Goal: Transaction & Acquisition: Purchase product/service

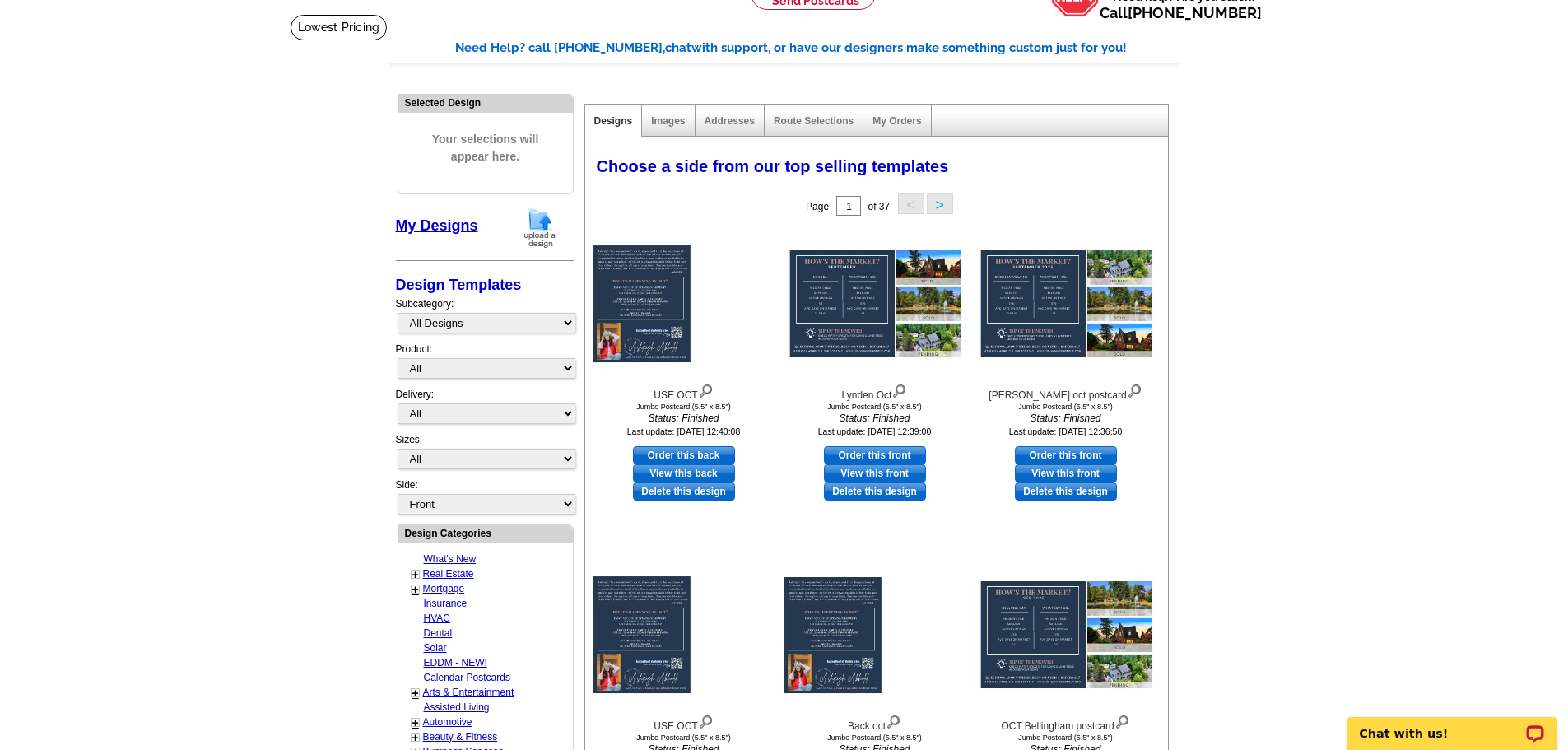
scroll to position [97, 0]
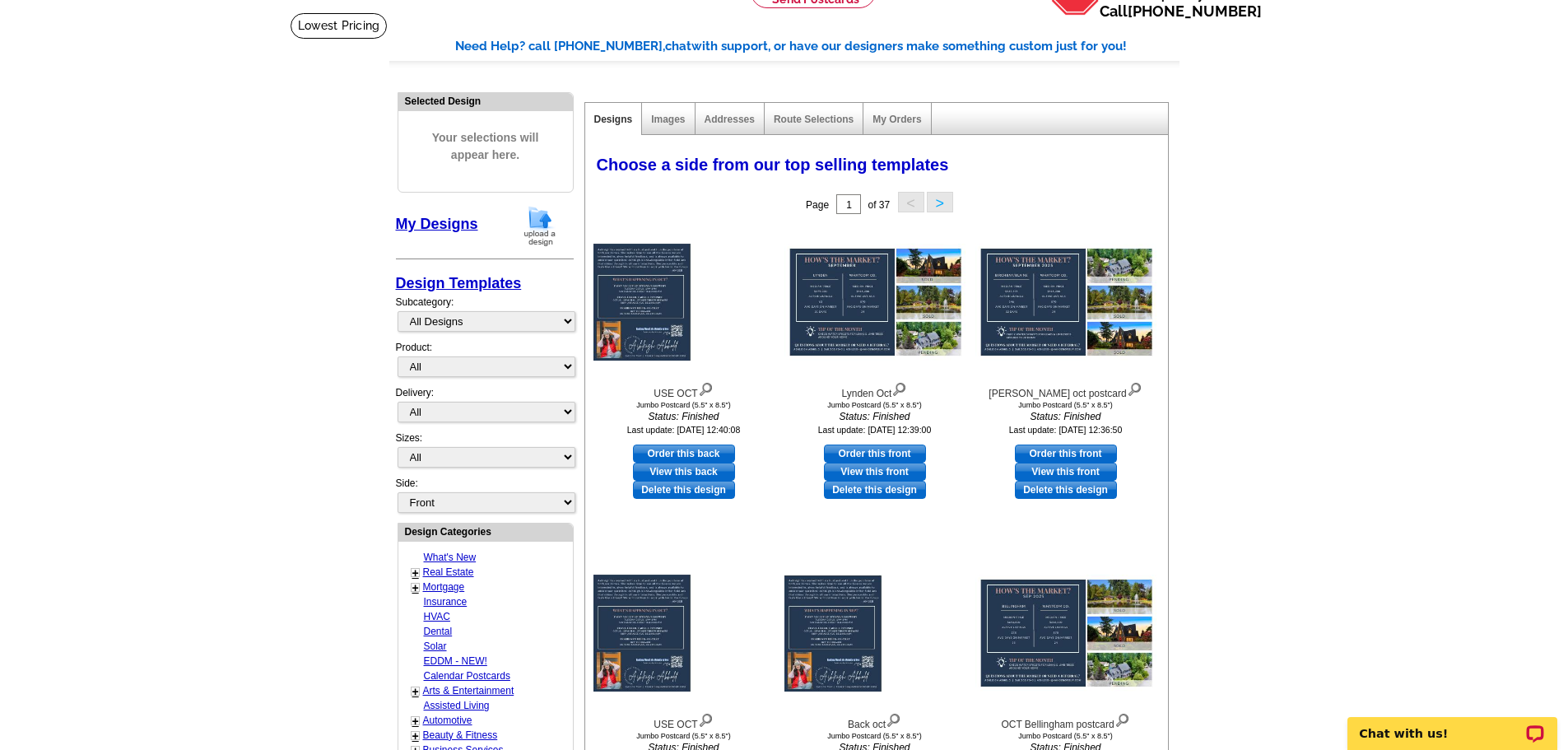
click at [543, 226] on img at bounding box center [540, 226] width 43 height 42
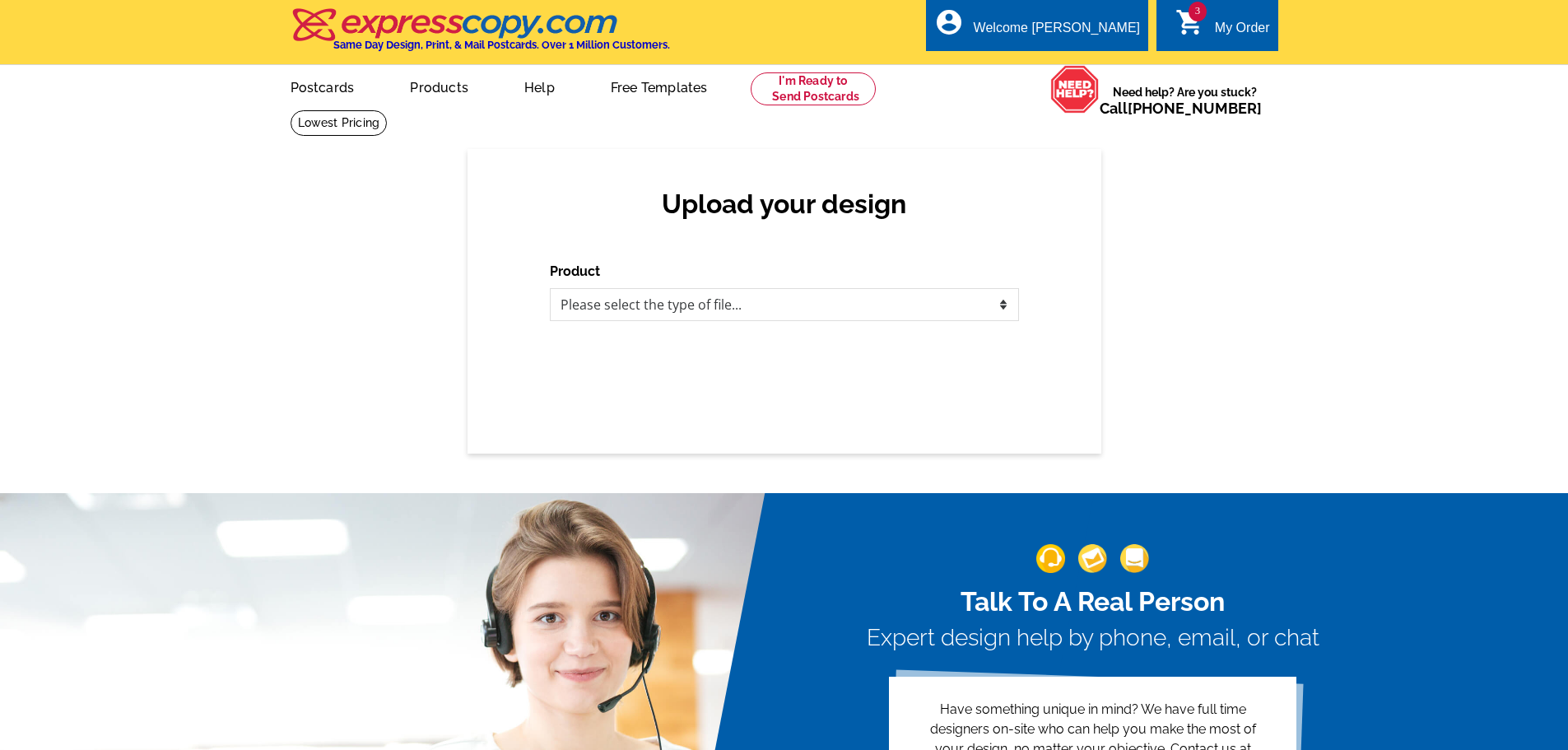
select select "1"
click at [550, 289] on select "Please select the type of file... Postcards Business Cards Letters and flyers G…" at bounding box center [784, 305] width 469 height 33
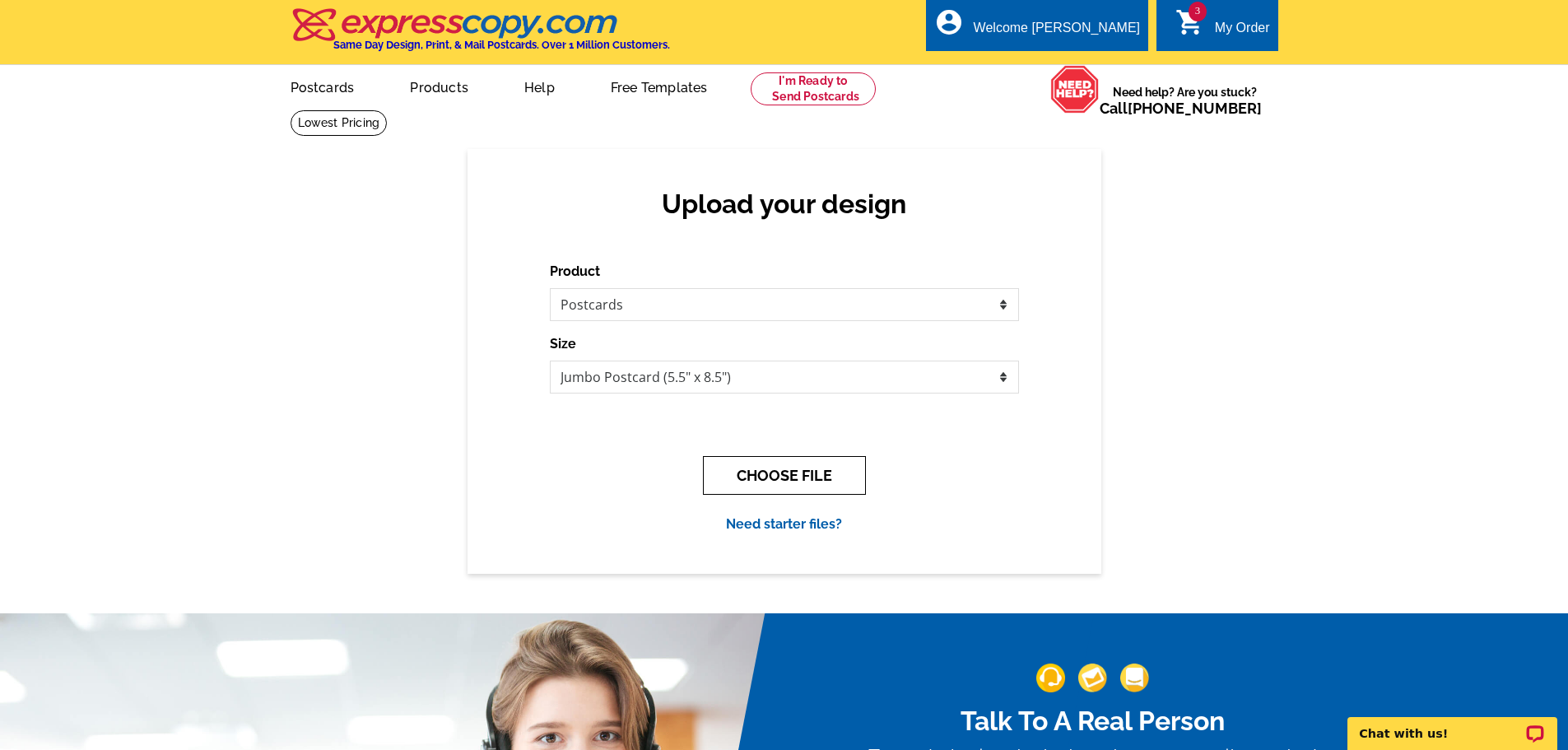
click at [773, 474] on button "CHOOSE FILE" at bounding box center [784, 475] width 163 height 39
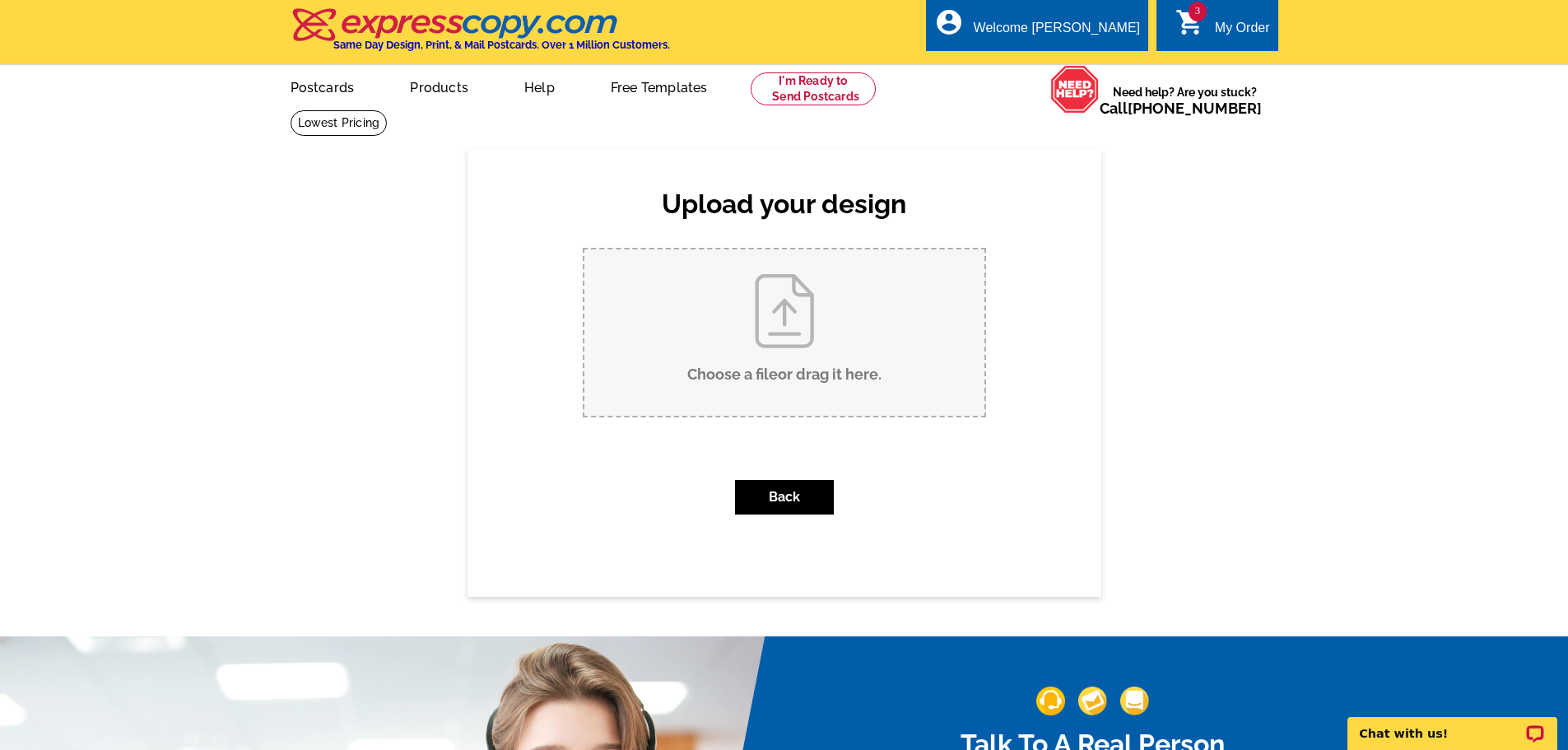
click at [788, 350] on input "Choose a file or drag it here ." at bounding box center [784, 332] width 400 height 166
type input "C:\fakepath\Ferndale Oct postcard.pdf"
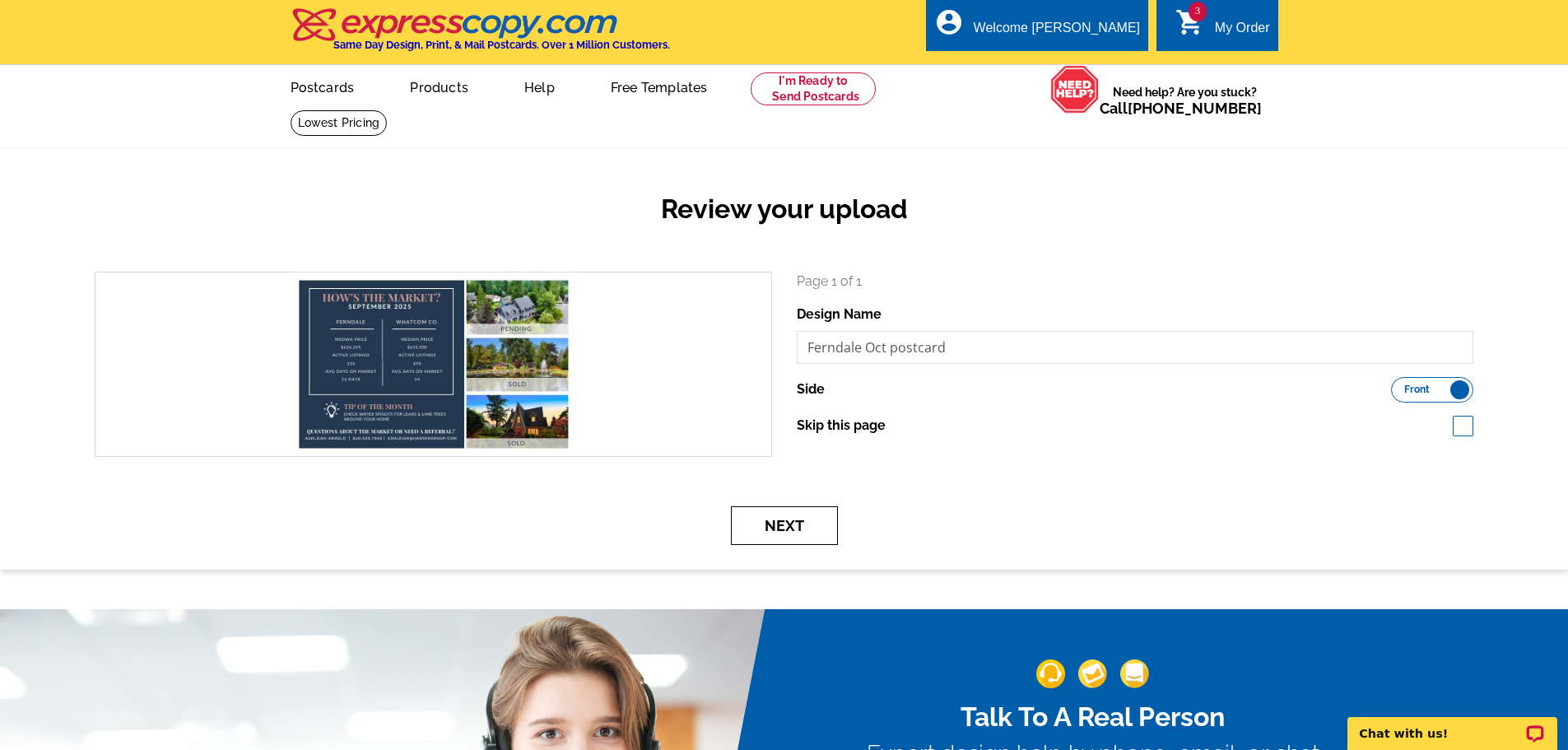
click at [818, 536] on button "Next" at bounding box center [784, 525] width 107 height 39
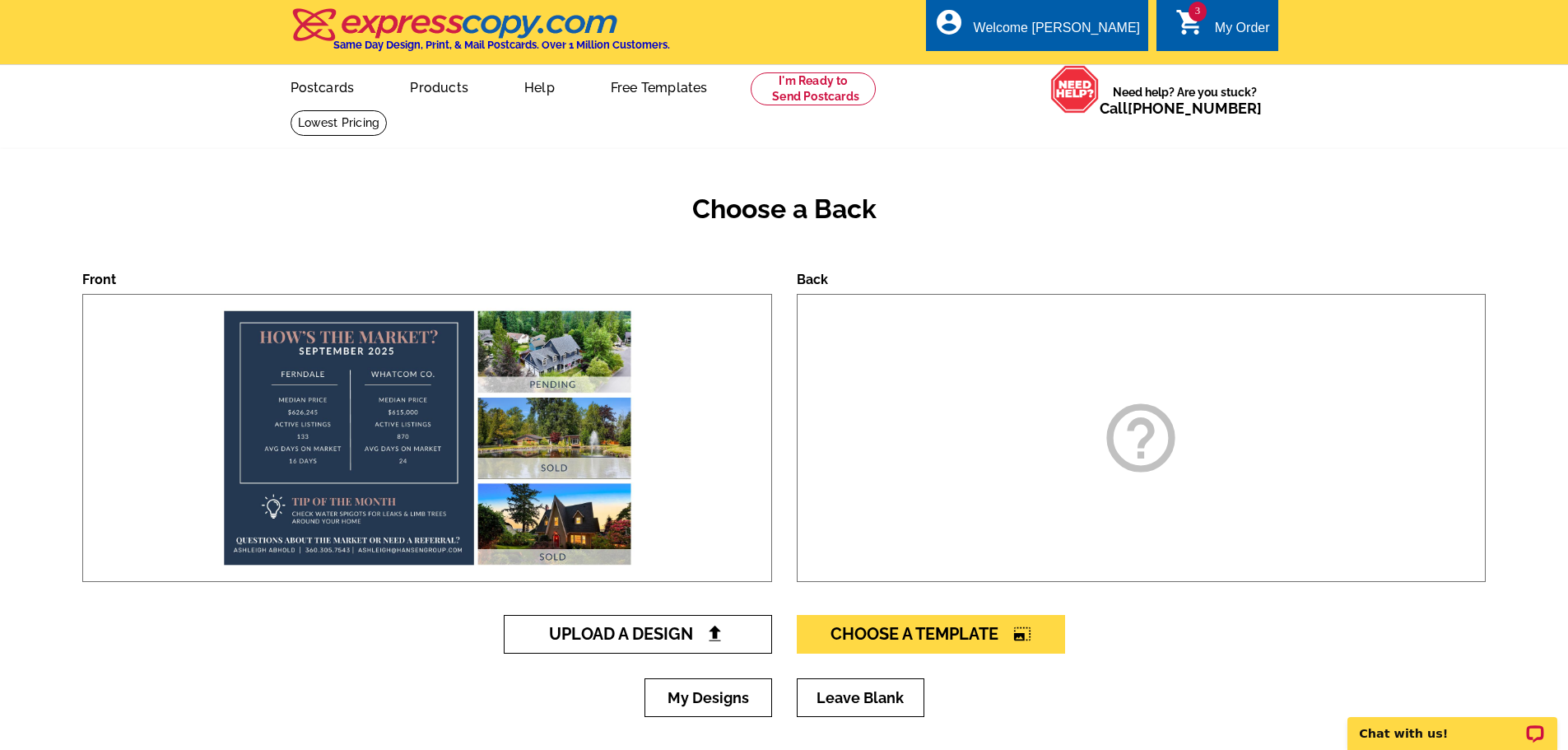
click at [650, 636] on span "Upload A Design" at bounding box center [638, 634] width 177 height 20
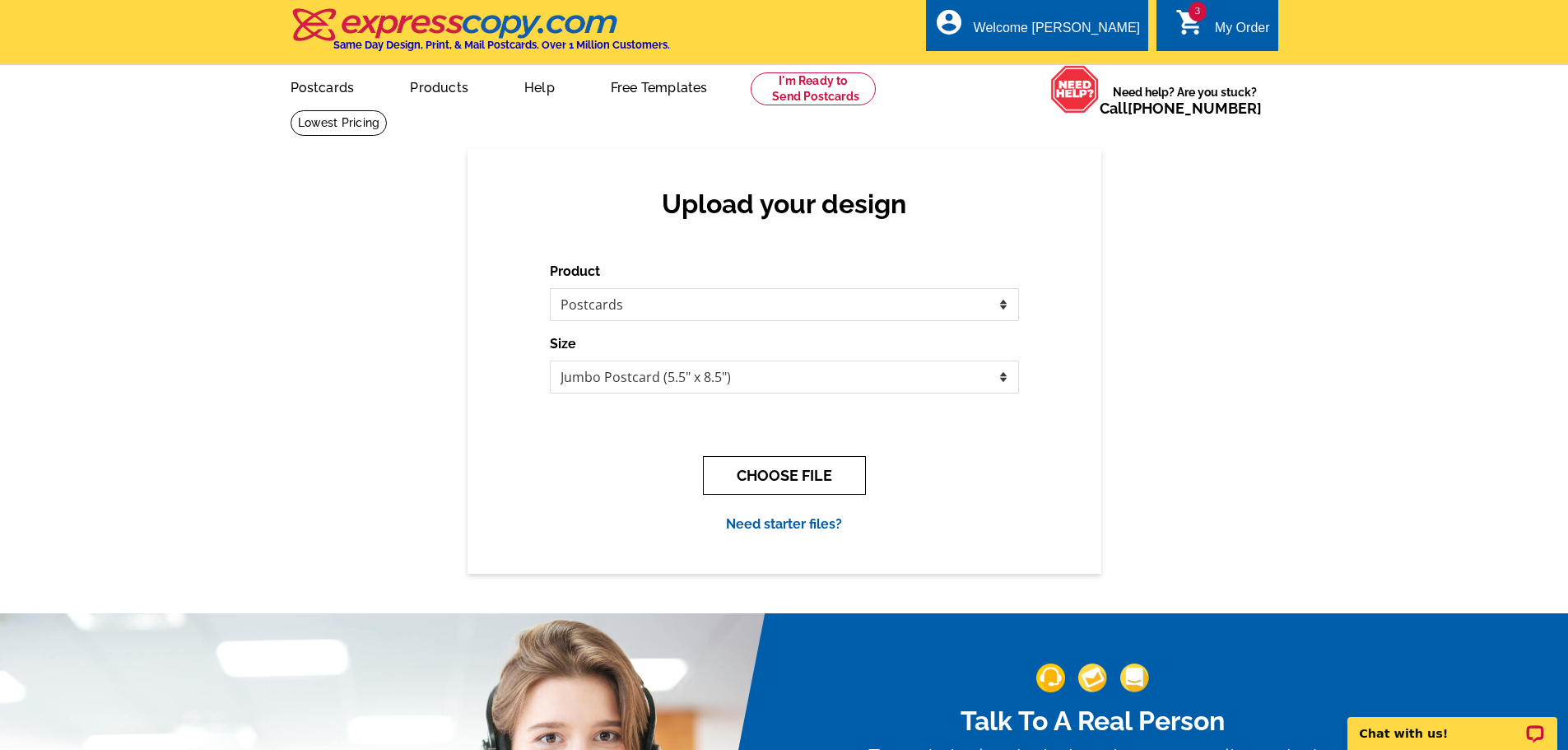
click at [762, 465] on button "CHOOSE FILE" at bounding box center [784, 475] width 163 height 39
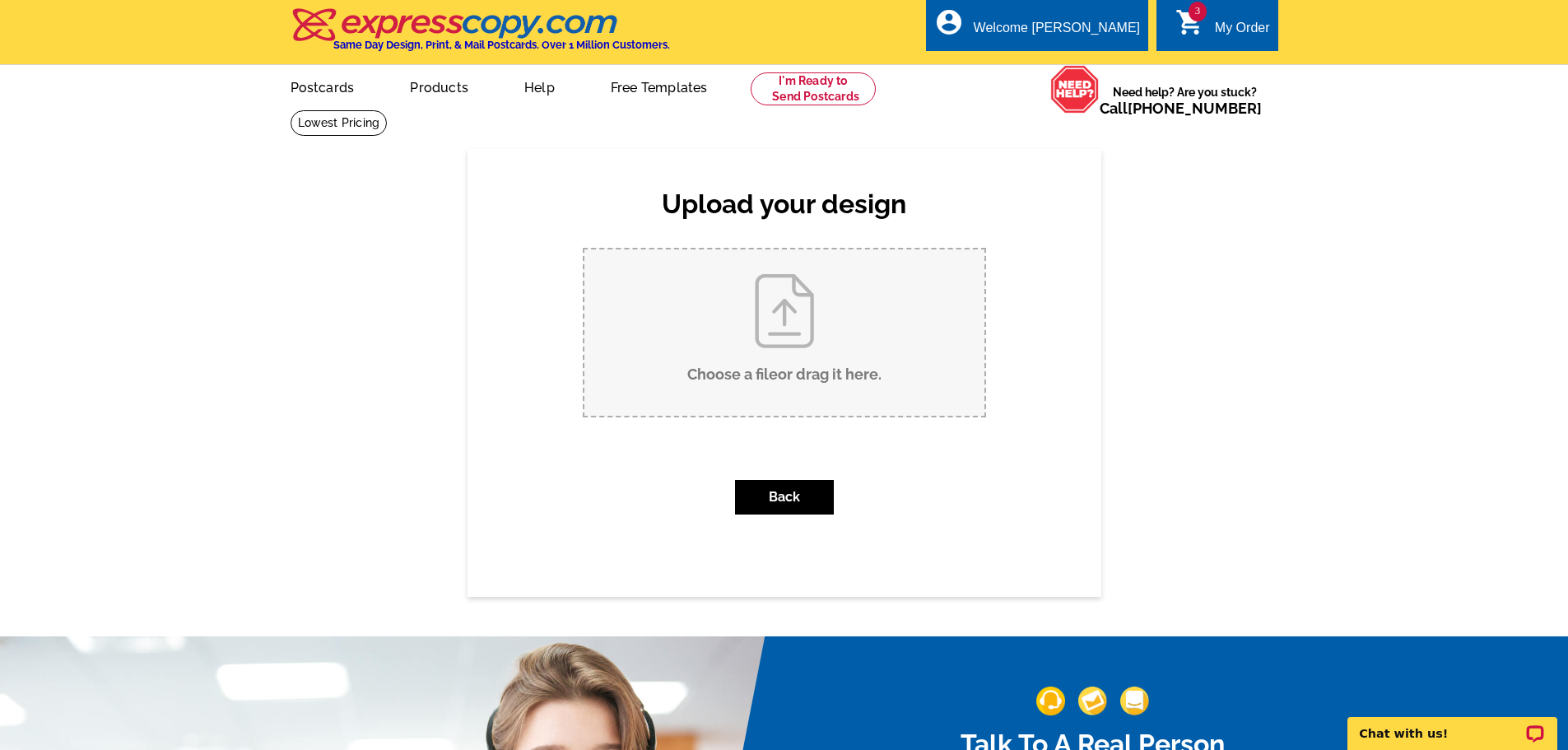
click at [770, 362] on input "Choose a file or drag it here ." at bounding box center [784, 332] width 400 height 166
type input "C:\fakepath\Ferndale Oct postcard.pdf"
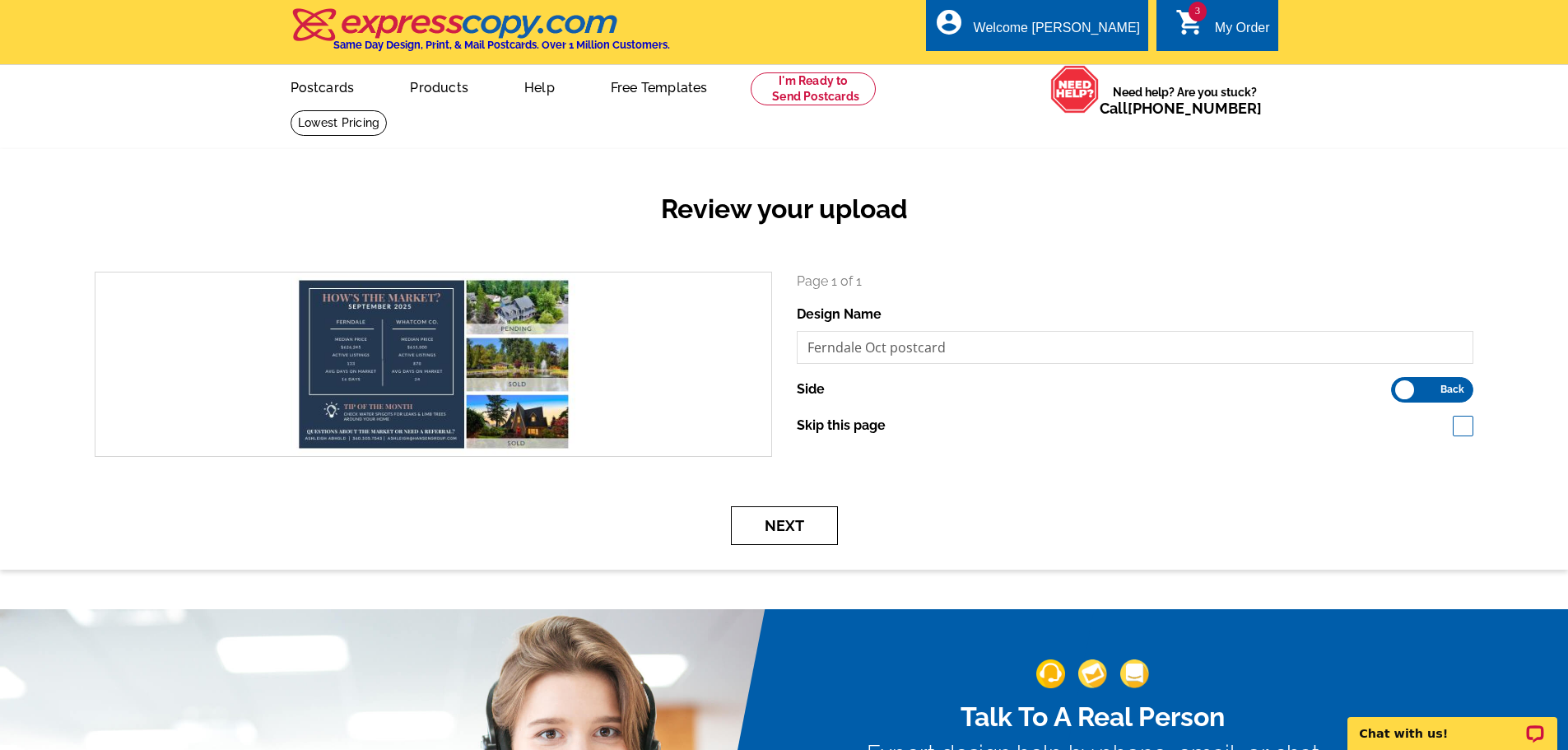
click at [765, 537] on button "Next" at bounding box center [784, 525] width 107 height 39
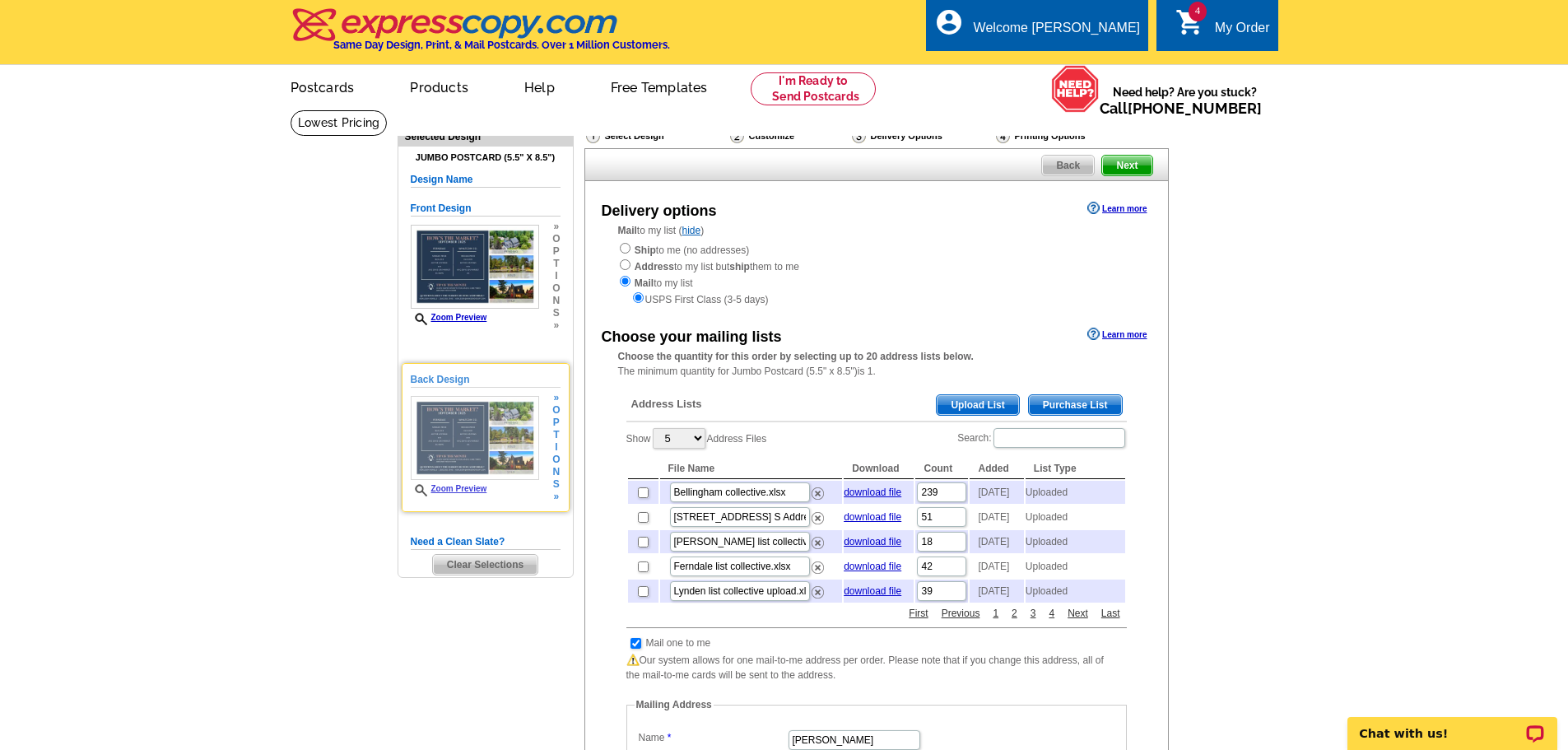
click at [449, 487] on link "Zoom Preview" at bounding box center [448, 489] width 77 height 9
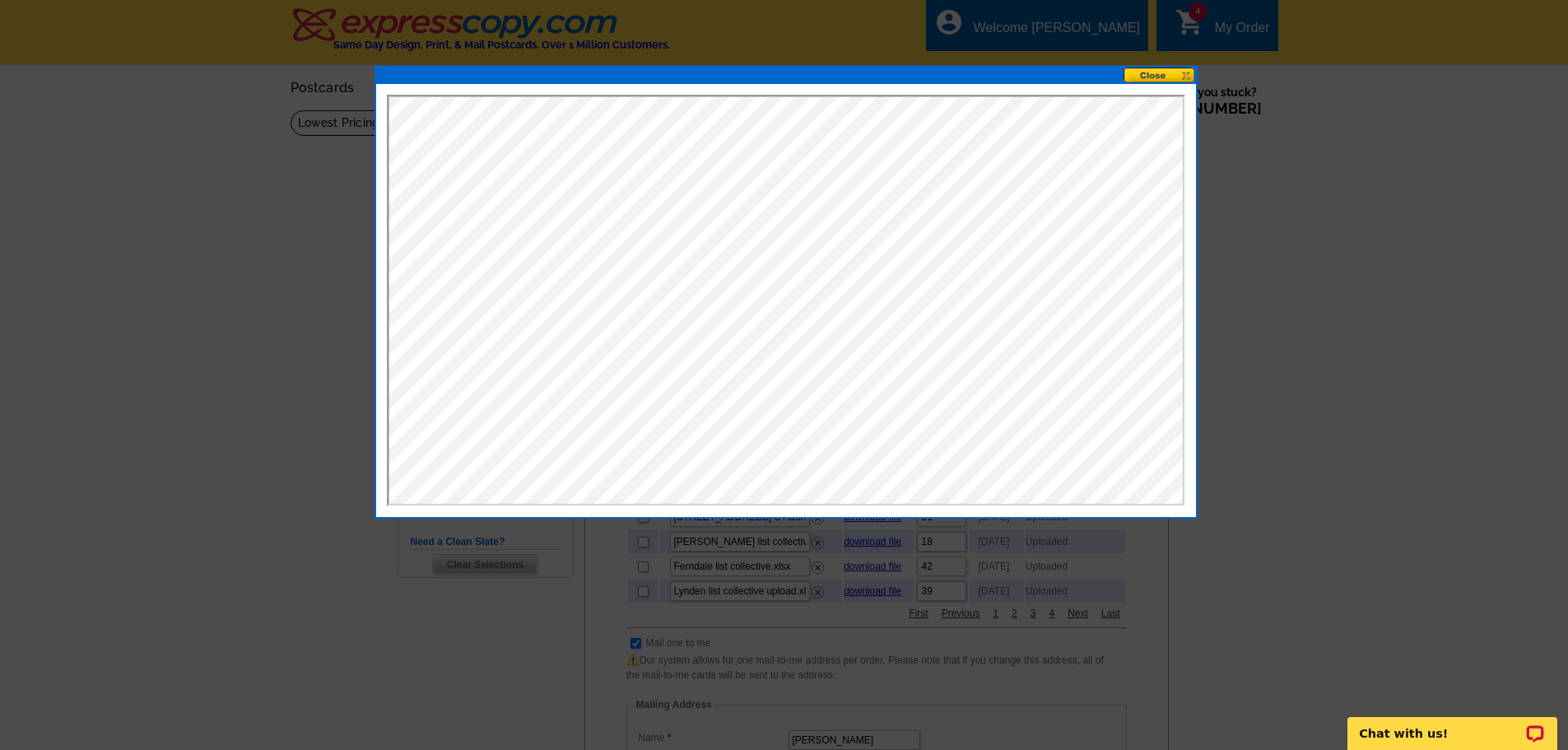
click at [1150, 75] on button at bounding box center [1160, 75] width 72 height 15
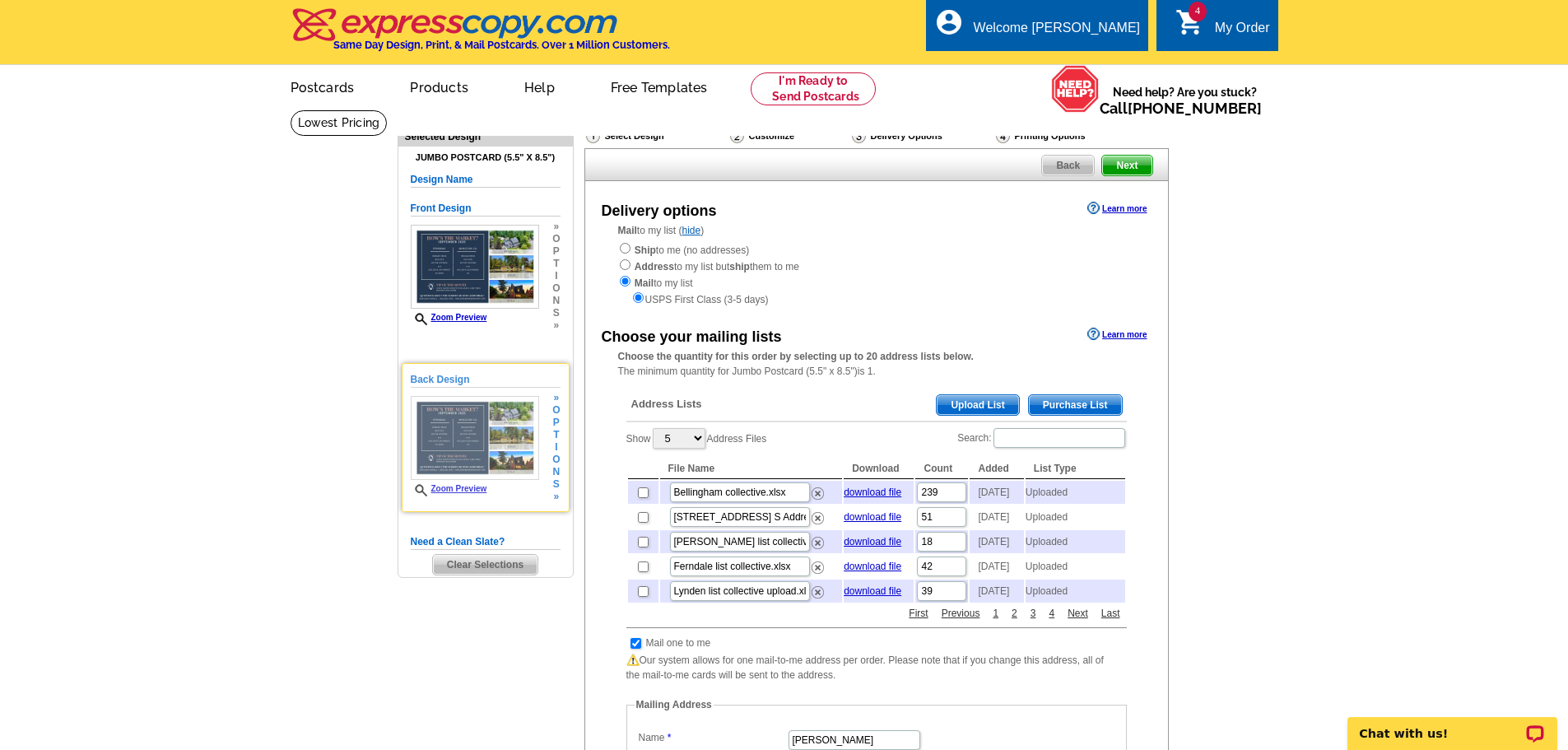
click at [461, 423] on img at bounding box center [474, 438] width 128 height 85
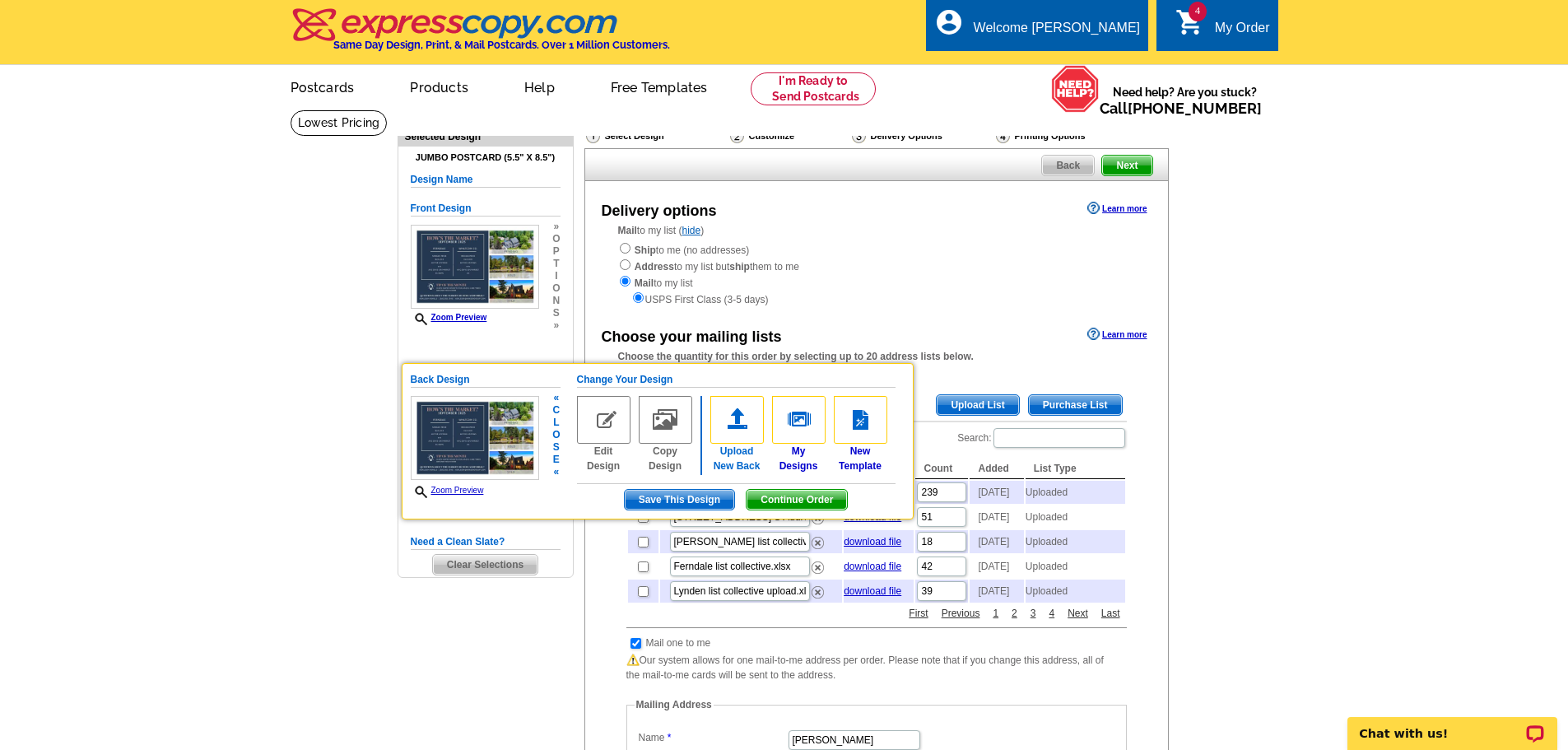
click at [741, 419] on img at bounding box center [738, 419] width 53 height 47
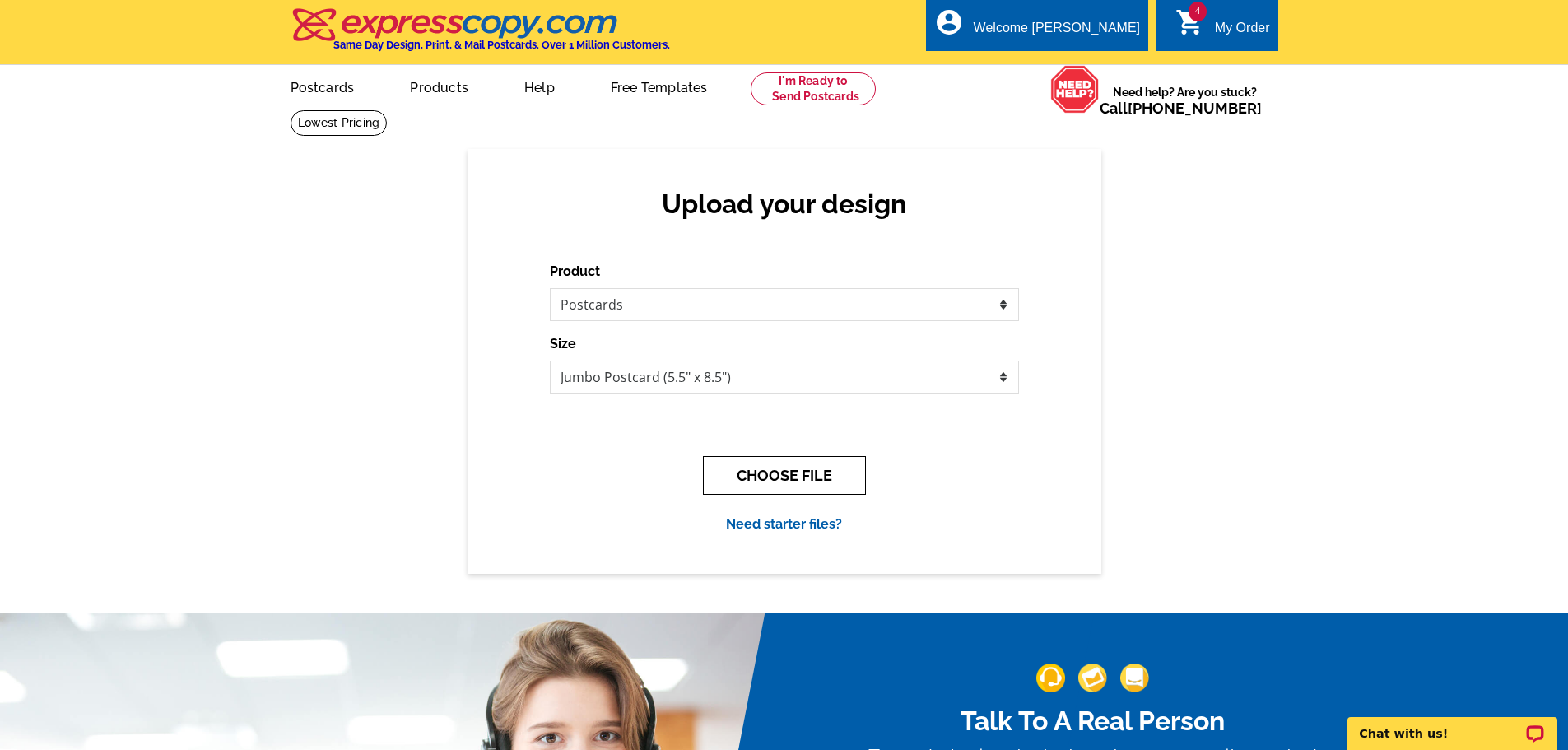
click at [750, 469] on button "CHOOSE FILE" at bounding box center [784, 475] width 163 height 39
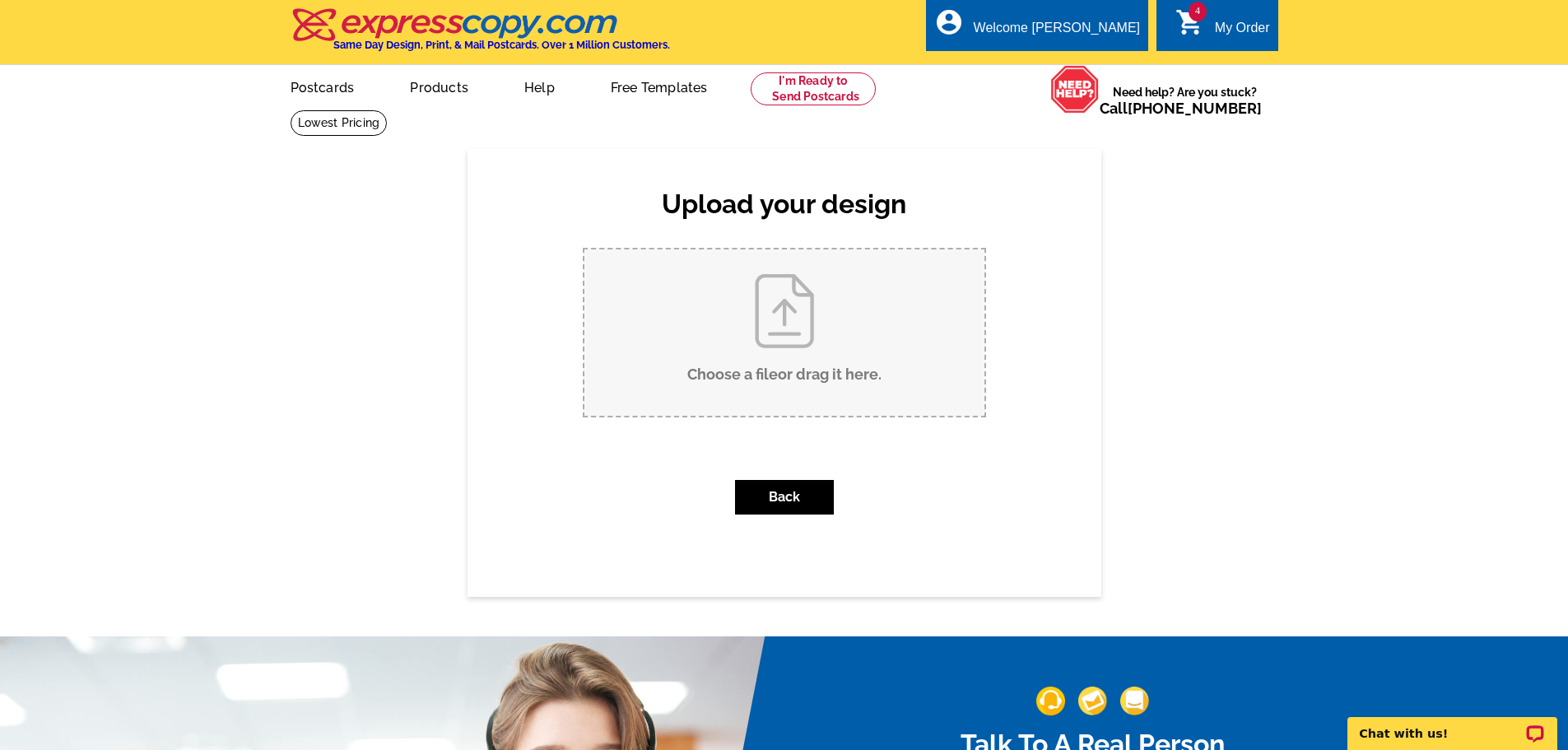
click at [764, 386] on input "Choose a file or drag it here ." at bounding box center [784, 332] width 400 height 166
type input "C:\fakepath\USE OCT.pdf"
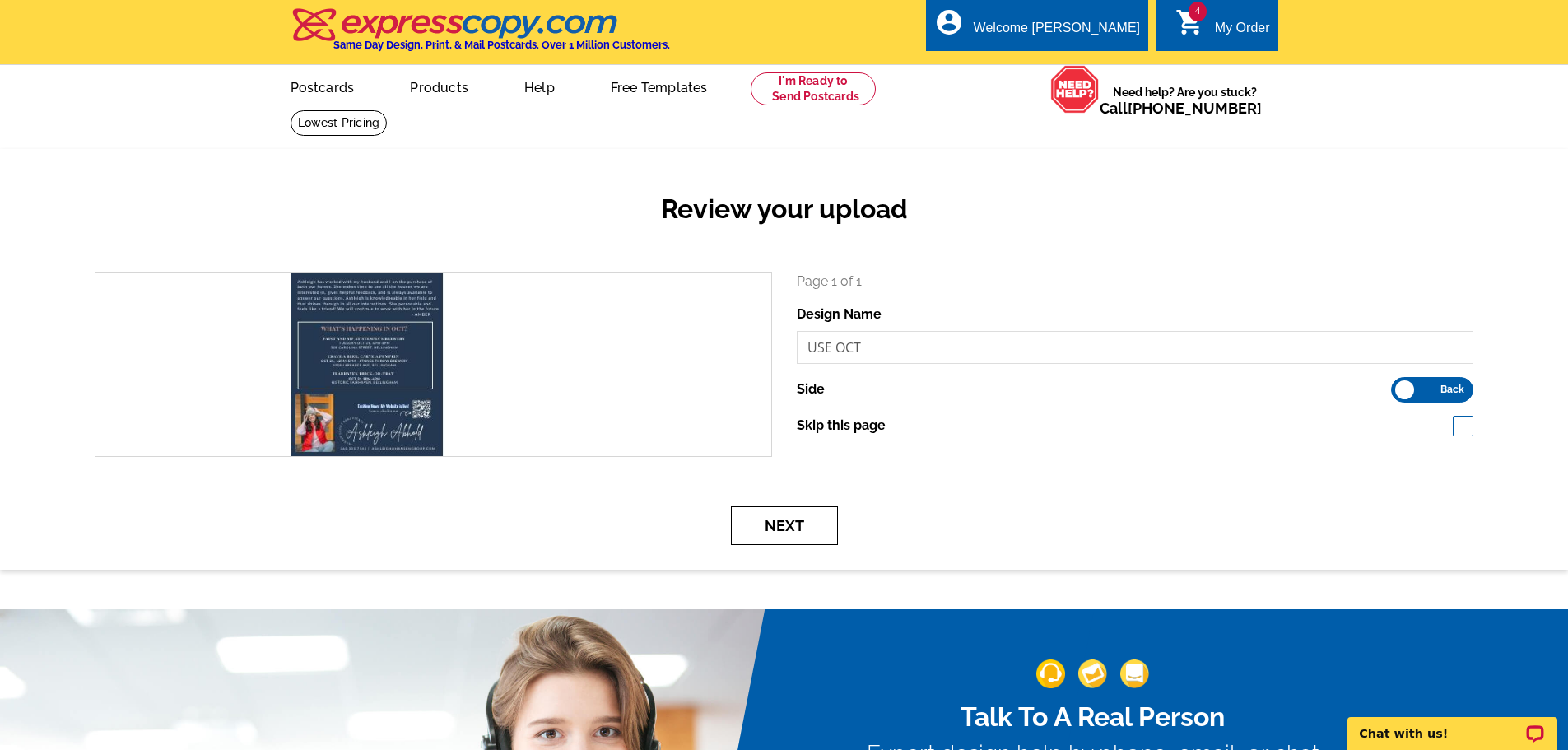
click at [775, 521] on button "Next" at bounding box center [784, 525] width 107 height 39
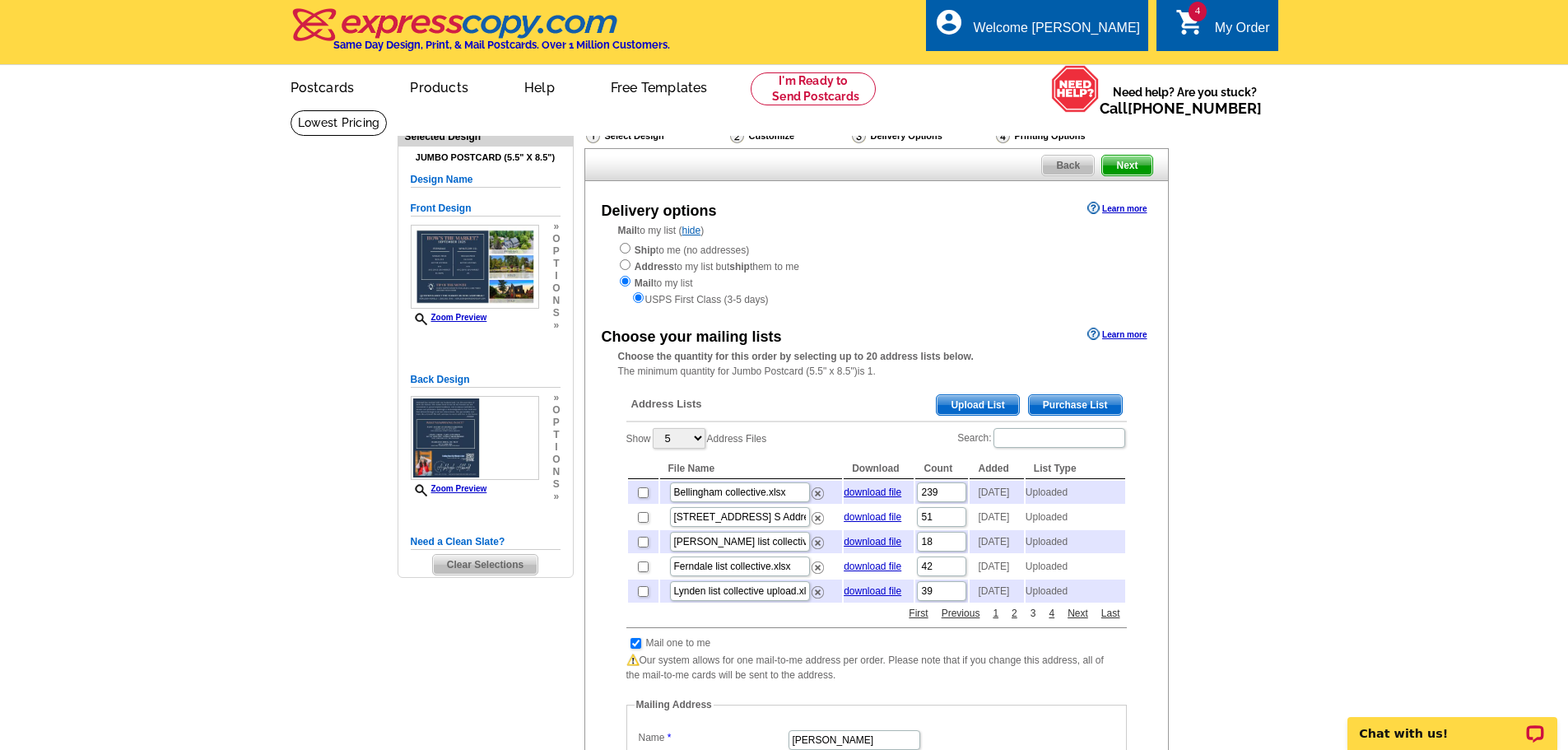
click at [1037, 621] on link "3" at bounding box center [1034, 613] width 14 height 15
click at [1054, 621] on link "4" at bounding box center [1052, 613] width 14 height 15
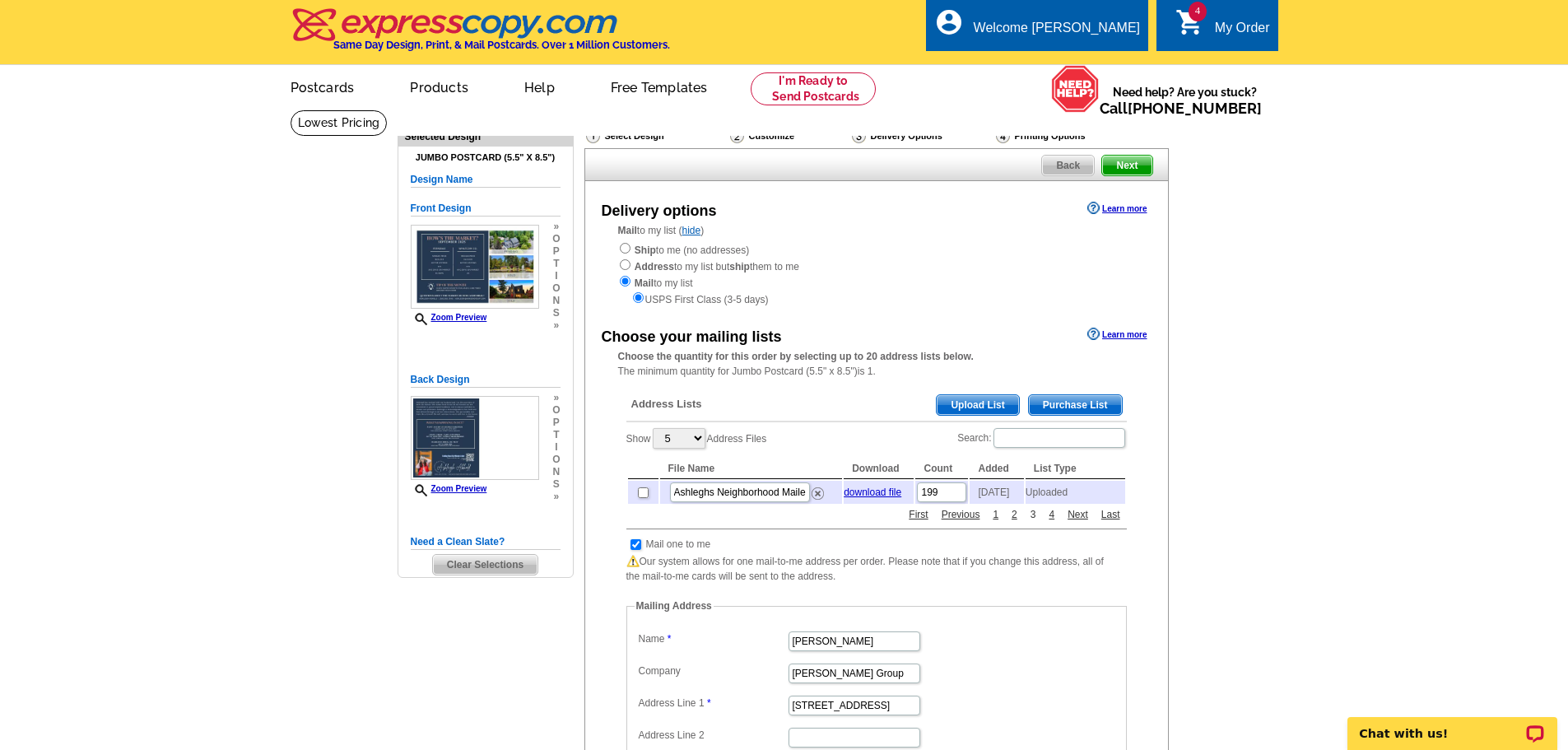
click at [1030, 523] on link "3" at bounding box center [1034, 514] width 14 height 15
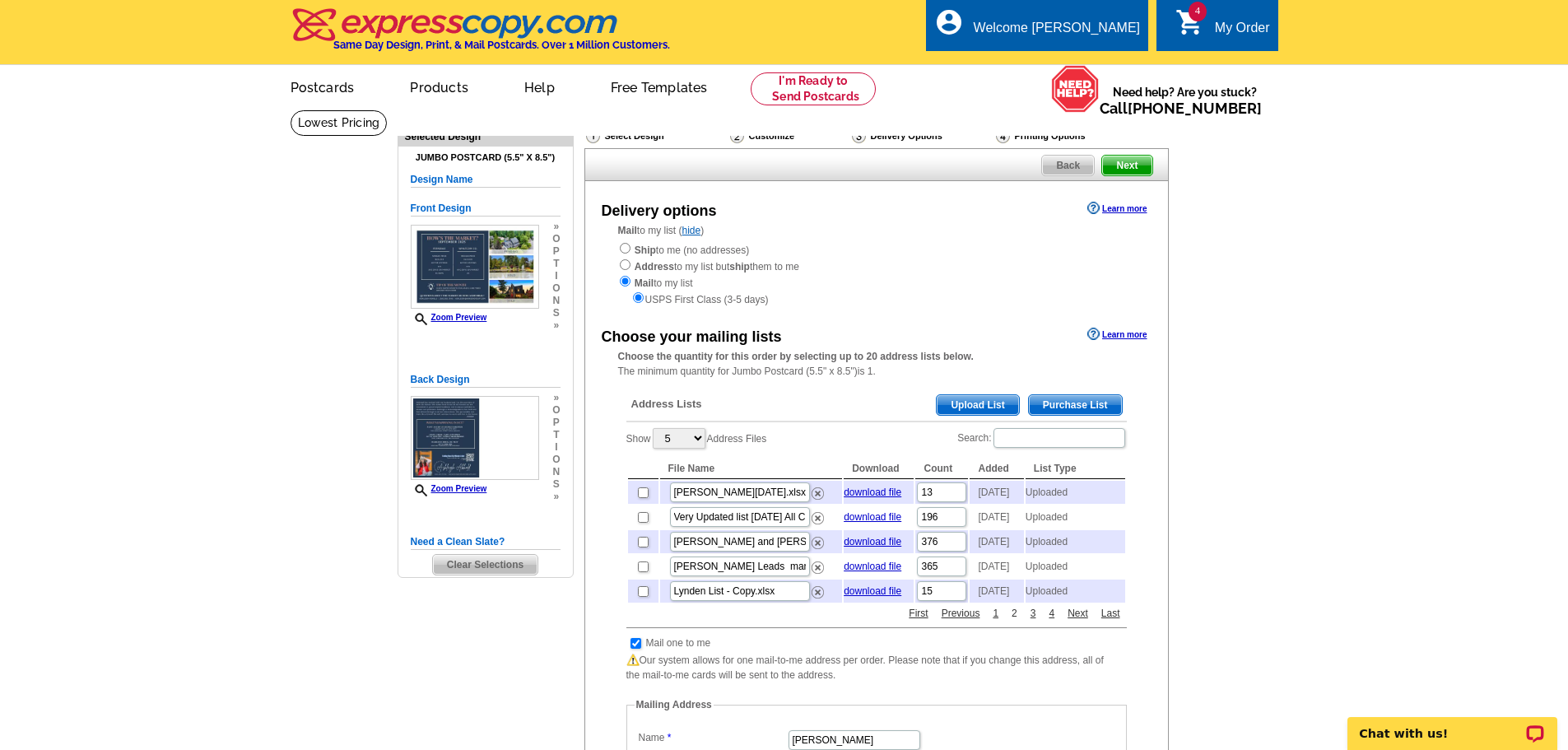
click at [1013, 621] on link "2" at bounding box center [1015, 613] width 14 height 15
click at [653, 603] on td at bounding box center [643, 591] width 30 height 23
click at [645, 598] on input "checkbox" at bounding box center [643, 592] width 10 height 10
checkbox input "true"
click at [636, 649] on input "checkbox" at bounding box center [636, 643] width 10 height 10
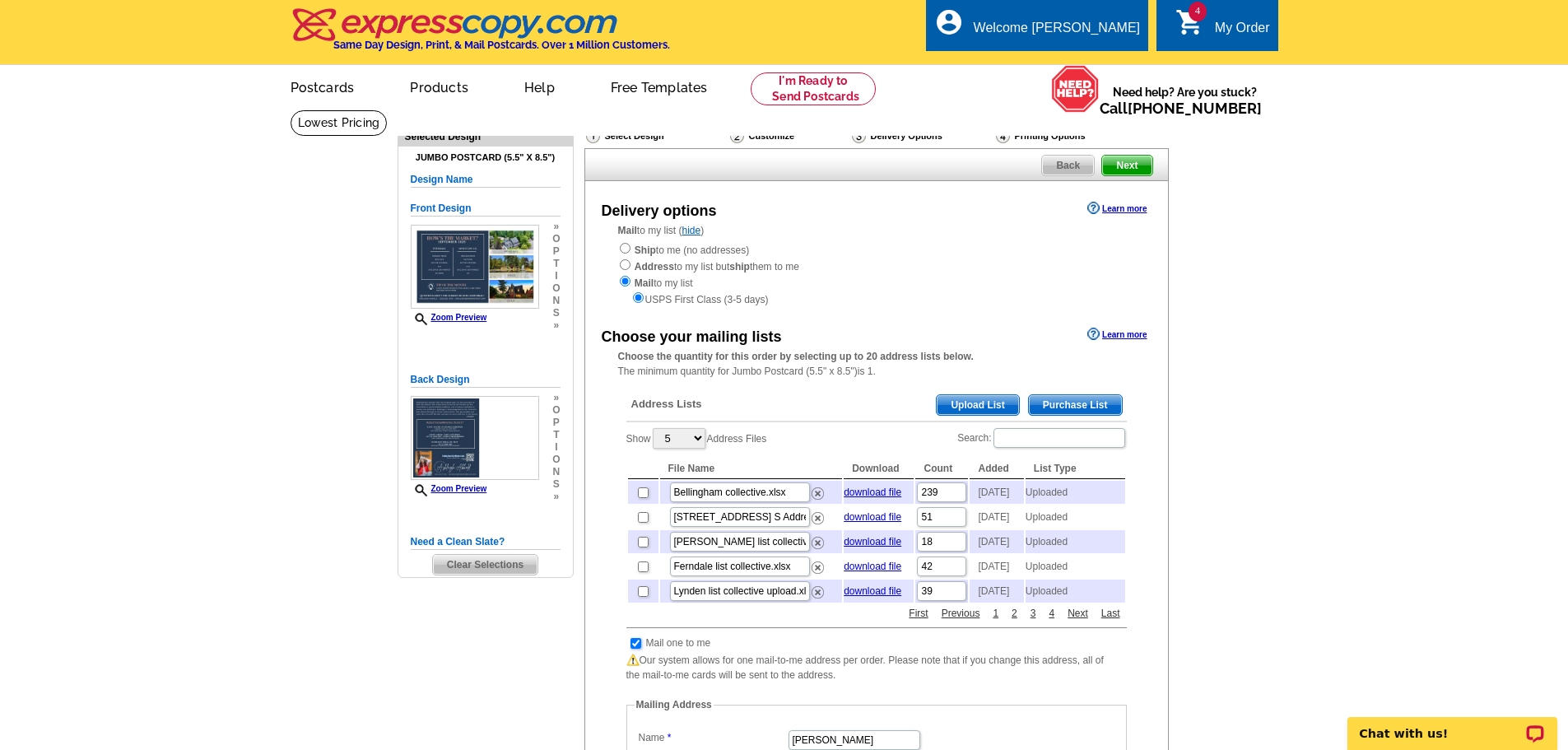
checkbox input "false"
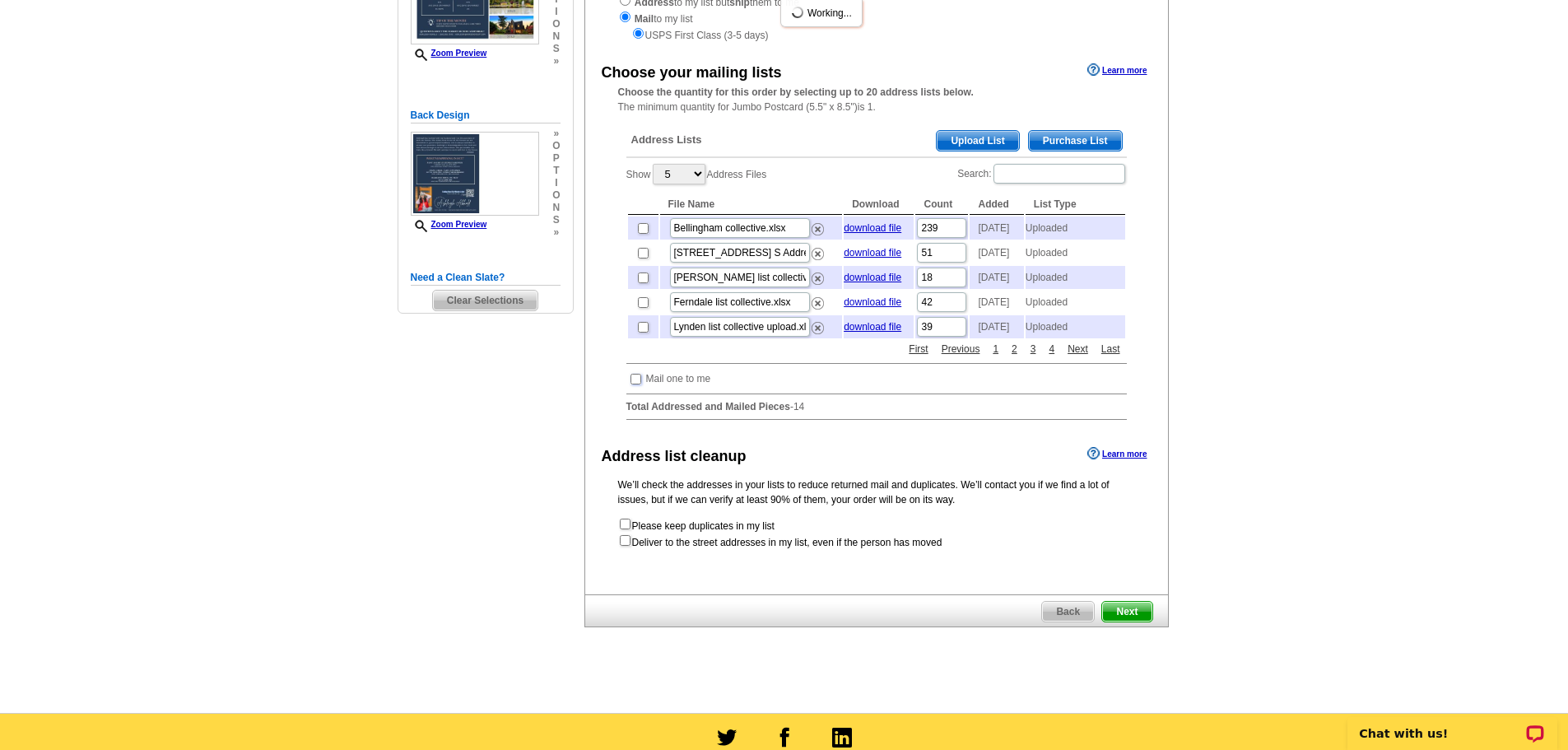
scroll to position [278, 0]
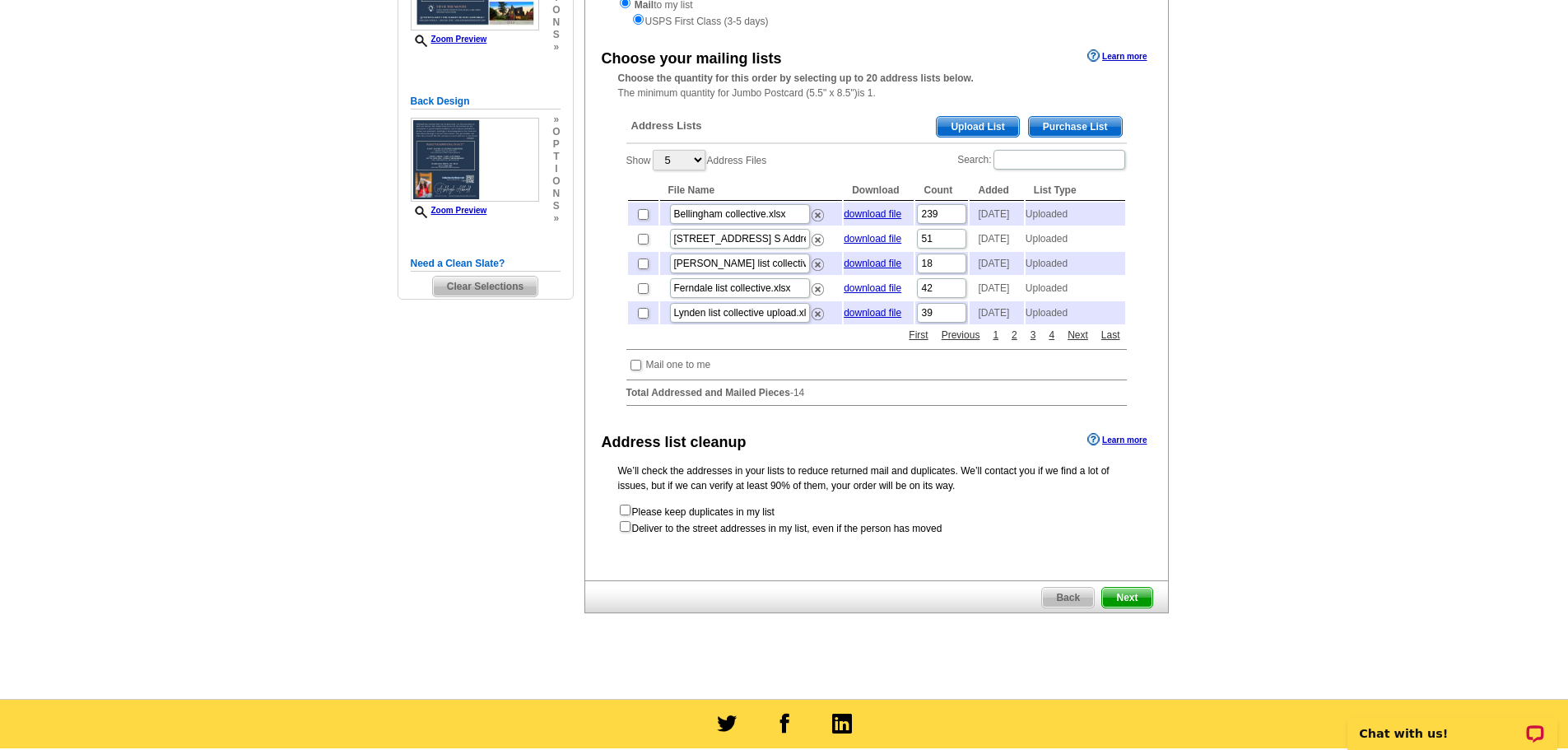
click at [1136, 608] on span "Next" at bounding box center [1127, 598] width 49 height 20
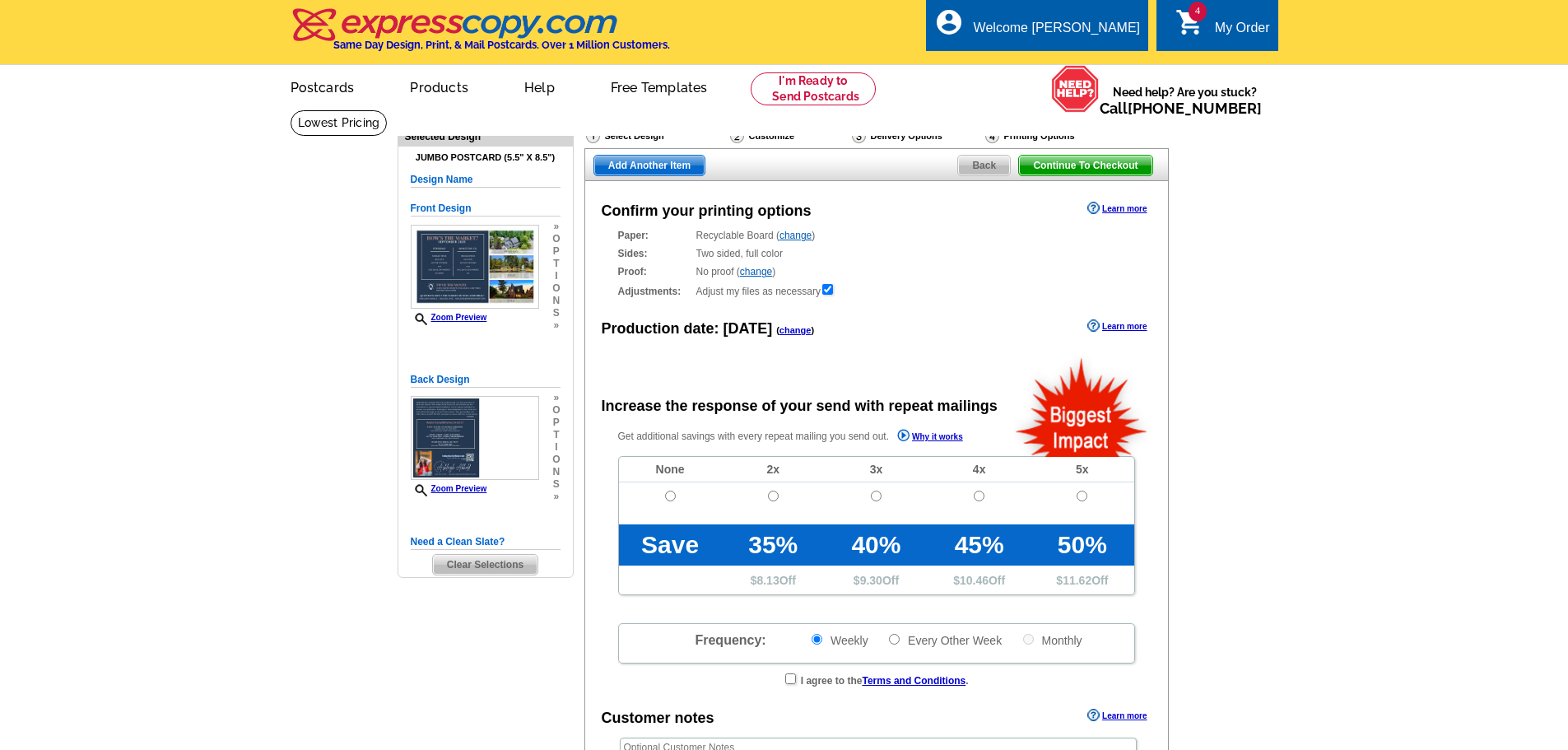
radio input "false"
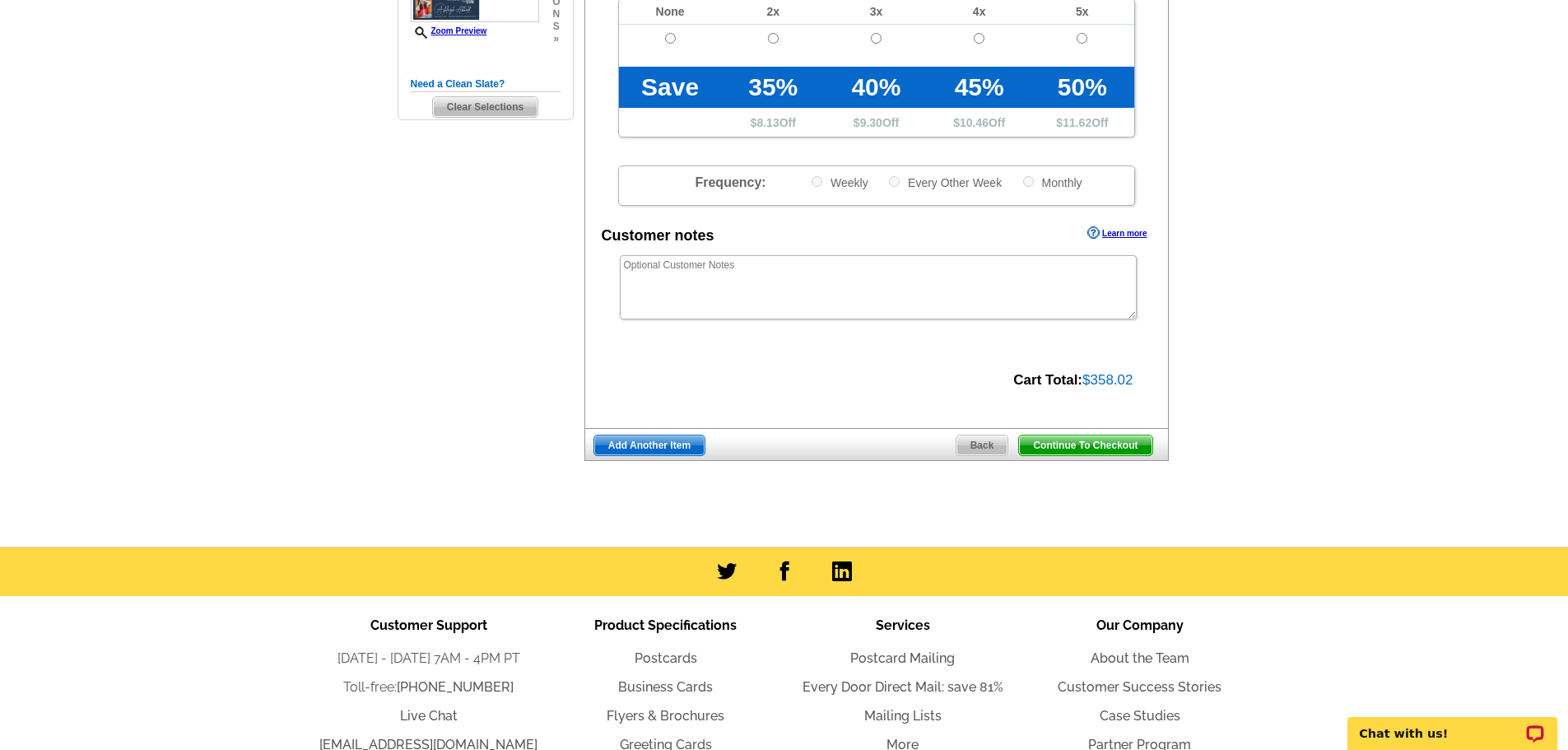
scroll to position [485, 0]
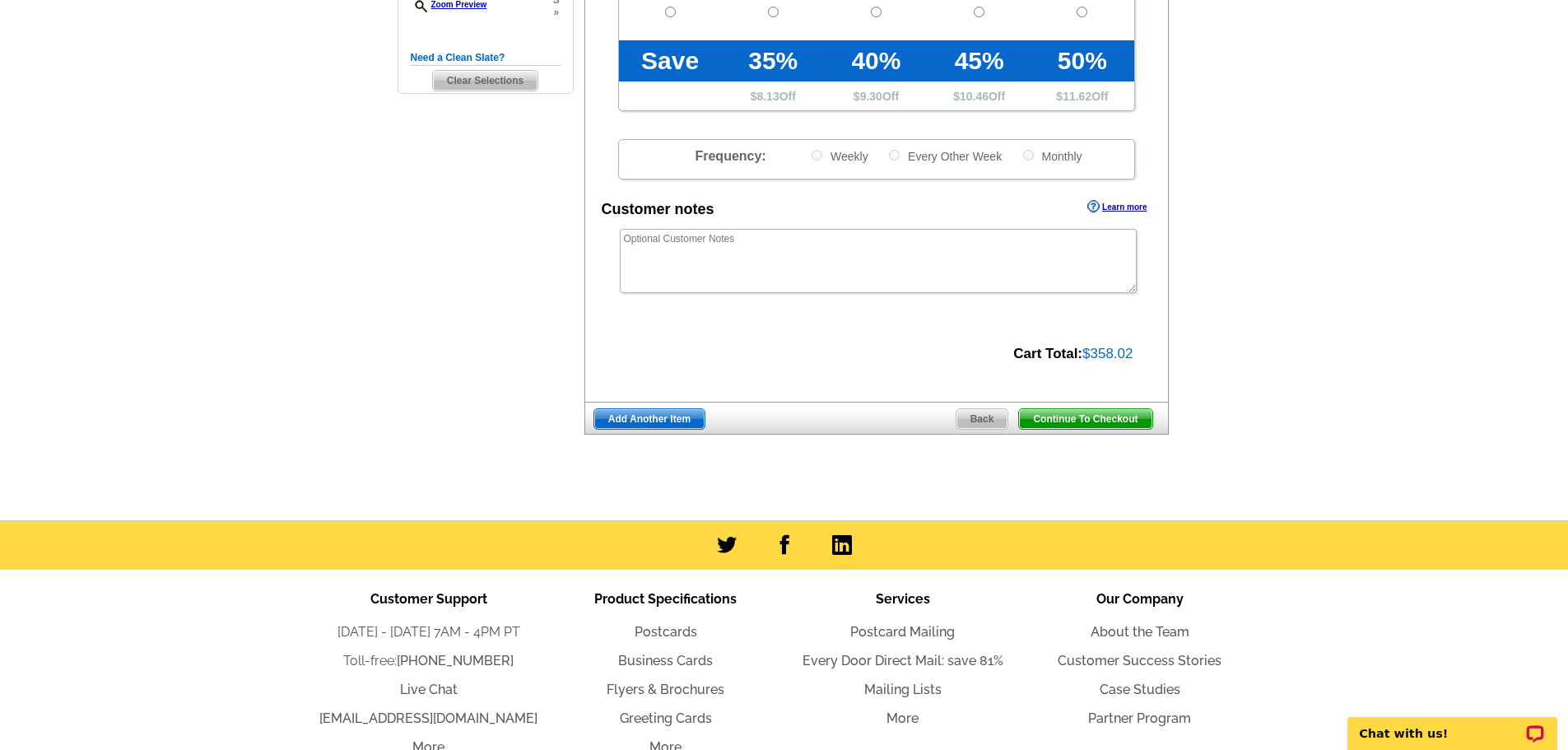
click at [1088, 416] on span "Continue To Checkout" at bounding box center [1085, 418] width 133 height 20
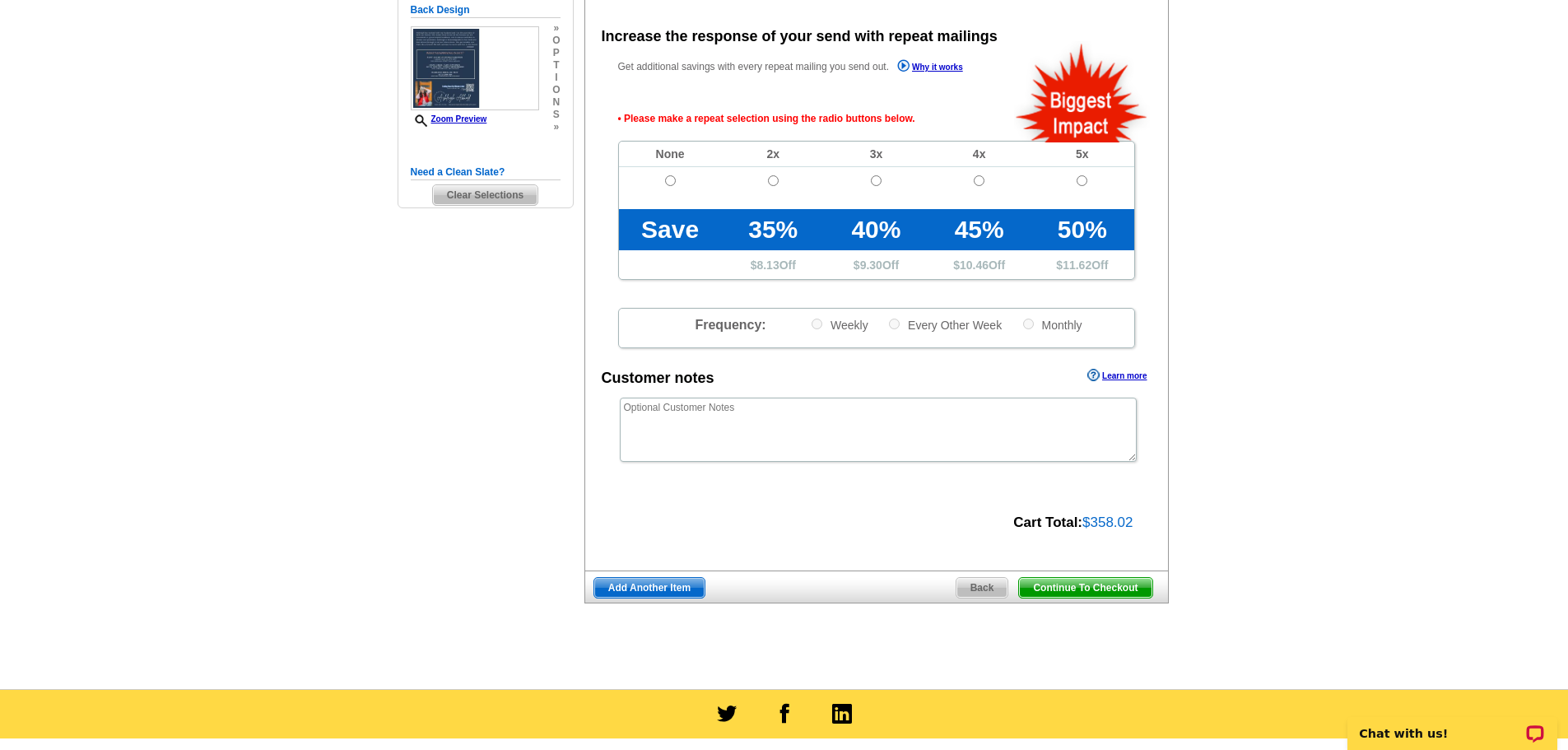
scroll to position [369, 0]
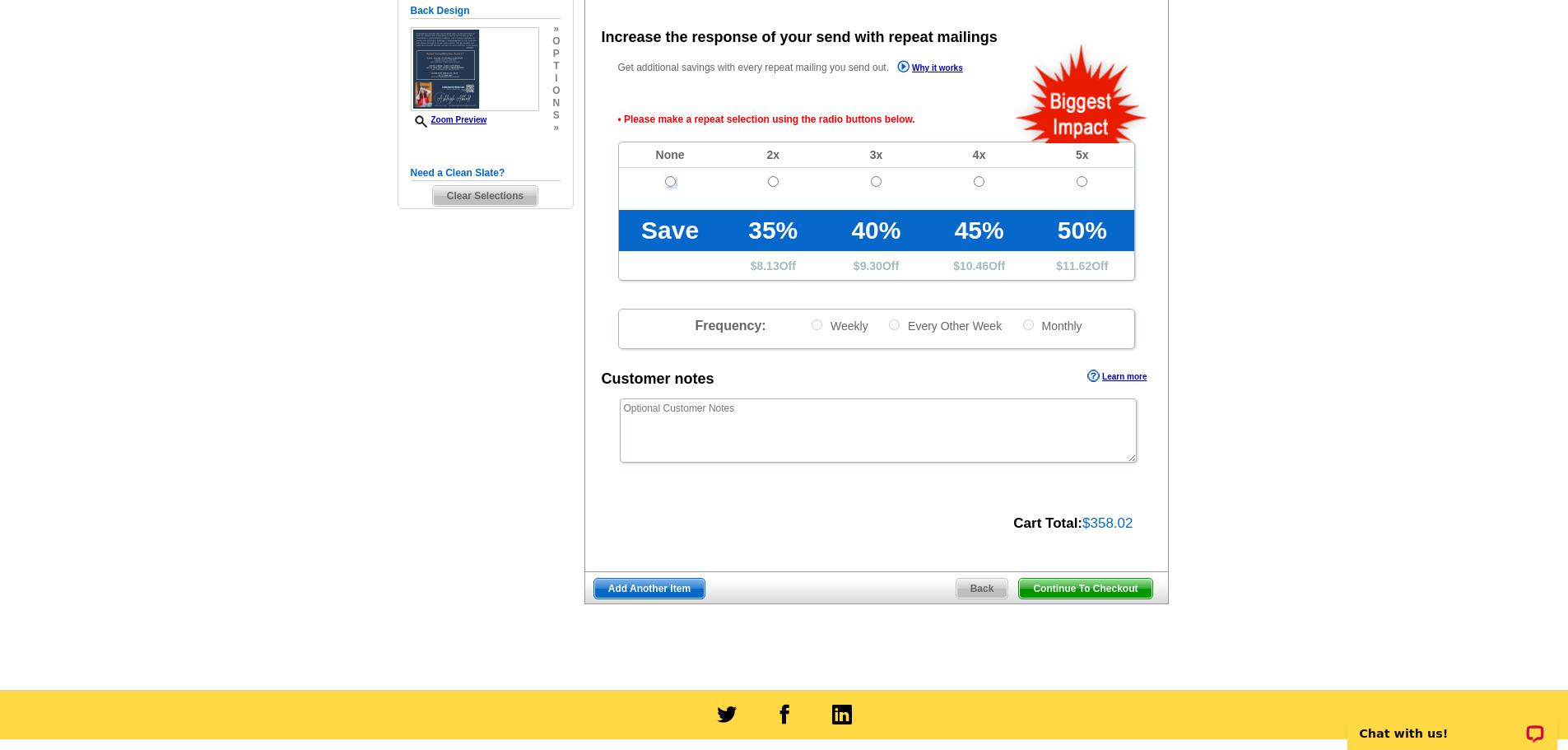
click at [666, 183] on input "radio" at bounding box center [670, 182] width 10 height 10
radio input "true"
click at [1055, 591] on span "Continue To Checkout" at bounding box center [1085, 589] width 133 height 20
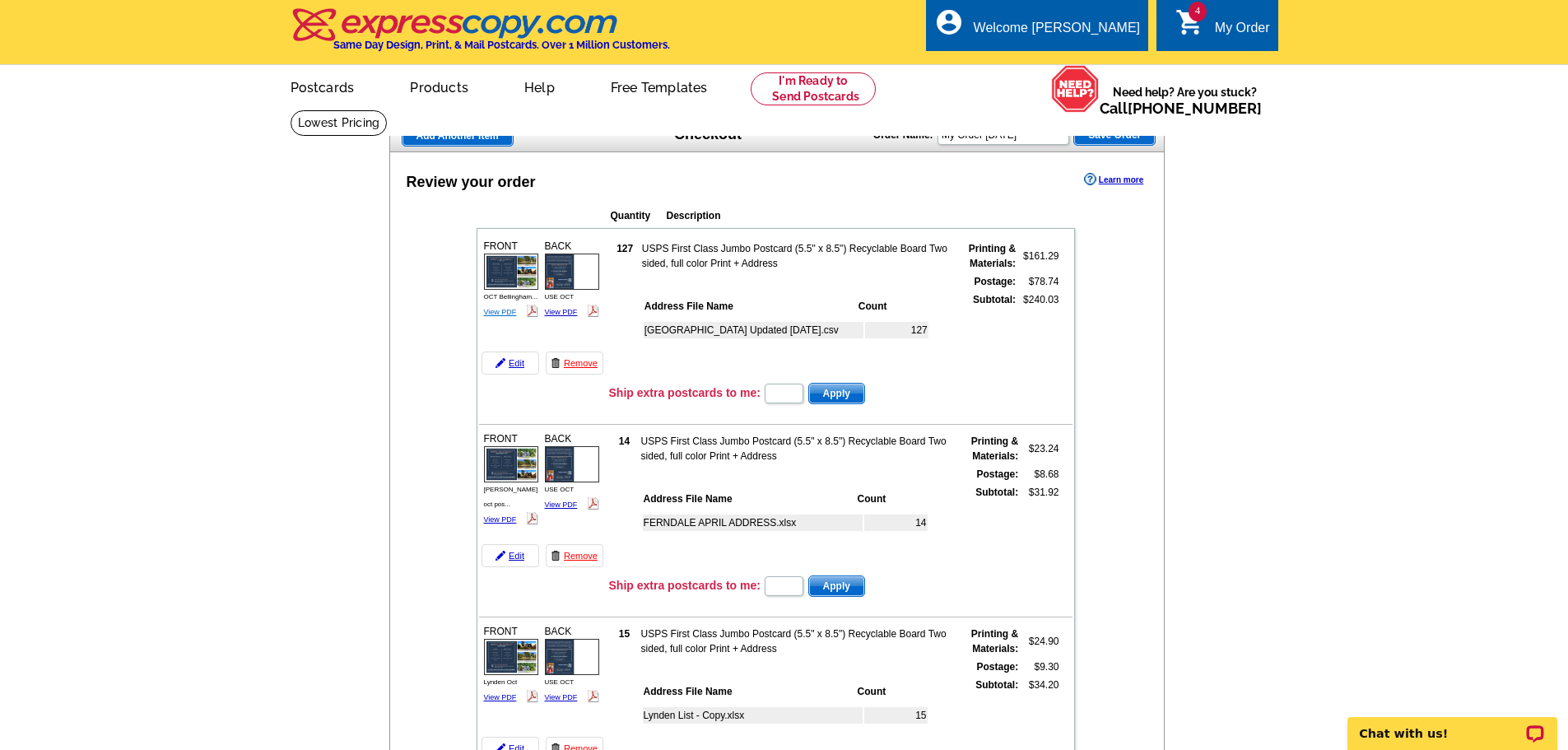
click at [490, 313] on link "View PDF" at bounding box center [501, 313] width 33 height 9
click at [563, 316] on link "View PDF" at bounding box center [561, 313] width 33 height 9
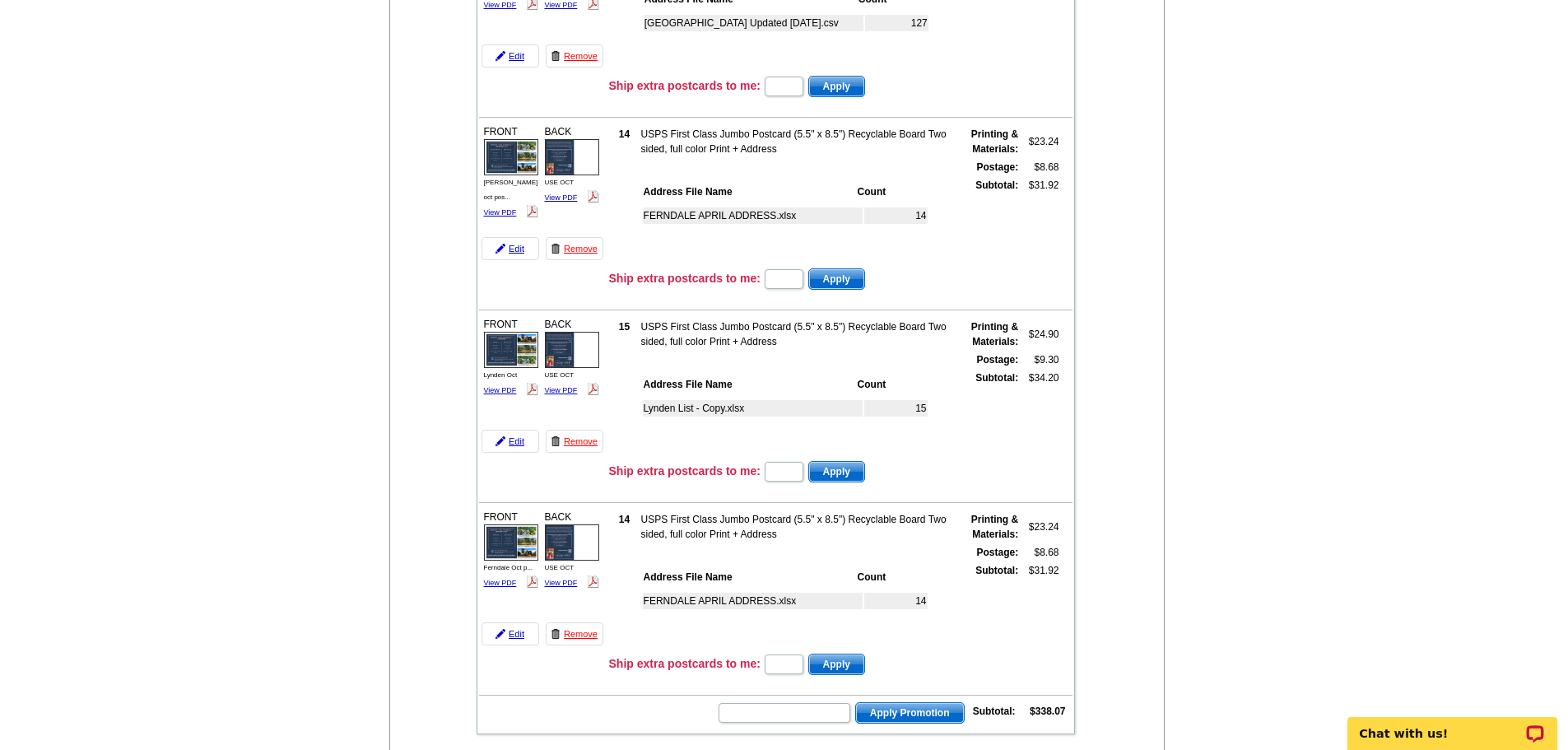
scroll to position [305, 0]
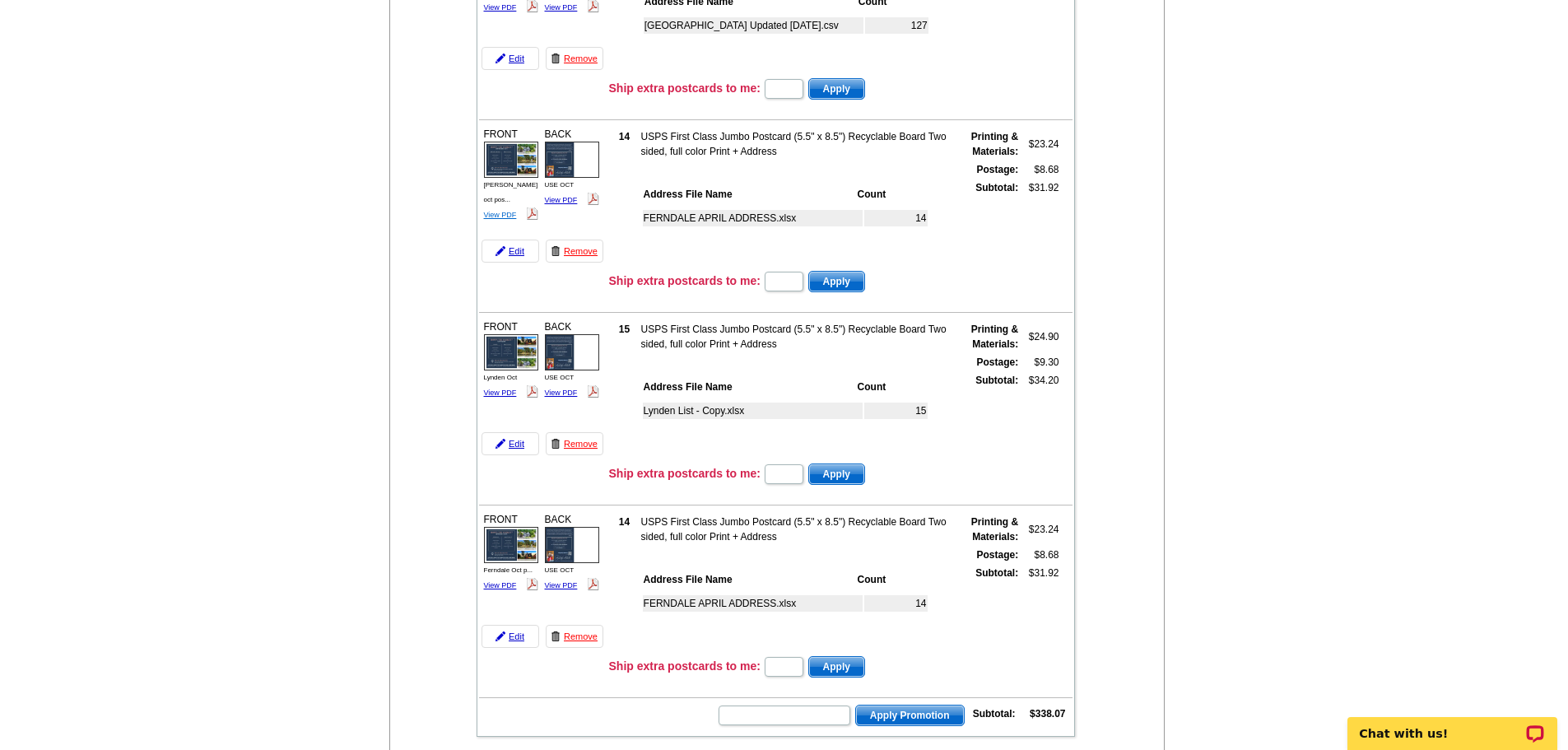
click at [497, 211] on link "View PDF" at bounding box center [501, 215] width 33 height 9
click at [804, 217] on td "FERNDALE APRIL ADDRESS.xlsx" at bounding box center [752, 218] width 219 height 16
click at [730, 208] on div "FERNDALE APRIL ADDRESS.xlsx 14" at bounding box center [795, 234] width 309 height 60
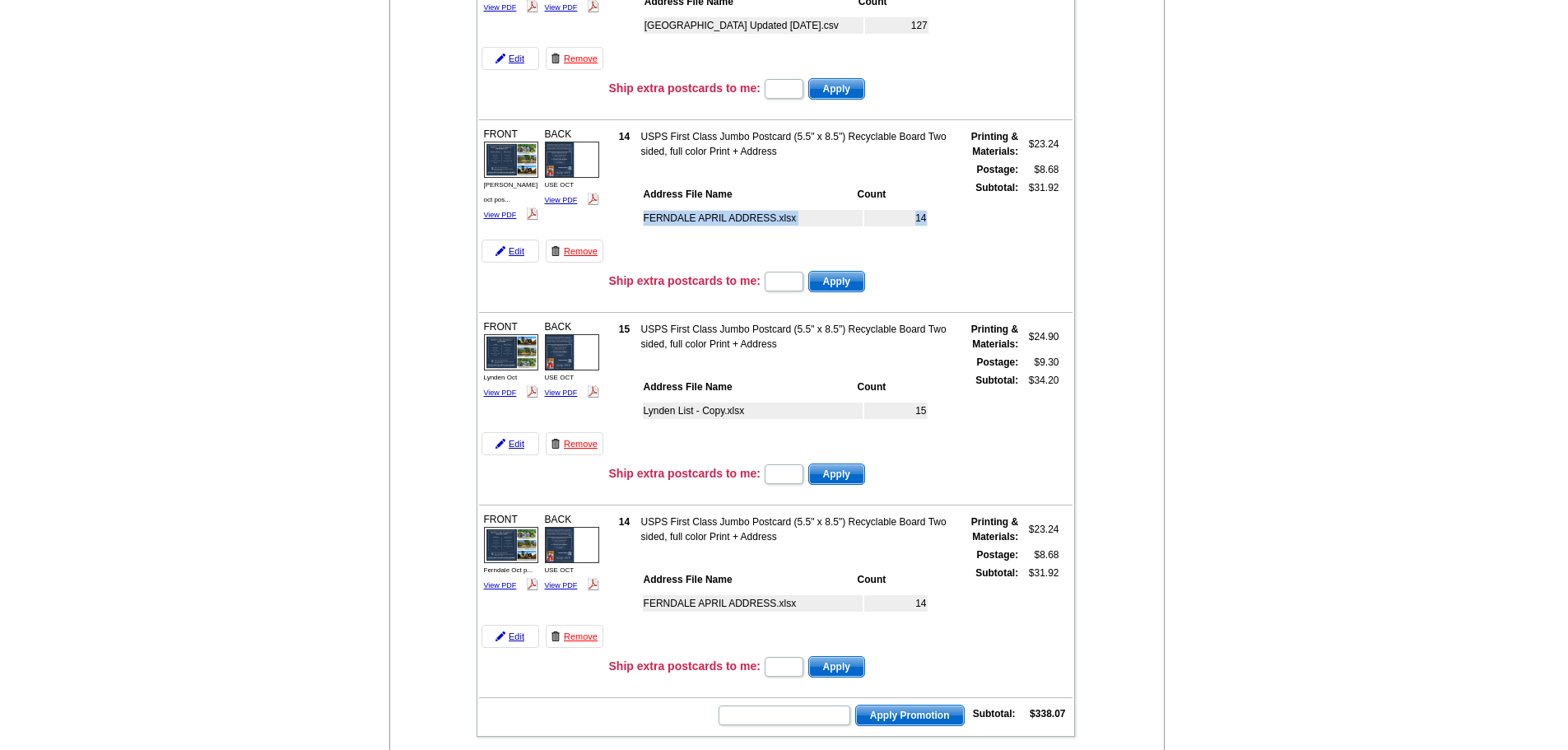
click at [769, 219] on td "FERNDALE APRIL ADDRESS.xlsx" at bounding box center [752, 218] width 219 height 16
click at [512, 255] on link "Edit" at bounding box center [510, 251] width 58 height 23
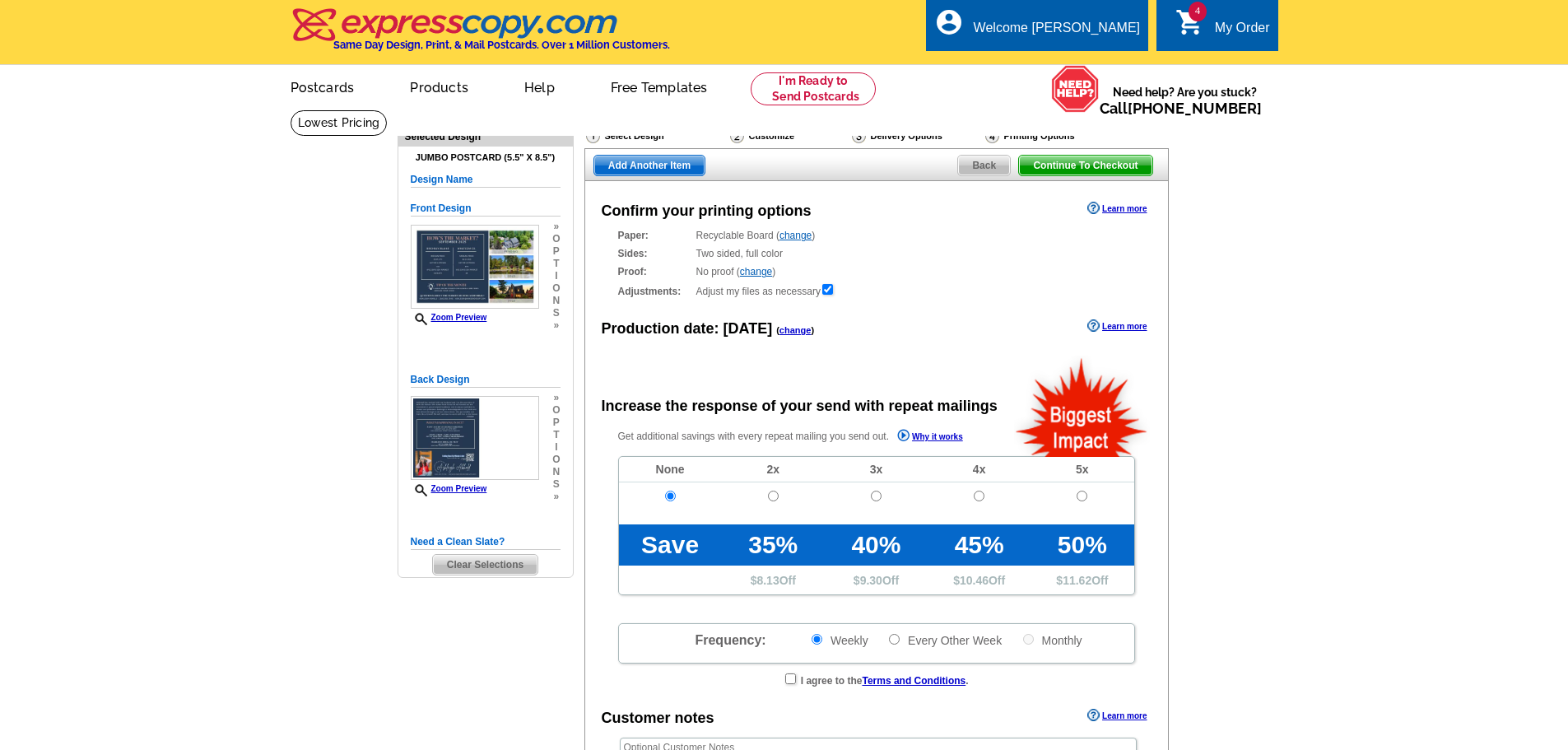
radio input "false"
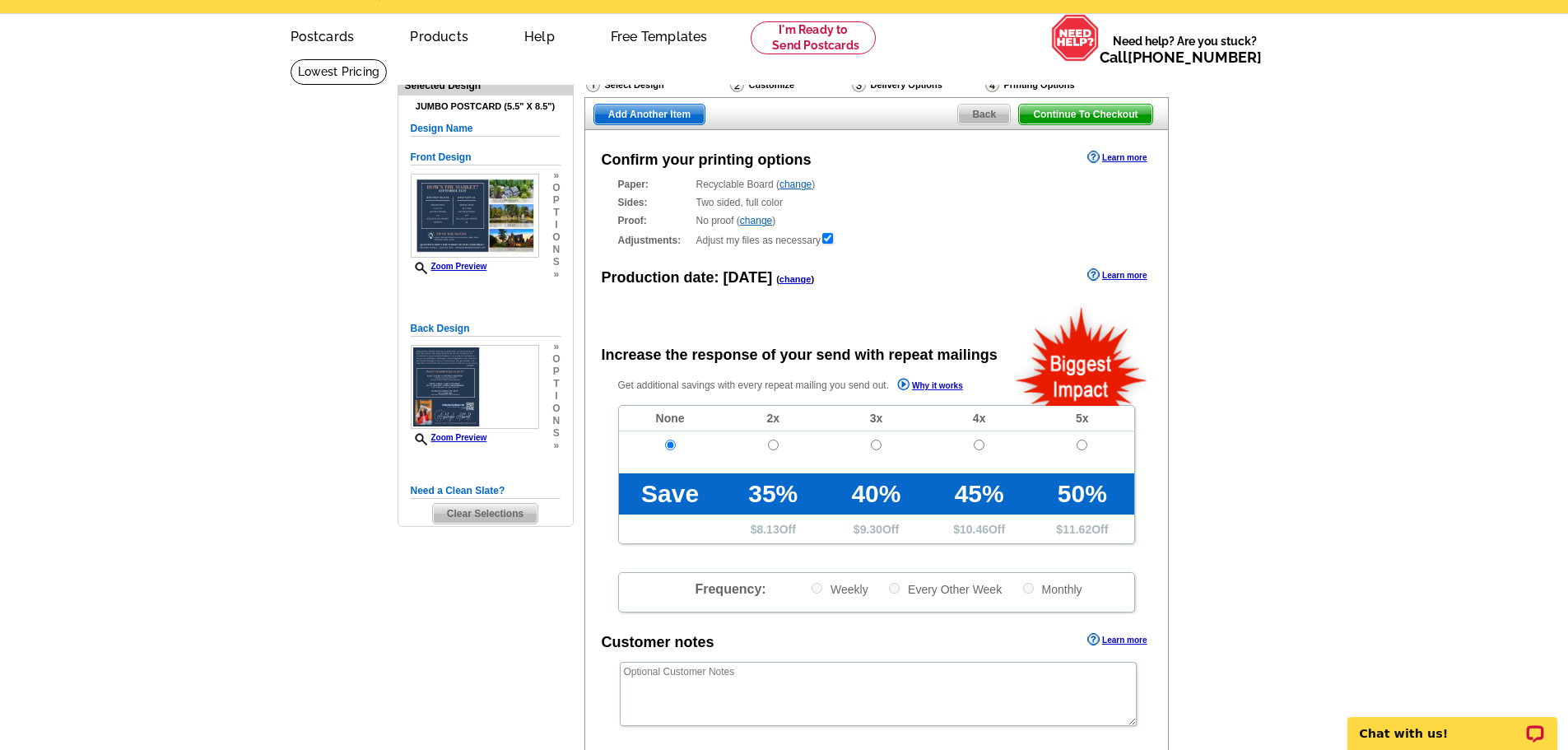
scroll to position [49, 0]
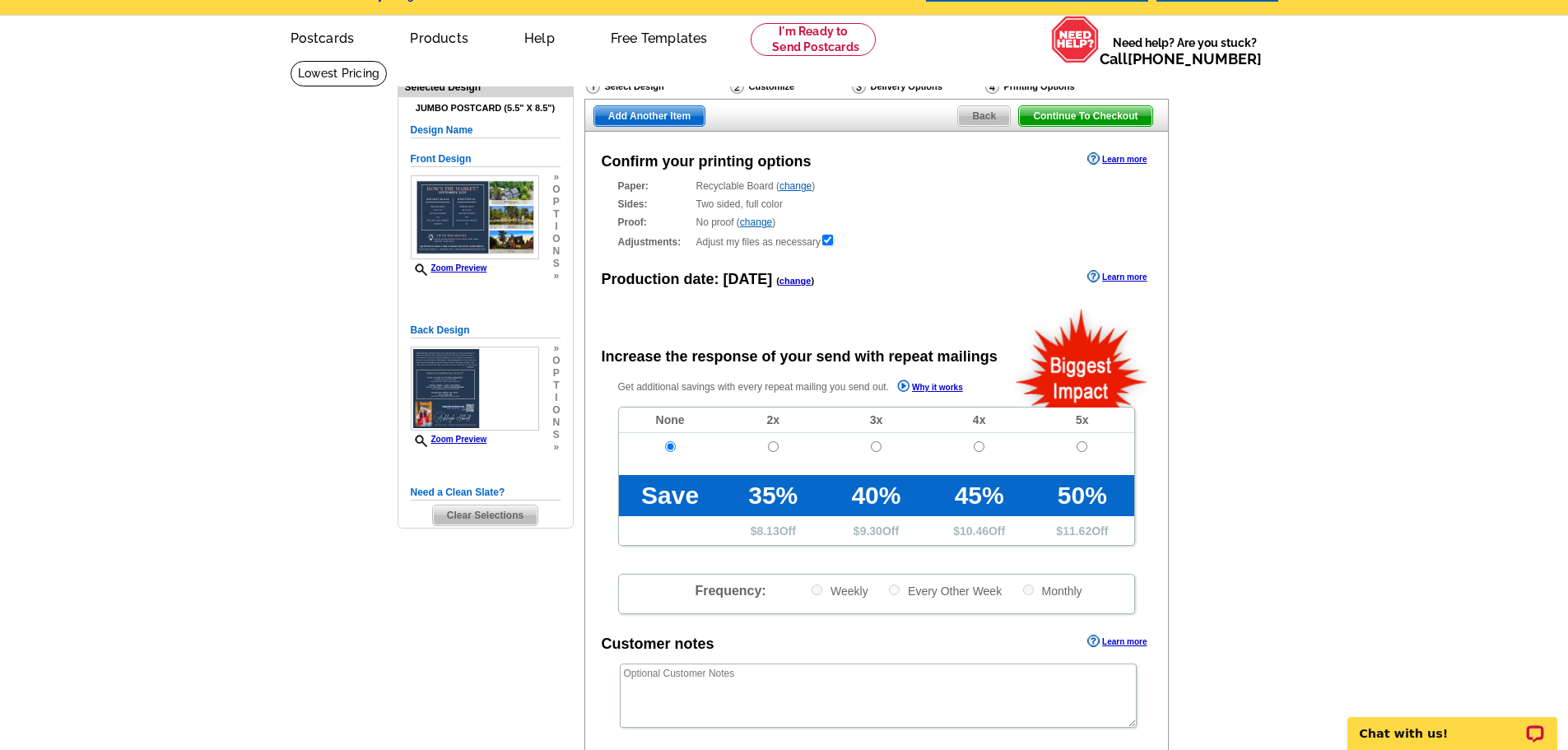
click at [886, 90] on div "Delivery Options" at bounding box center [917, 89] width 133 height 21
click at [886, 79] on div "Select Design Customize Delivery Options Printing Options Continue To Checkout …" at bounding box center [875, 478] width 591 height 821
click at [992, 122] on span "Back" at bounding box center [985, 115] width 52 height 20
click at [920, 87] on div "Delivery Options" at bounding box center [917, 89] width 133 height 21
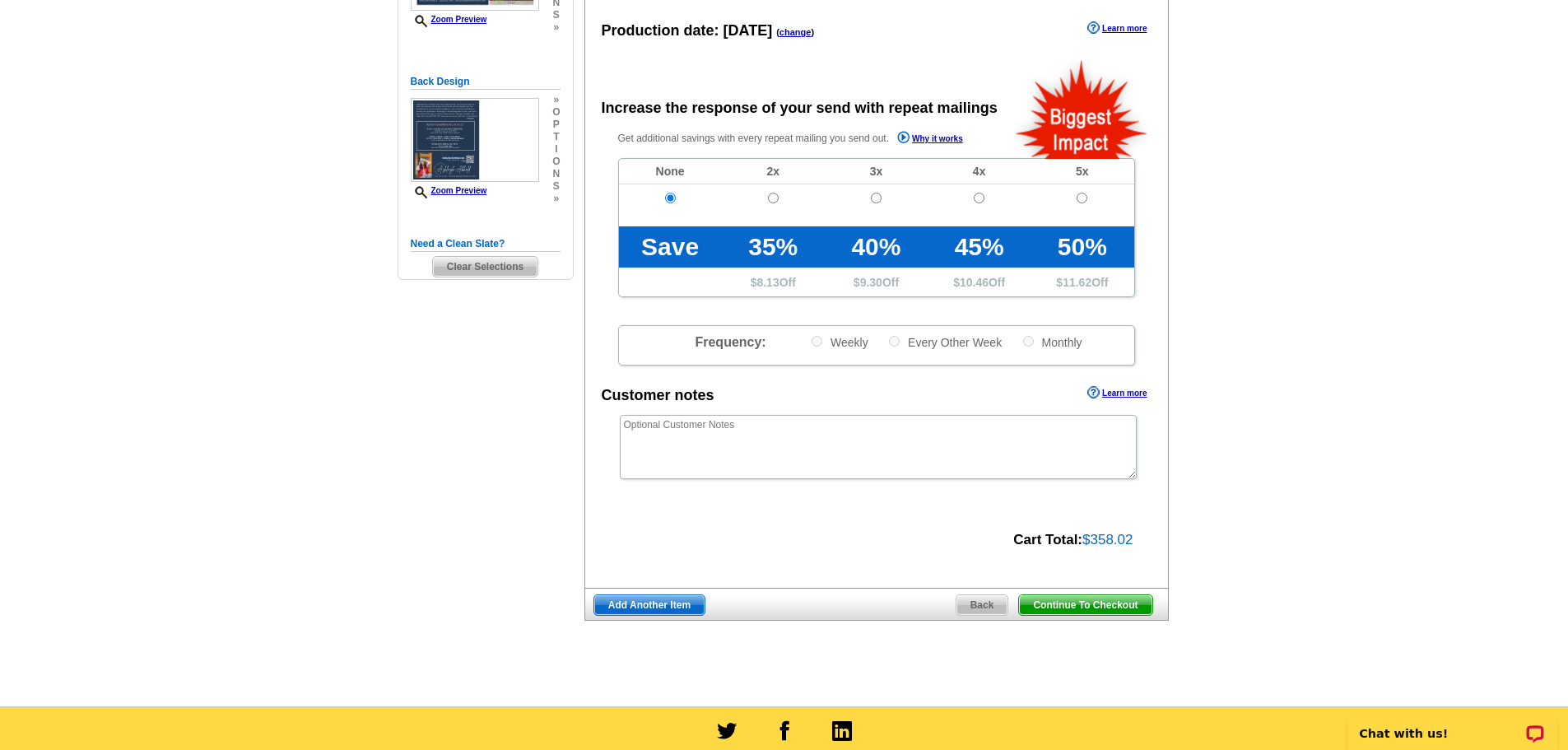
scroll to position [47, 0]
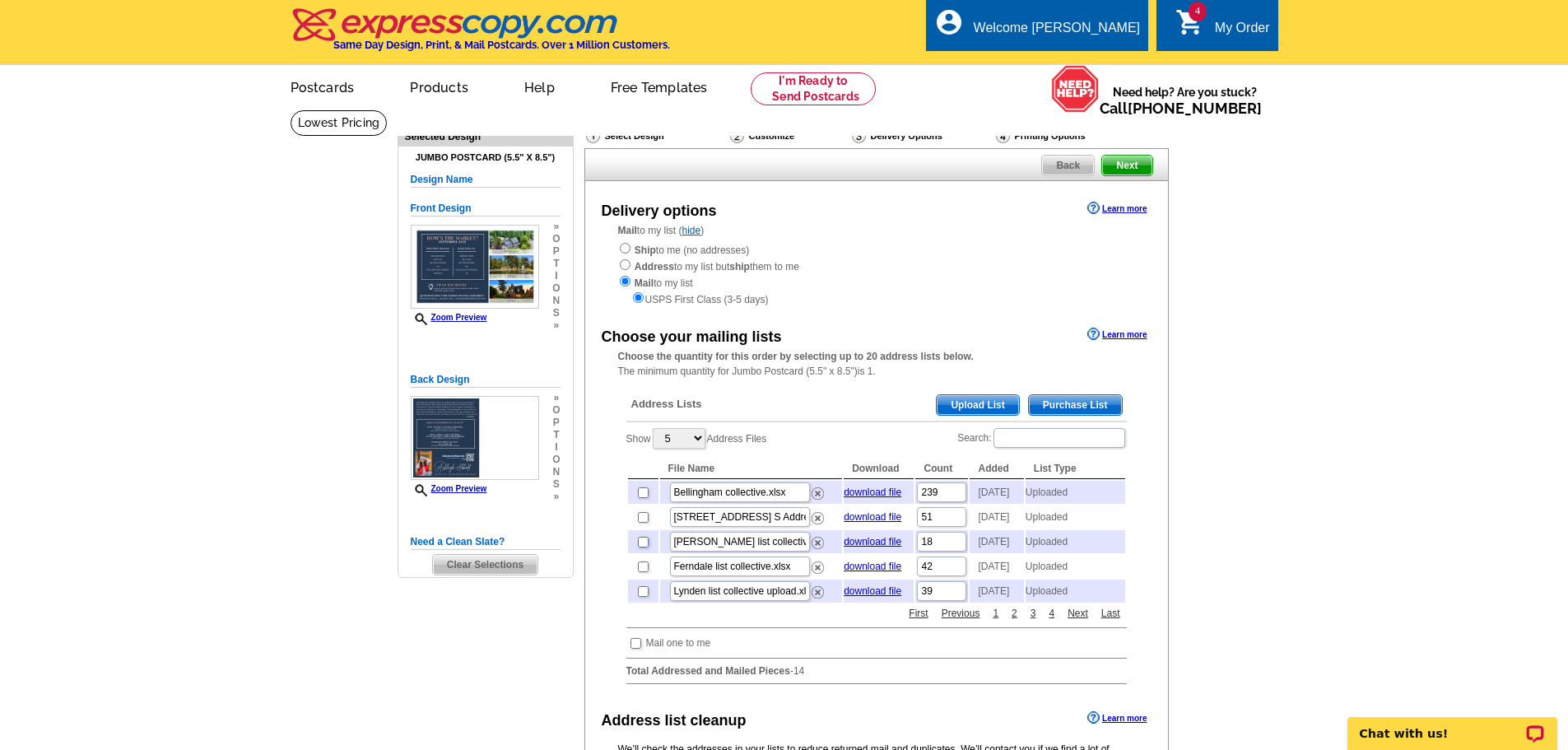
click at [643, 548] on input "checkbox" at bounding box center [643, 542] width 10 height 10
checkbox input "true"
click at [1136, 166] on span "Next" at bounding box center [1127, 165] width 49 height 20
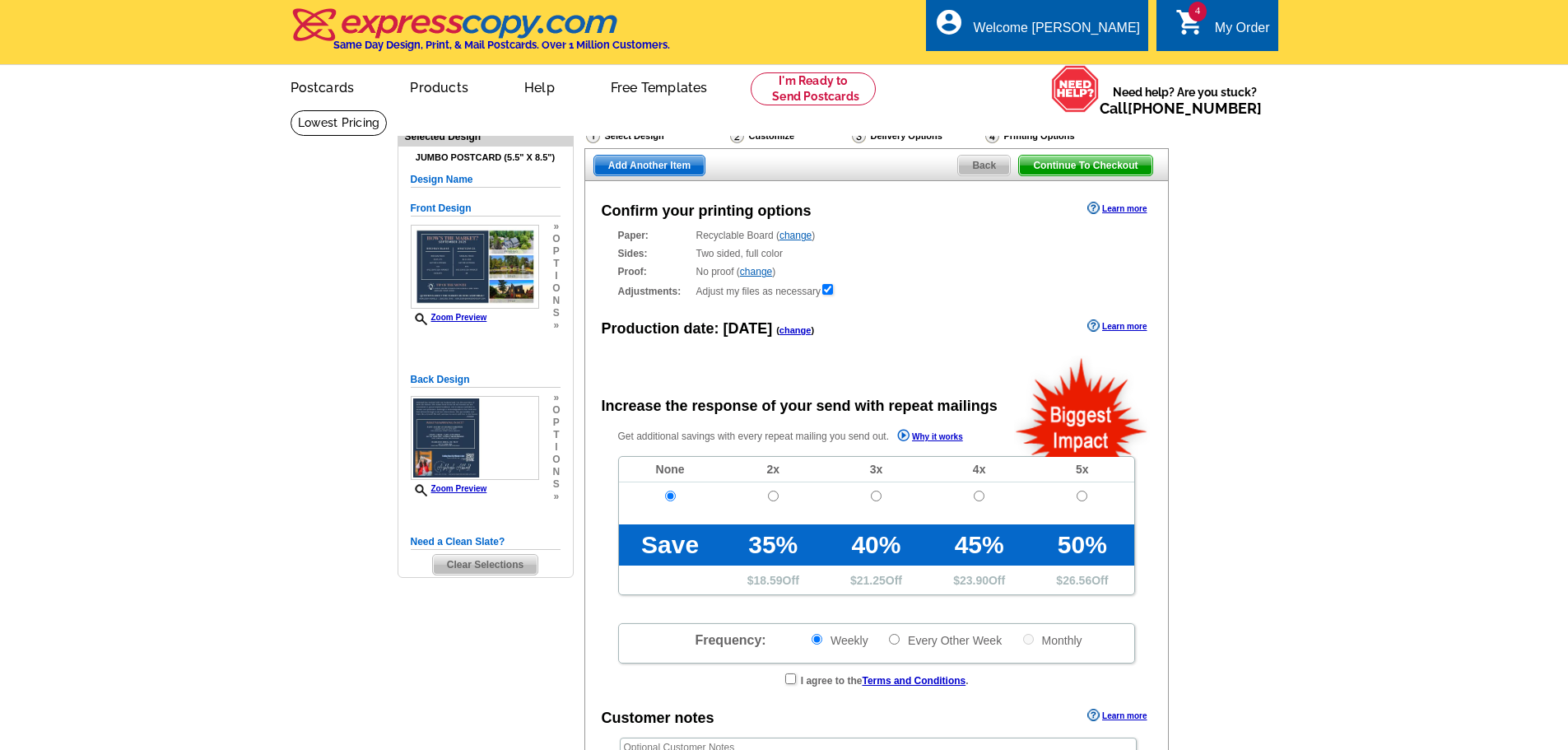
radio input "false"
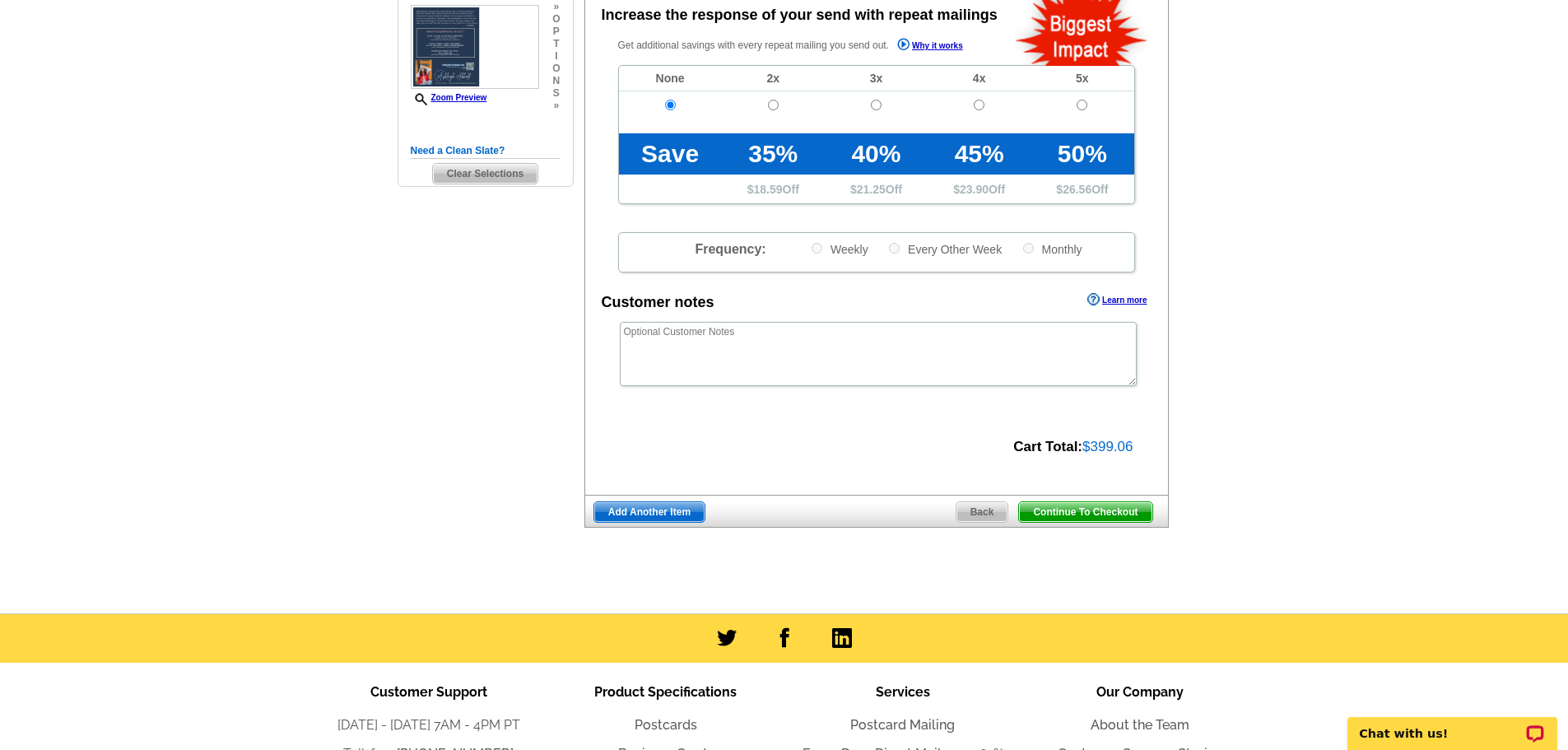
scroll to position [404, 0]
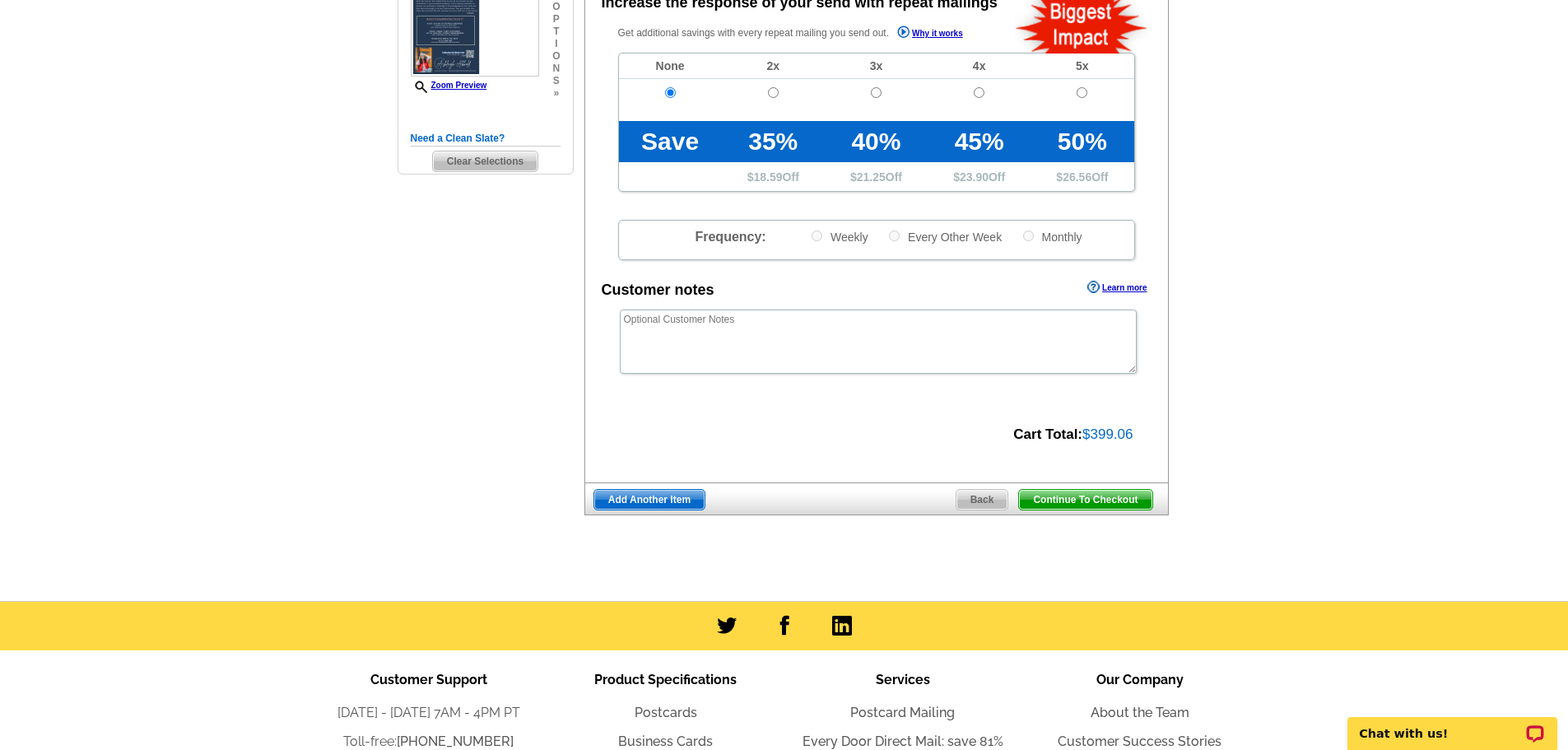
click at [1090, 498] on span "Continue To Checkout" at bounding box center [1085, 499] width 133 height 20
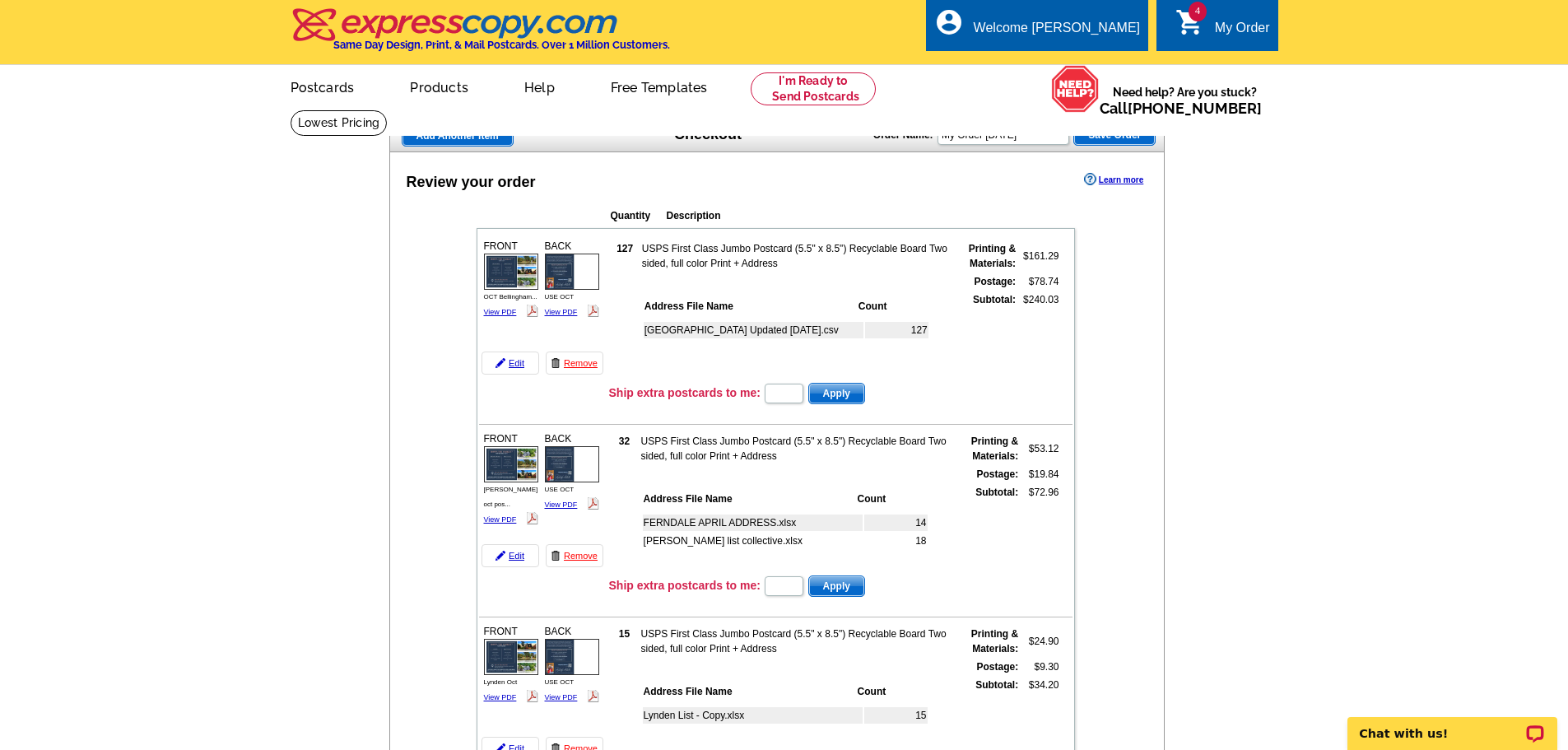
click at [673, 522] on td "FERNDALE APRIL ADDRESS.xlsx" at bounding box center [752, 523] width 219 height 16
click at [509, 561] on link "Edit" at bounding box center [510, 555] width 58 height 23
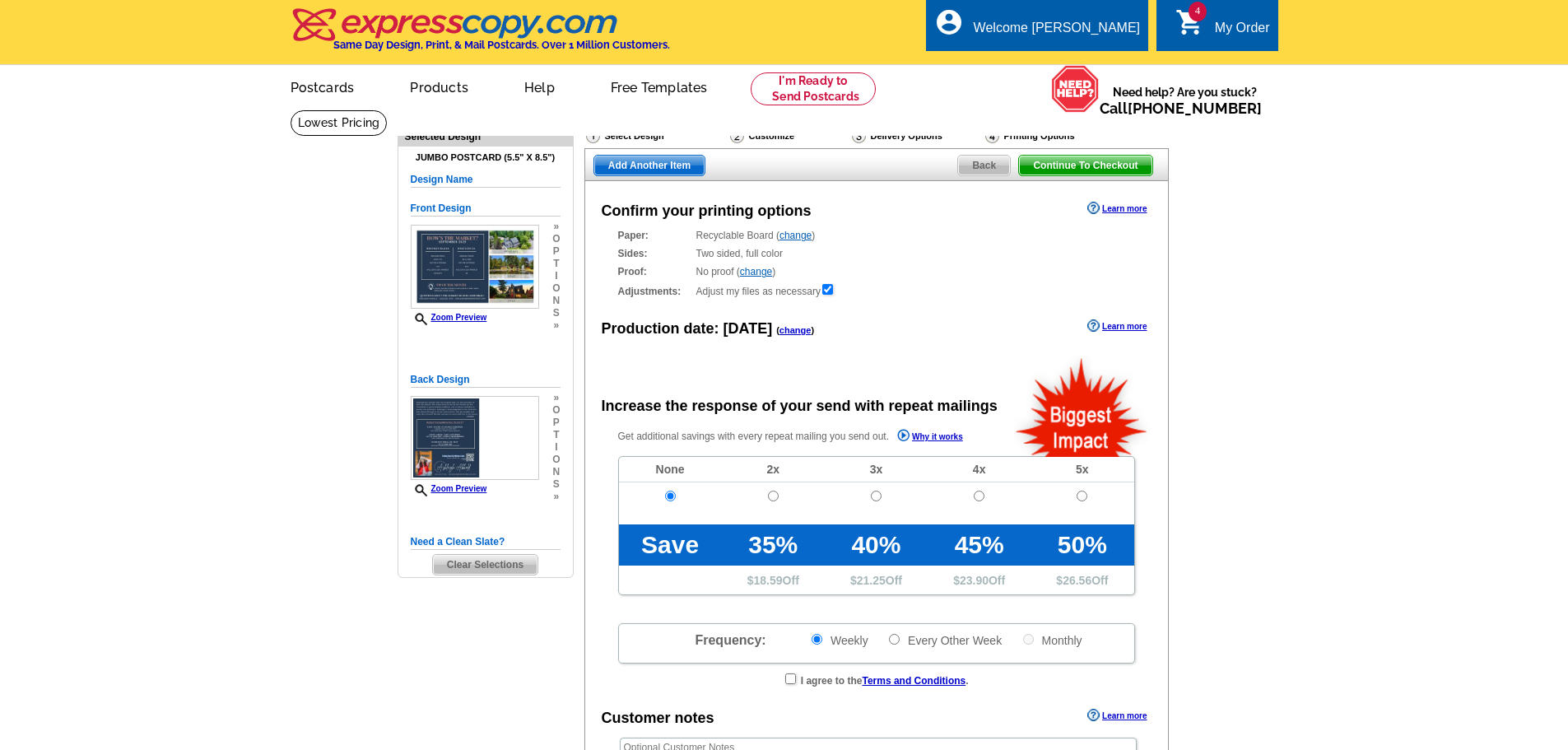
radio input "false"
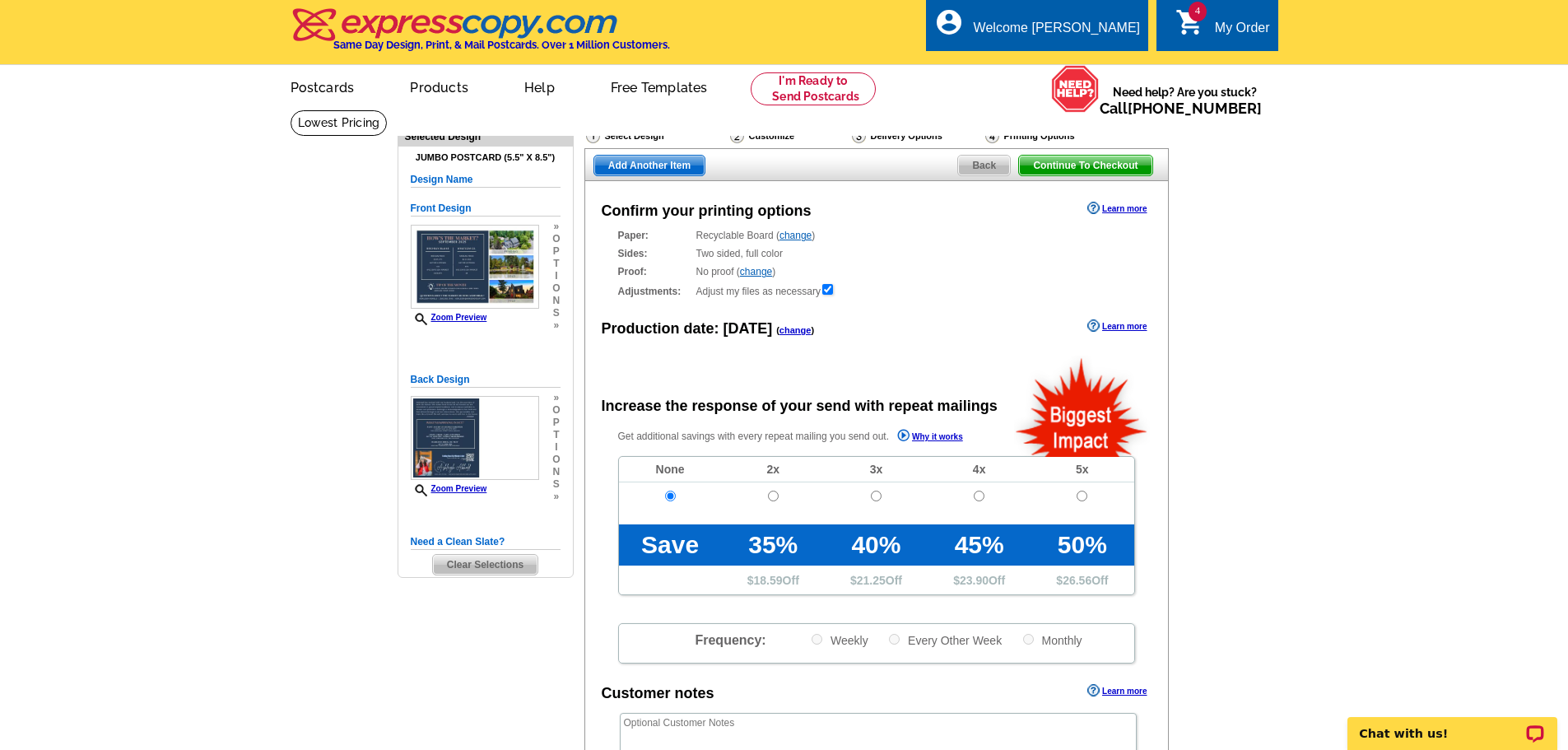
click at [898, 138] on div "Delivery Options" at bounding box center [917, 138] width 133 height 21
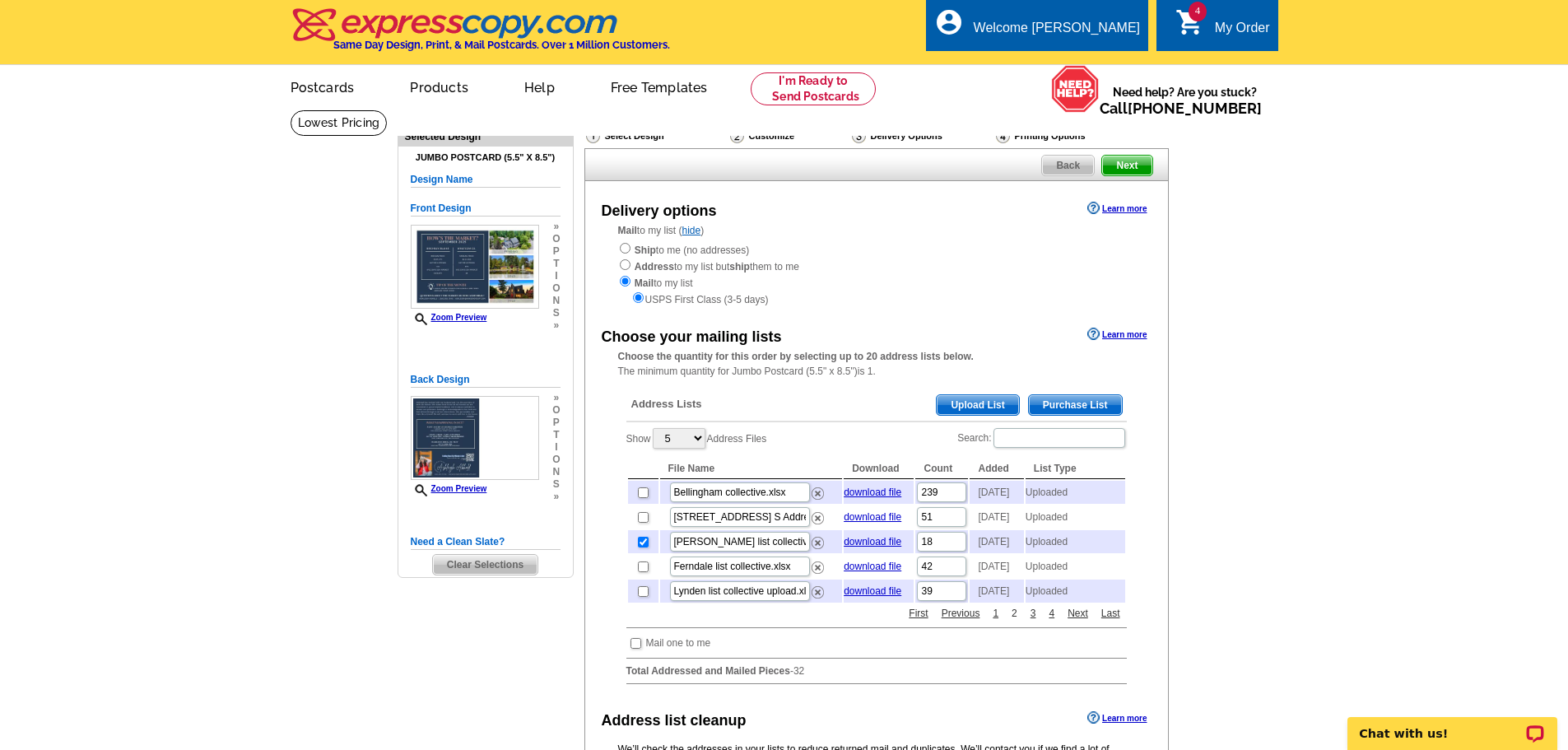
click at [1011, 621] on link "2" at bounding box center [1015, 613] width 14 height 15
click at [639, 598] on input "checkbox" at bounding box center [643, 592] width 10 height 10
checkbox input "false"
click at [641, 548] on input "checkbox" at bounding box center [643, 542] width 10 height 10
checkbox input "false"
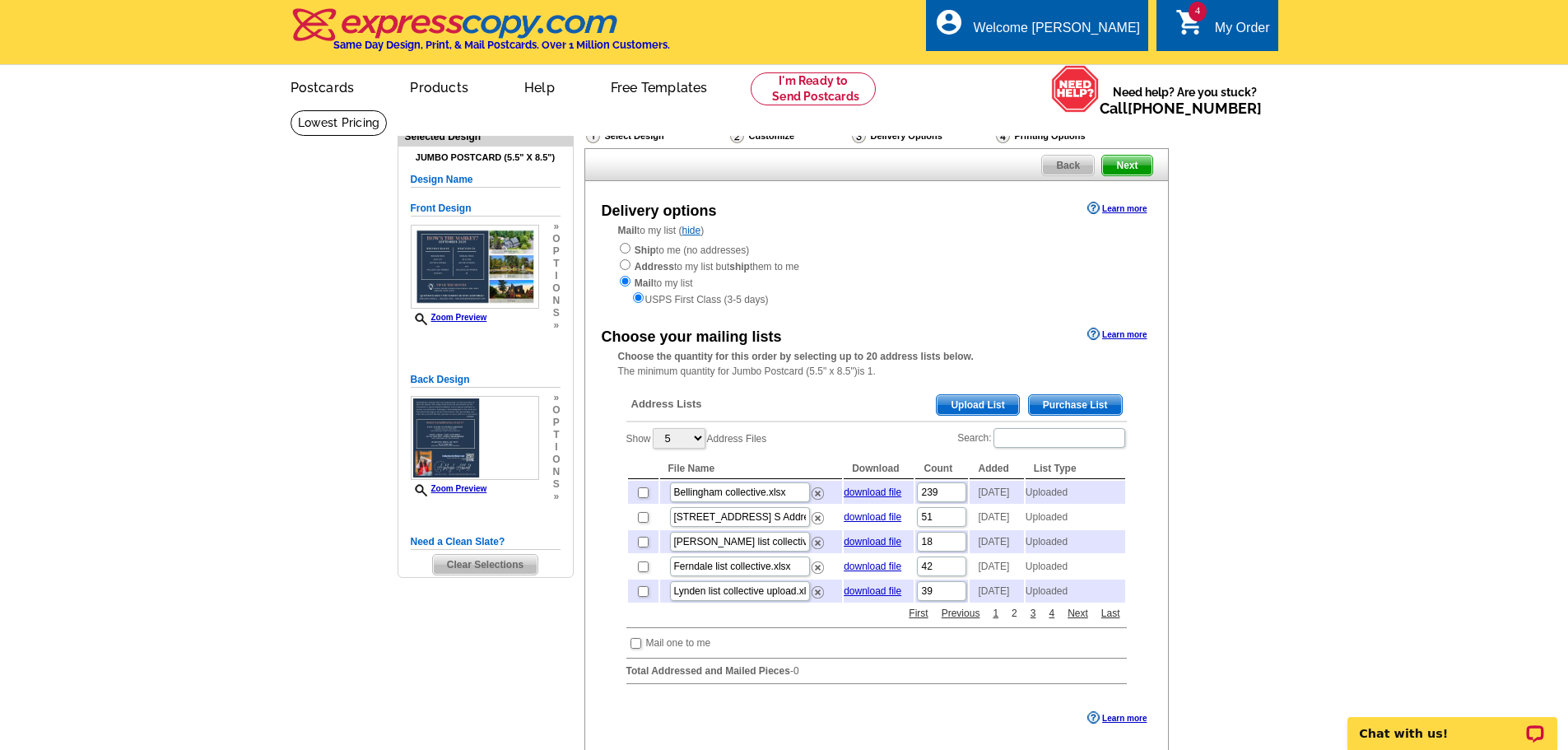
click at [1014, 621] on link "2" at bounding box center [1015, 613] width 14 height 15
click at [1032, 621] on link "3" at bounding box center [1034, 613] width 14 height 15
click at [642, 499] on input "checkbox" at bounding box center [643, 493] width 10 height 10
checkbox input "true"
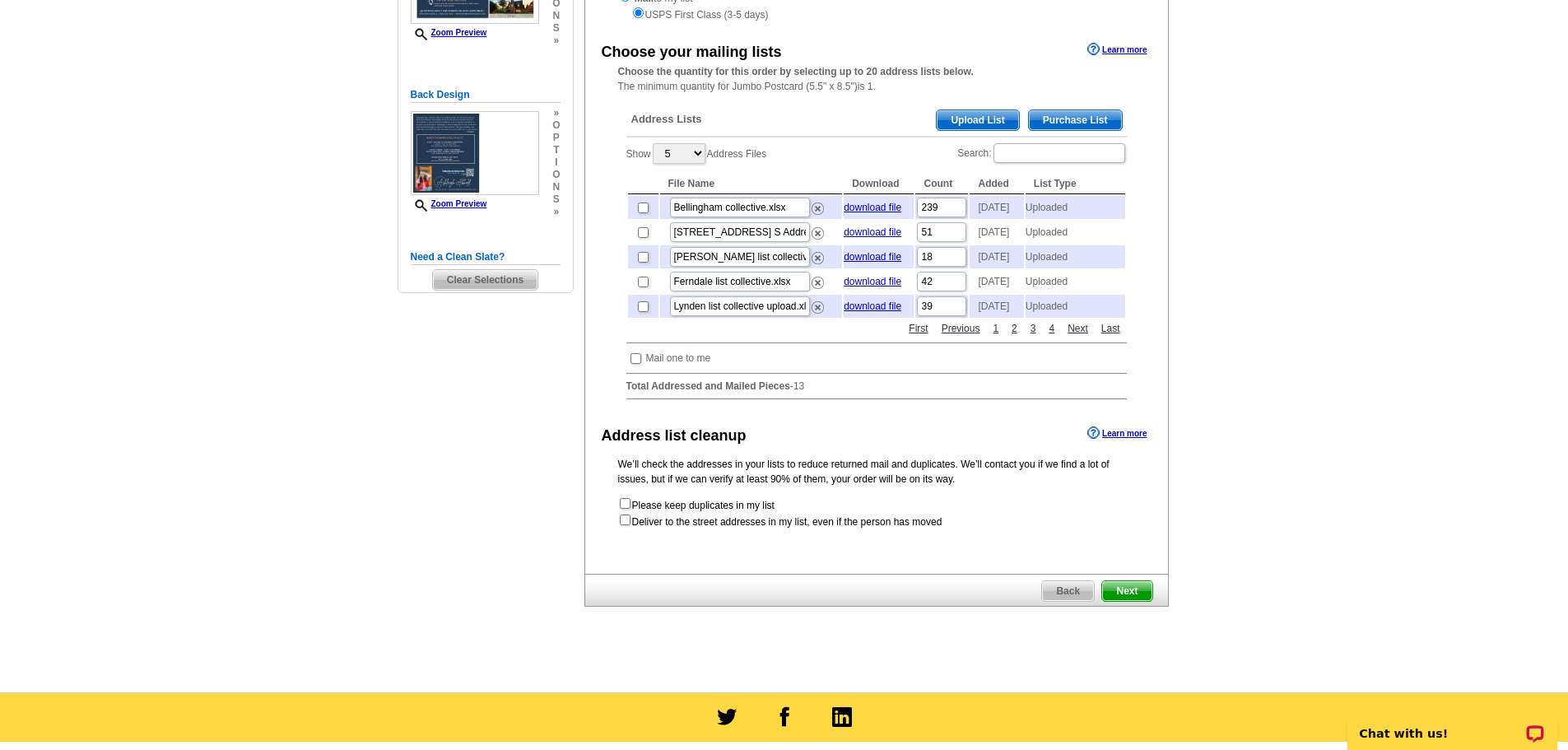
scroll to position [288, 0]
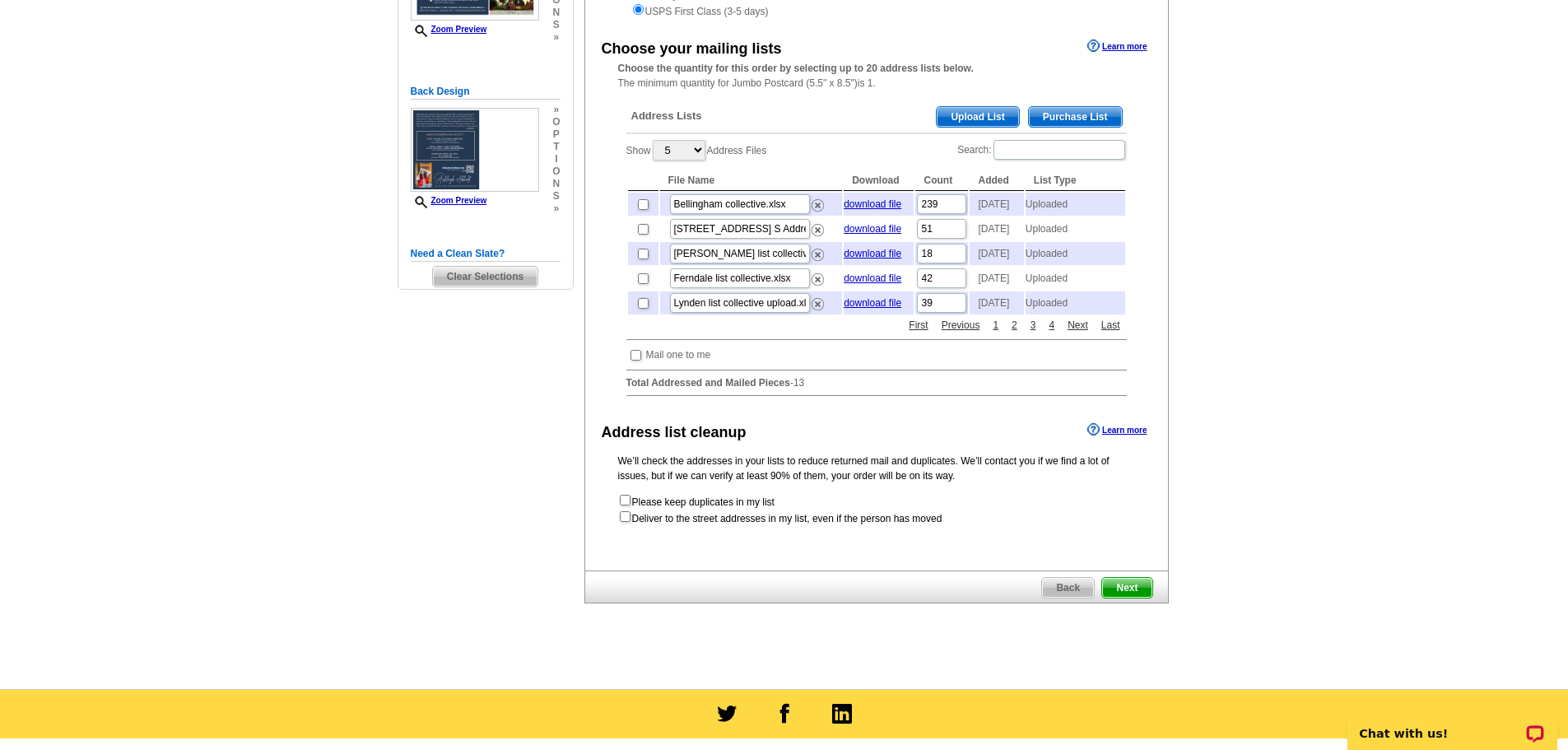
click at [1123, 598] on span "Next" at bounding box center [1127, 588] width 49 height 20
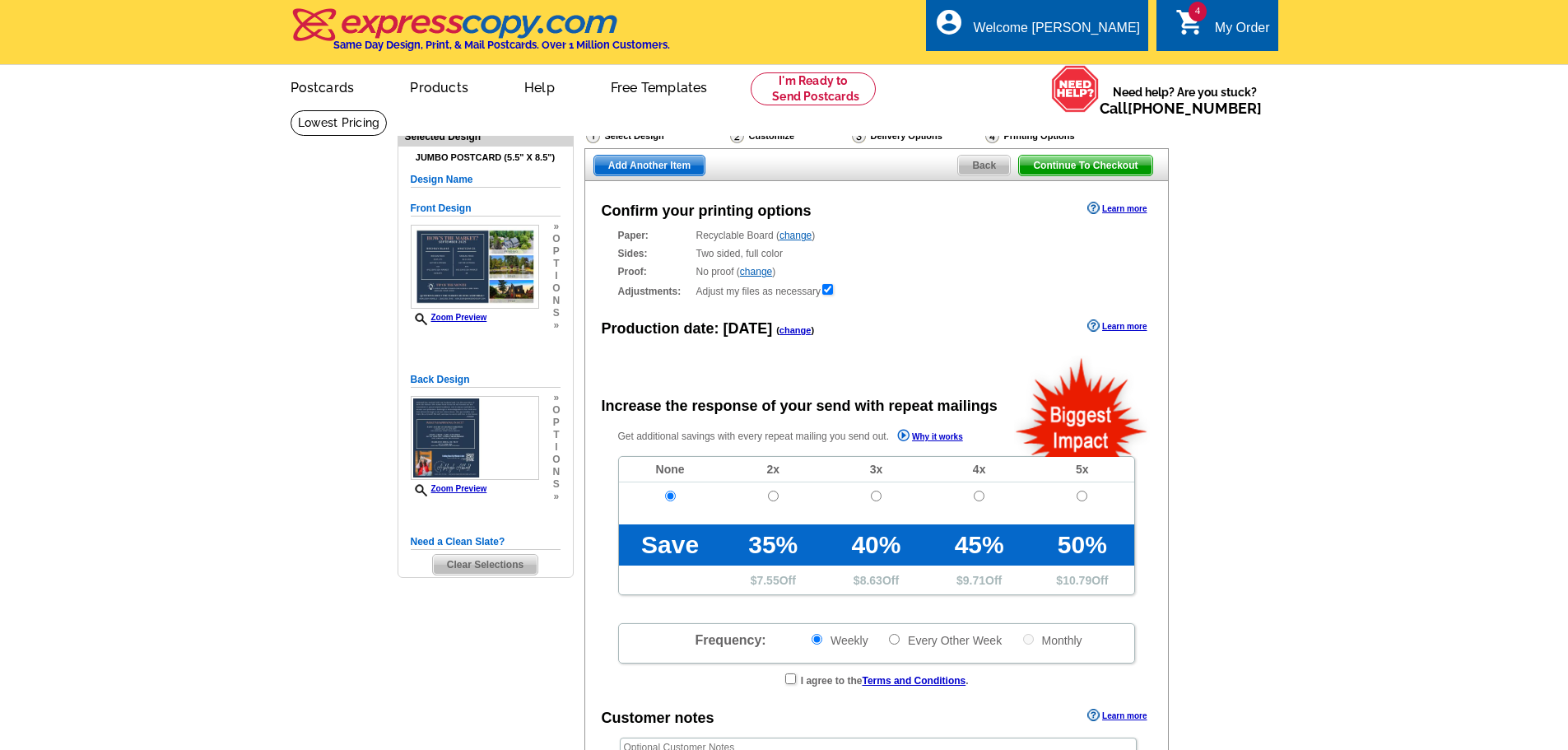
radio input "false"
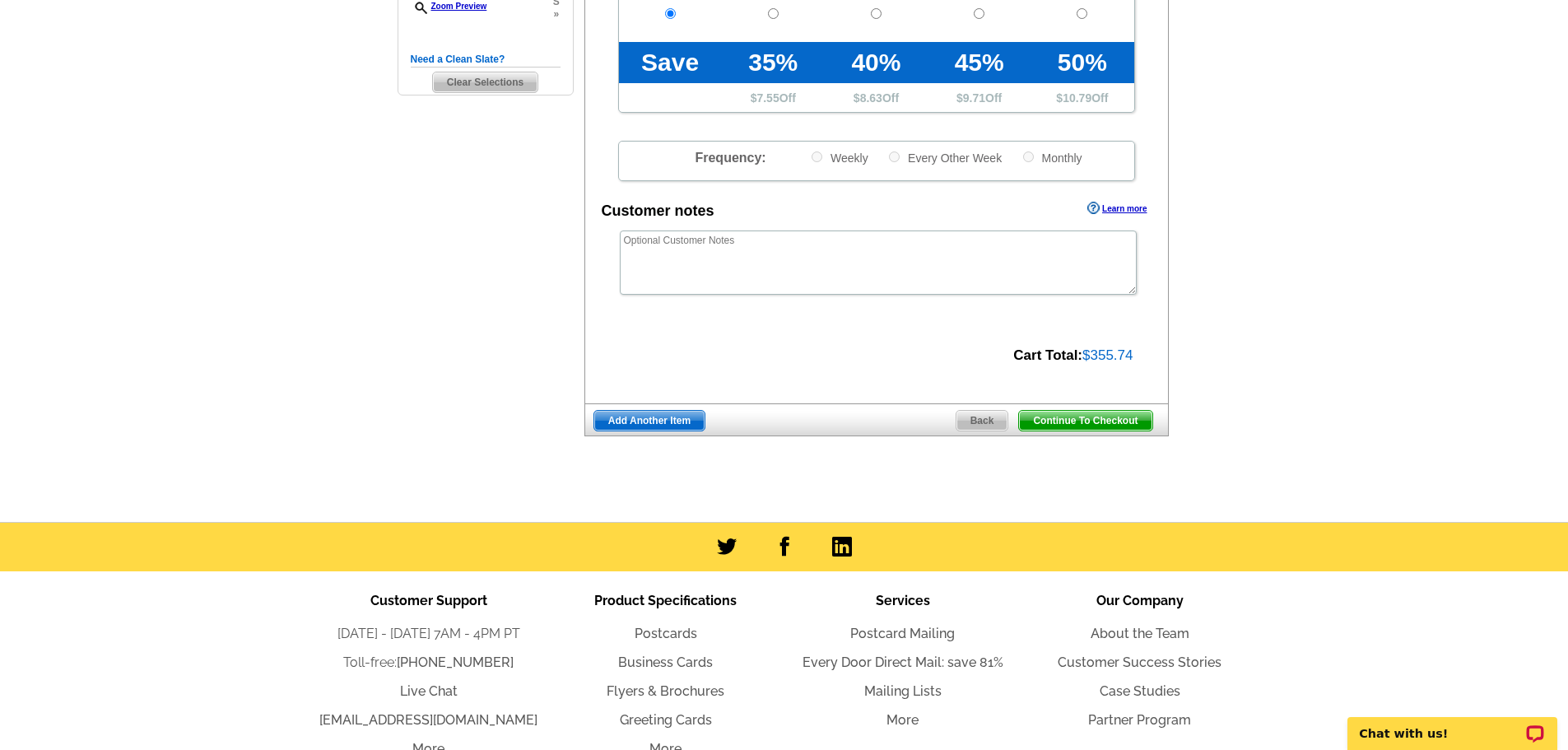
scroll to position [535, 0]
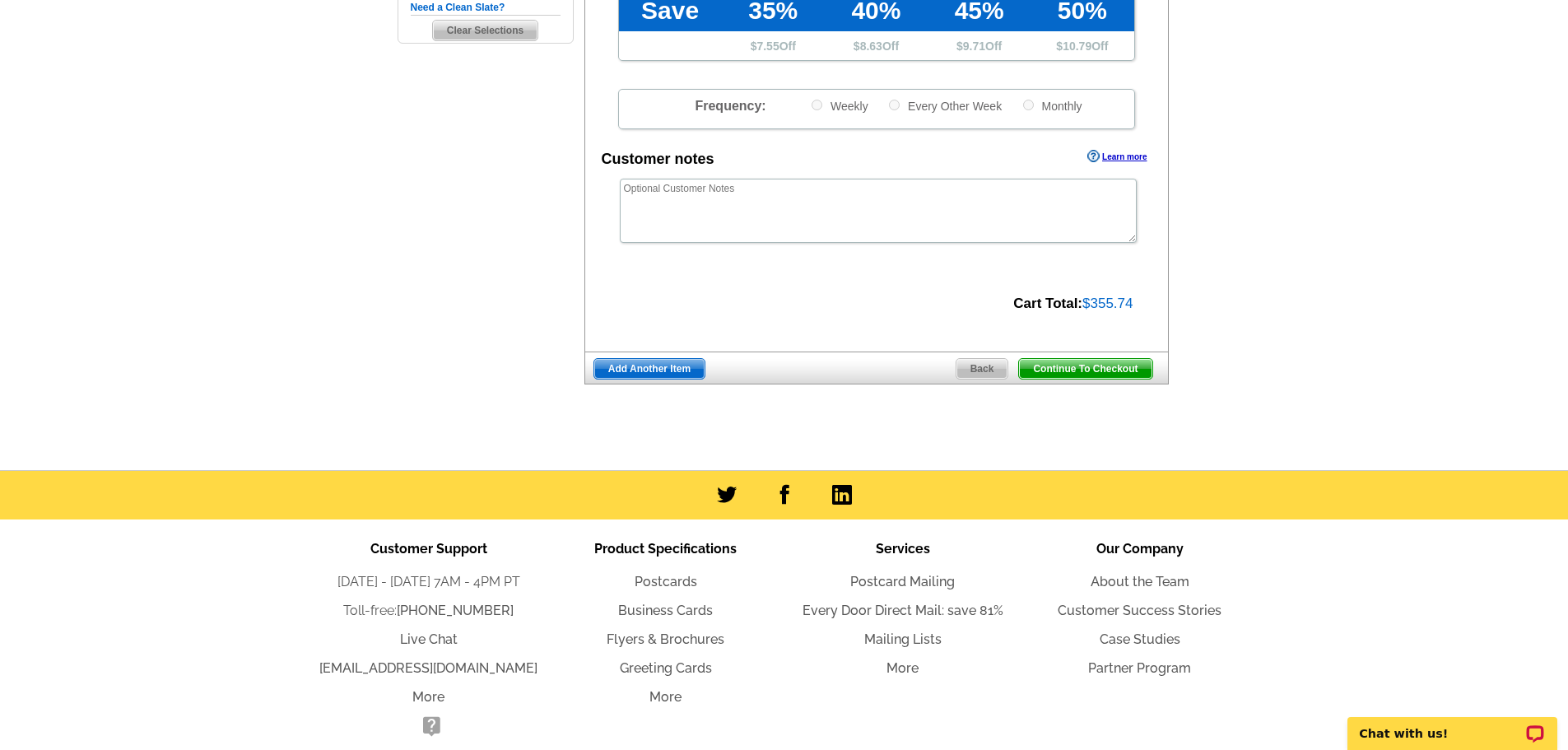
click at [1051, 367] on span "Continue To Checkout" at bounding box center [1085, 369] width 133 height 20
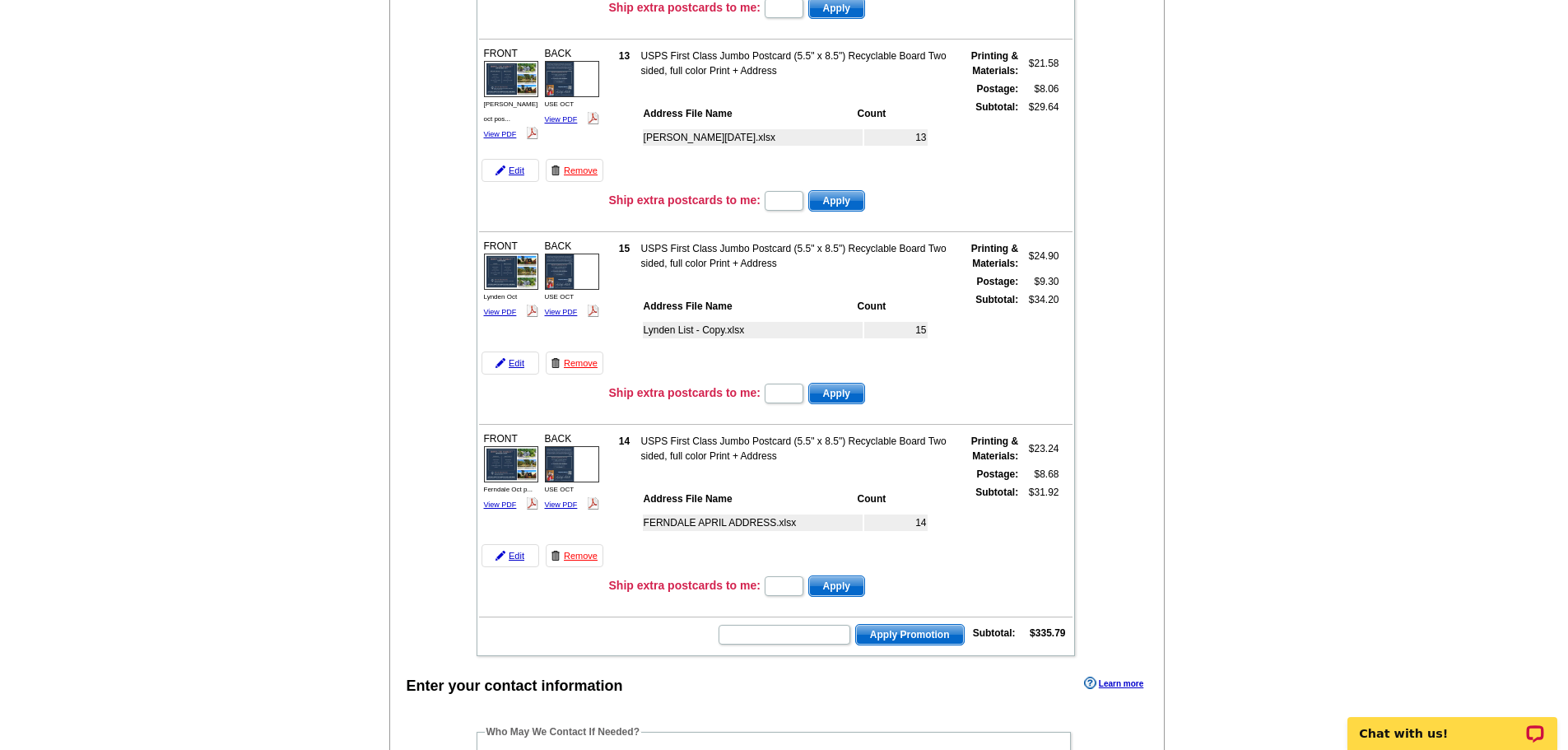
scroll to position [398, 0]
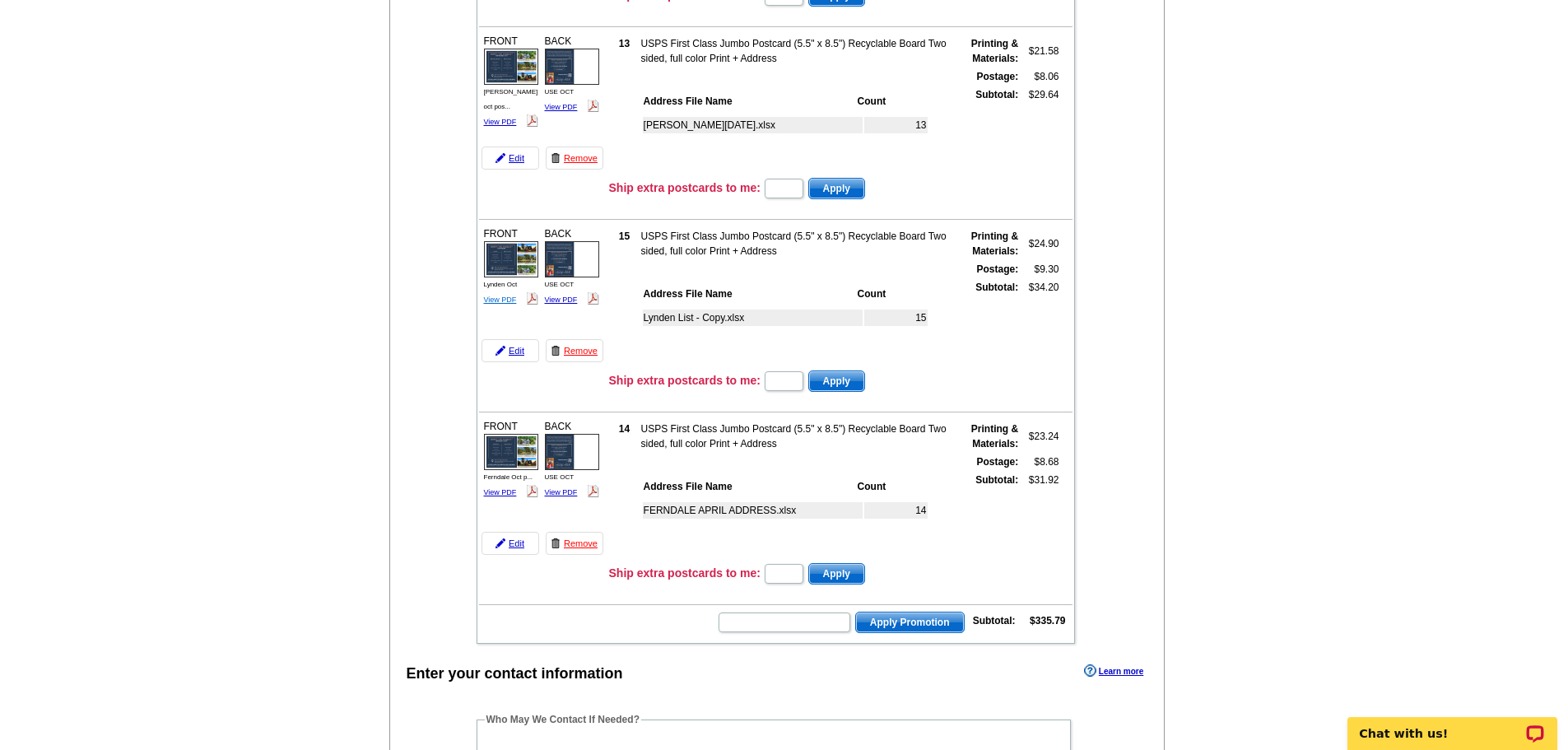
click at [503, 297] on link "View PDF" at bounding box center [501, 300] width 33 height 9
click at [492, 494] on link "View PDF" at bounding box center [501, 493] width 33 height 9
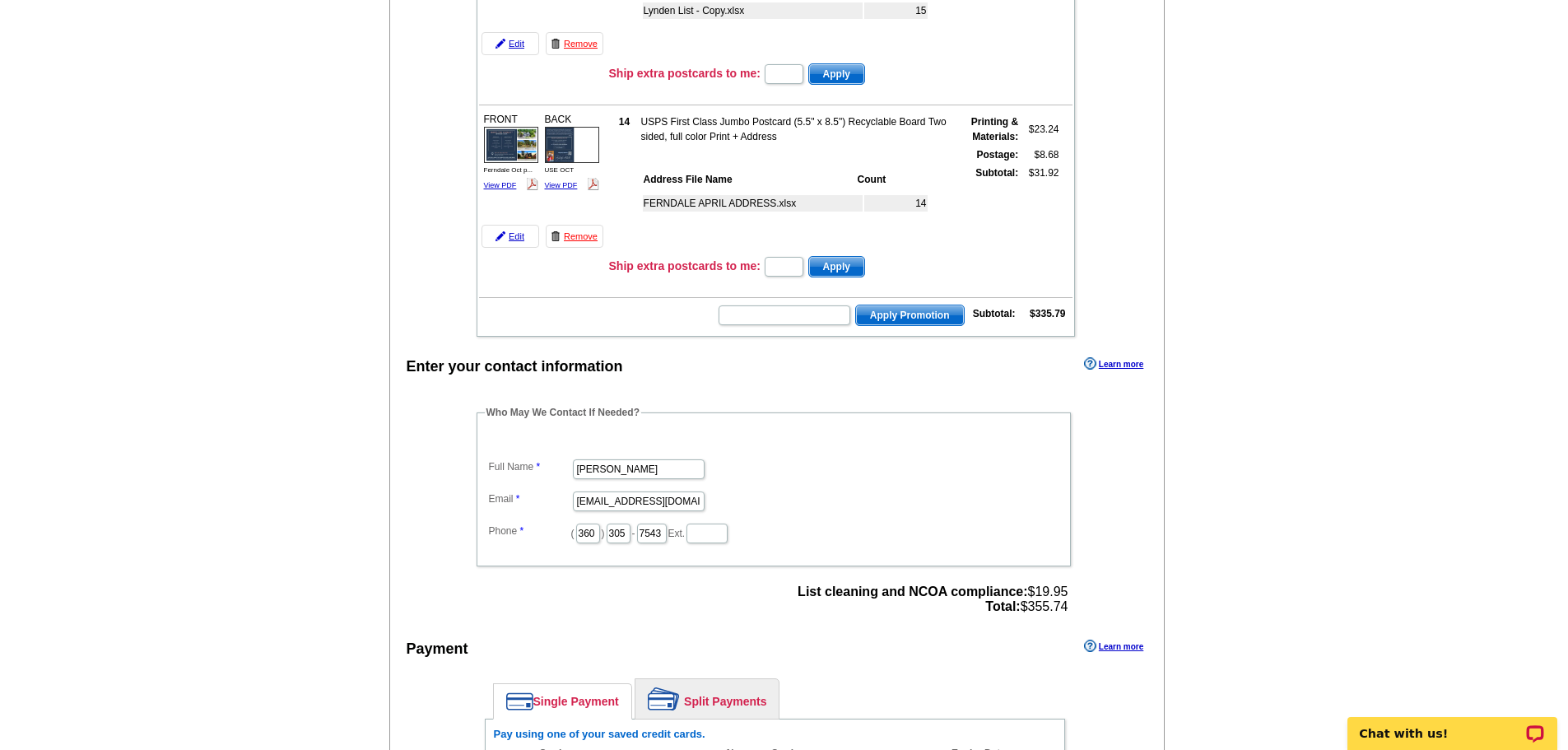
scroll to position [734, 0]
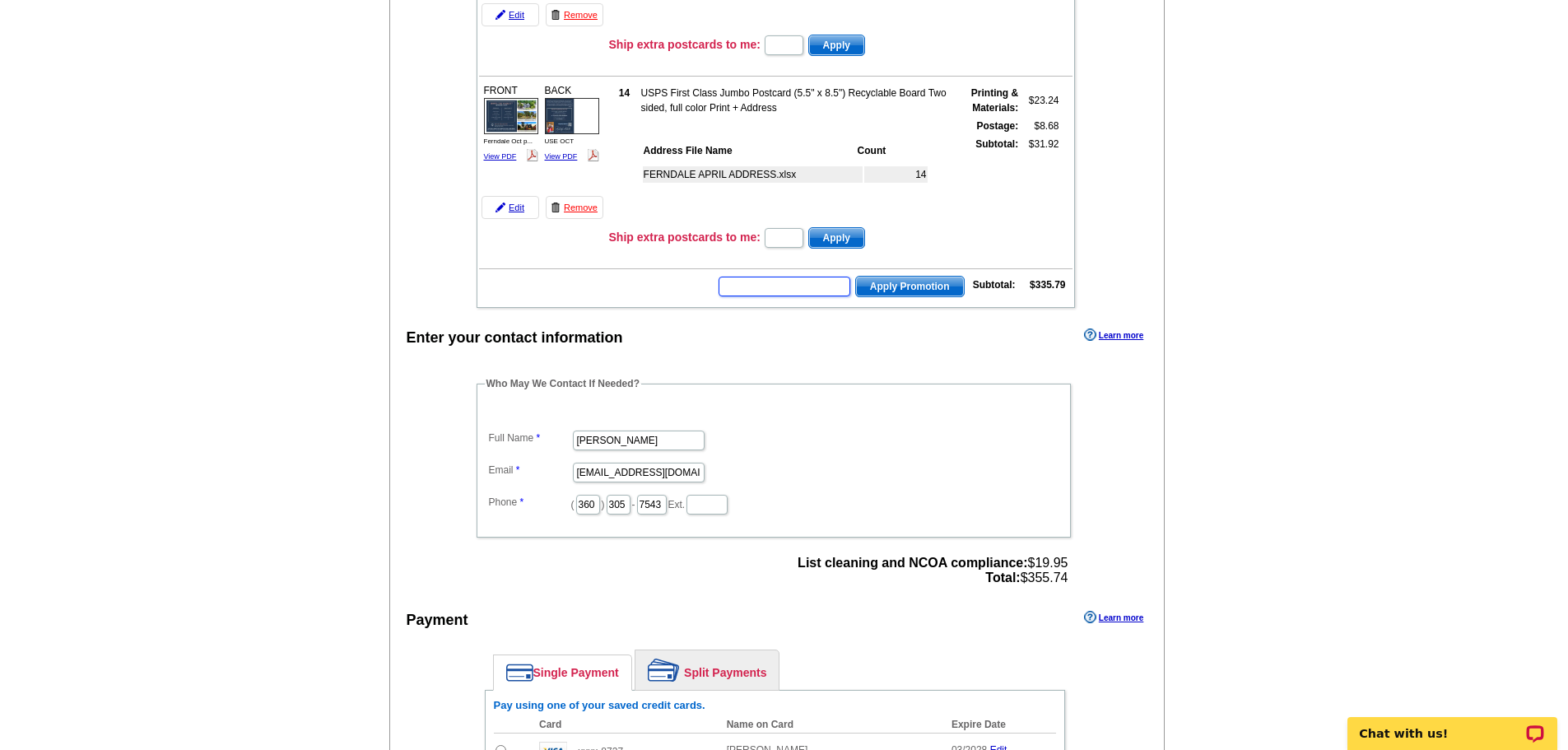
click at [777, 288] on input "text" at bounding box center [784, 286] width 132 height 20
type input "SMS50t"
click at [880, 283] on span "Apply Promotion" at bounding box center [910, 286] width 108 height 20
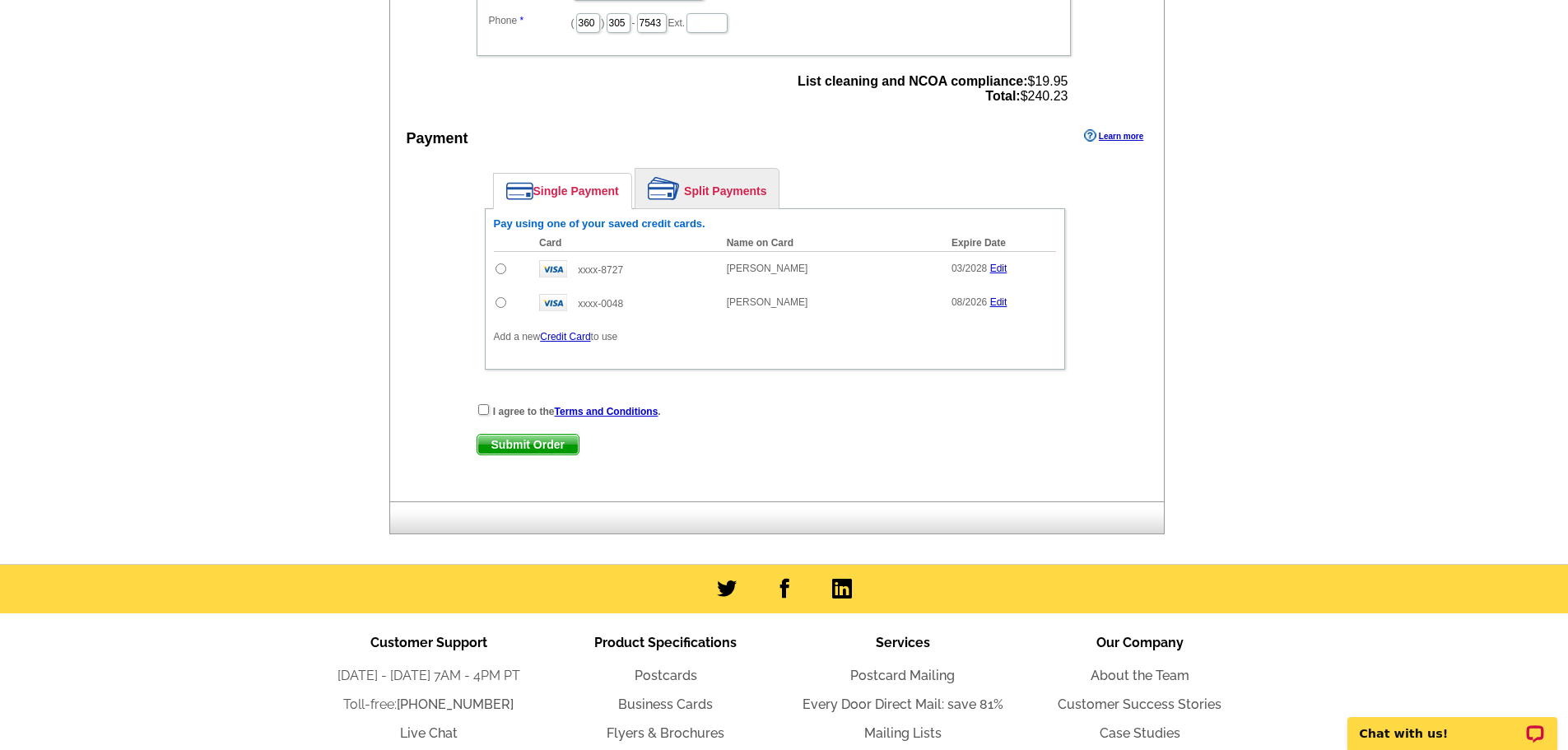
scroll to position [1271, 0]
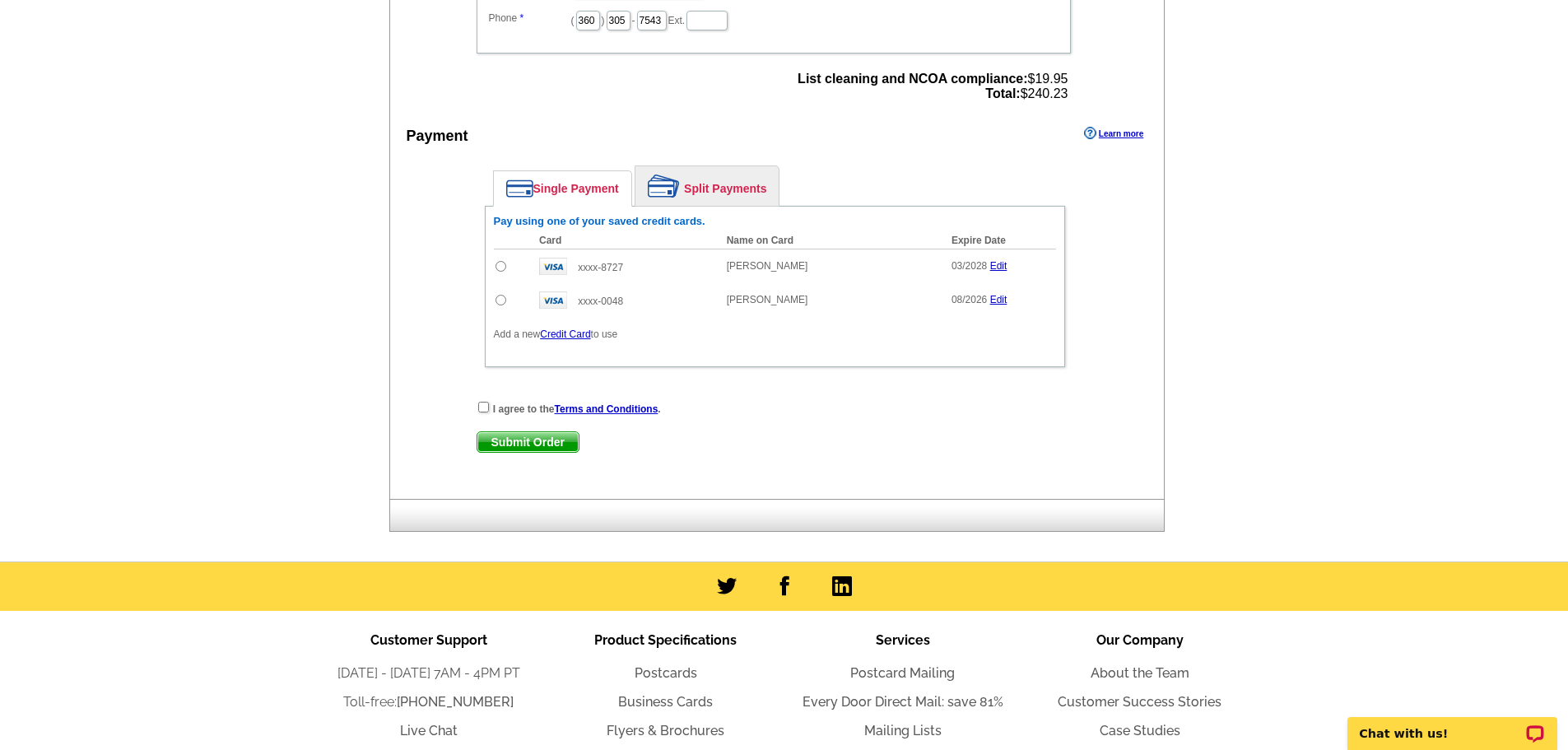
click at [1001, 301] on link "Edit" at bounding box center [999, 300] width 17 height 11
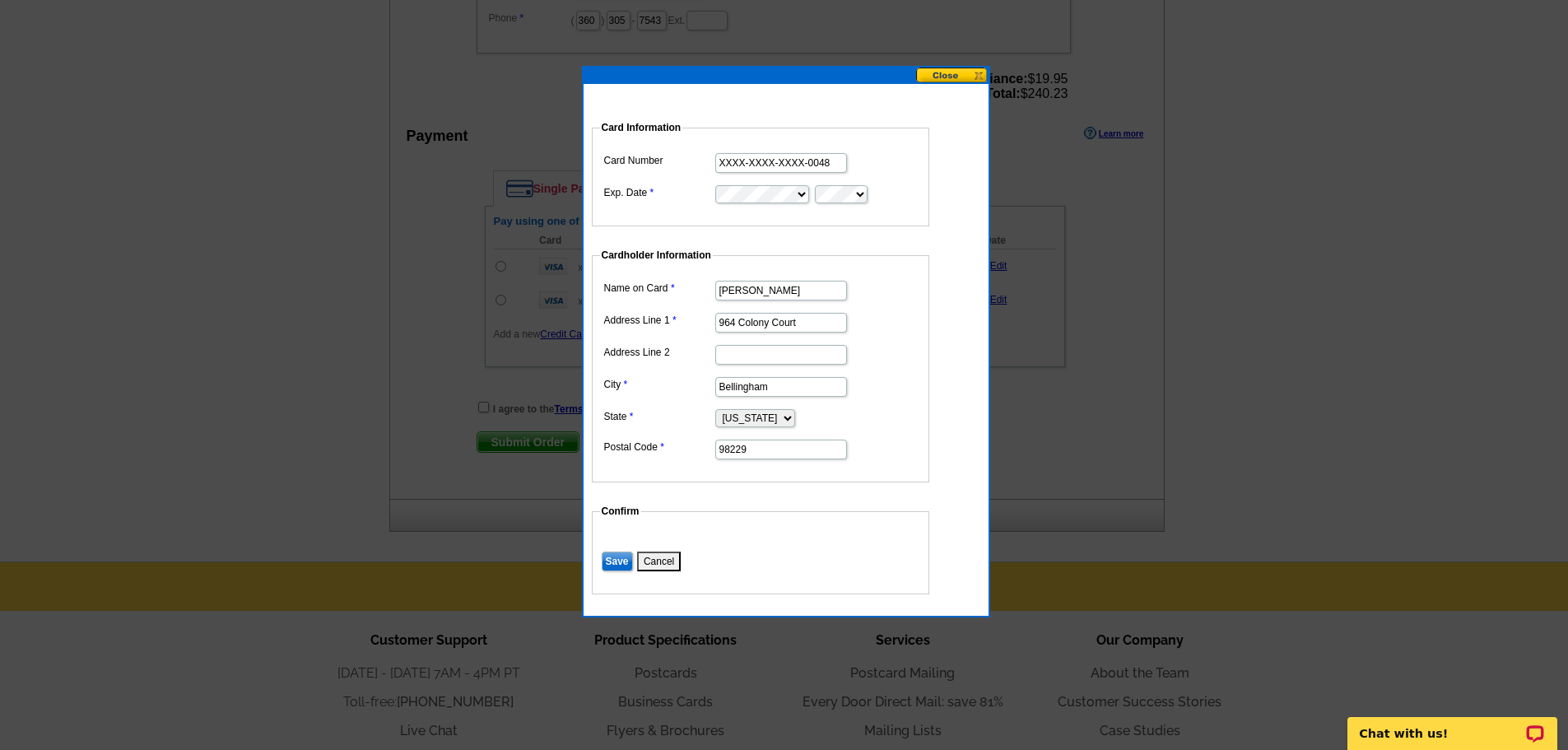
click at [803, 161] on input "XXXX-XXXX-XXXX-0048" at bounding box center [781, 163] width 132 height 20
click at [826, 162] on input "XXXX-XXXX-XXXX-0048" at bounding box center [781, 163] width 132 height 20
click at [832, 159] on input "XXXX-XXXX-XXXX-0048" at bounding box center [781, 163] width 132 height 20
click at [826, 160] on input "XXXX-XXXX-XXXX-0048" at bounding box center [781, 163] width 132 height 20
click at [662, 556] on button "Cancel" at bounding box center [658, 561] width 44 height 20
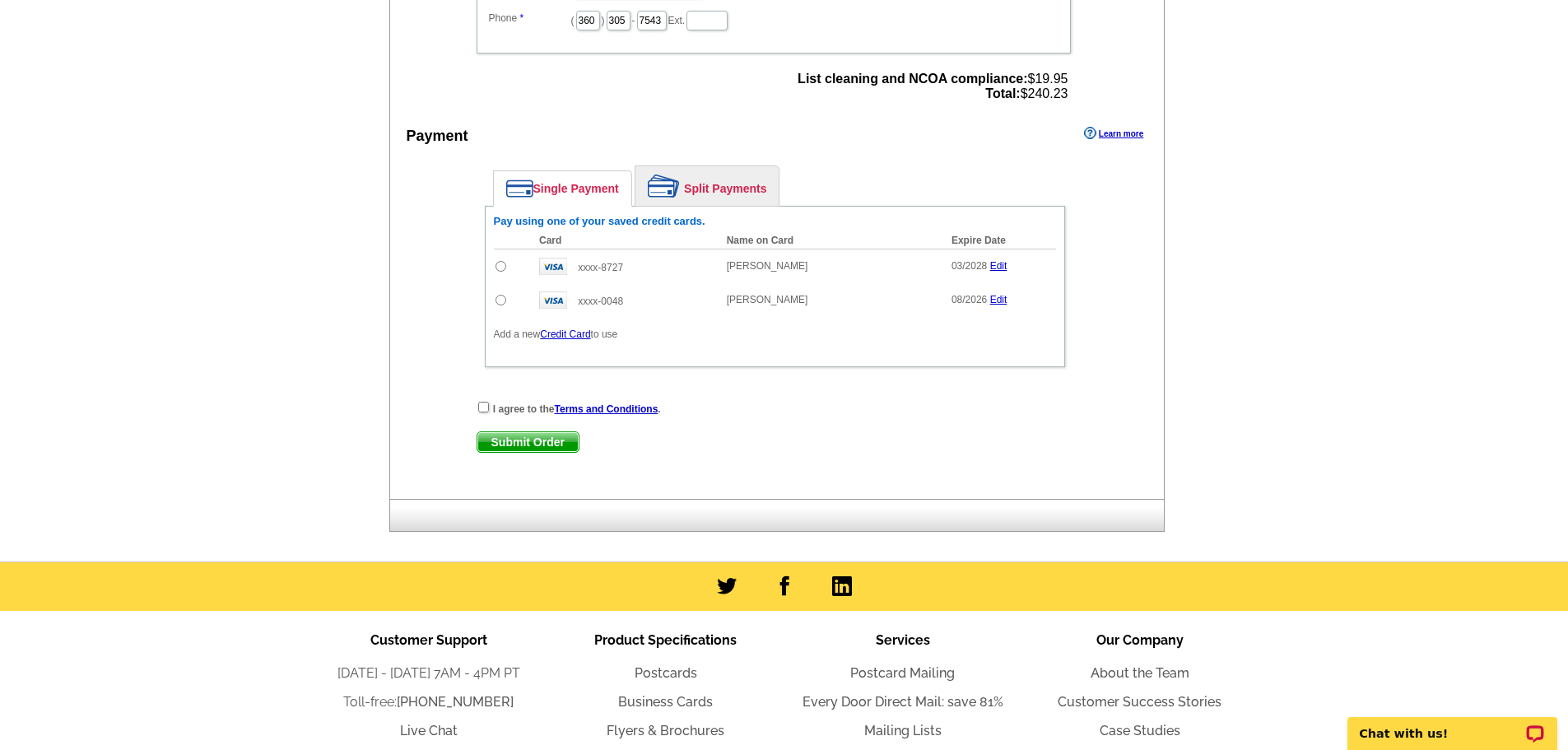
click at [568, 334] on link "Credit Card" at bounding box center [565, 334] width 50 height 11
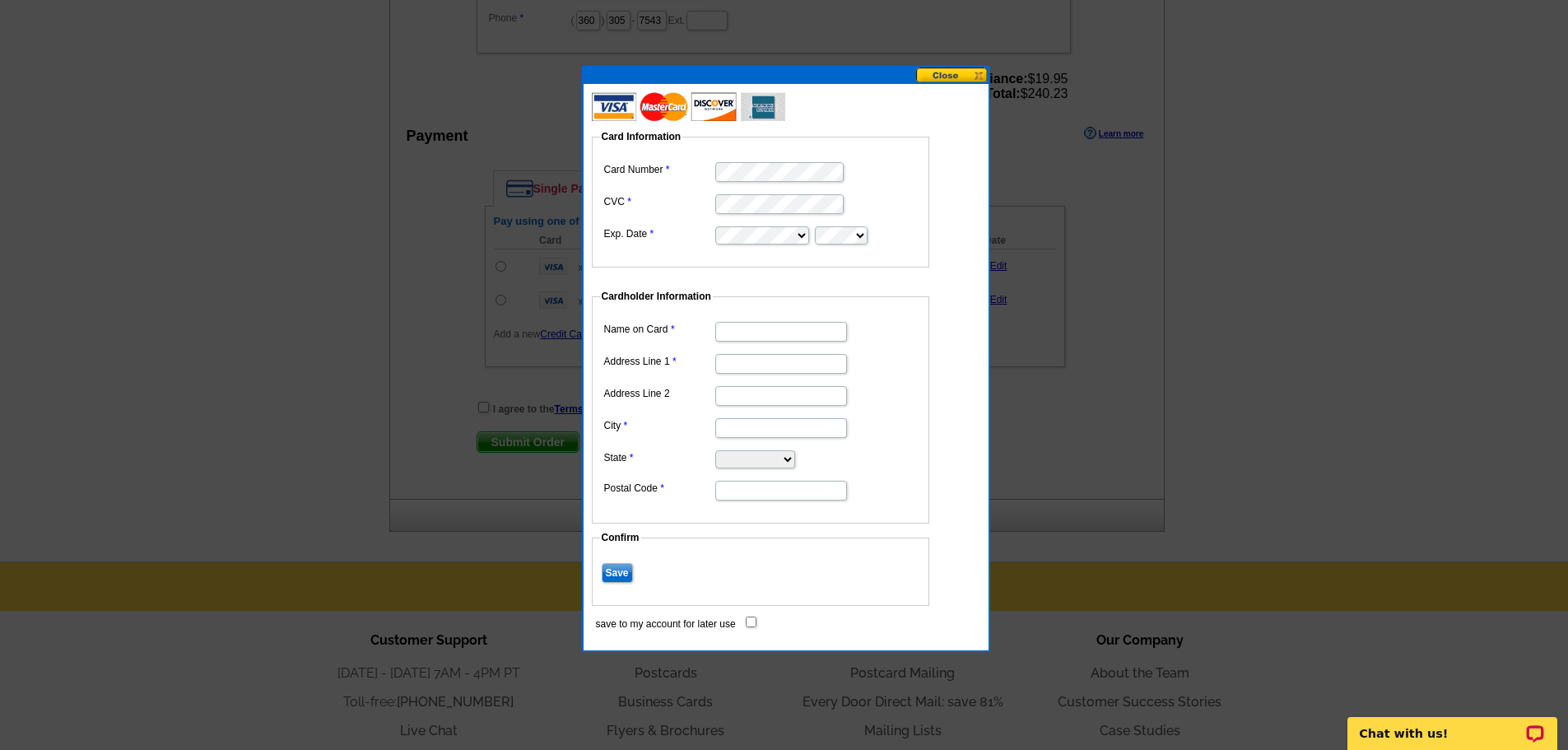
type input "Ashleigh Abhold"
click at [820, 360] on input "Address Line 1" at bounding box center [781, 363] width 132 height 20
type input "964 Colony Court"
type input "Bellingham"
select select "WA"
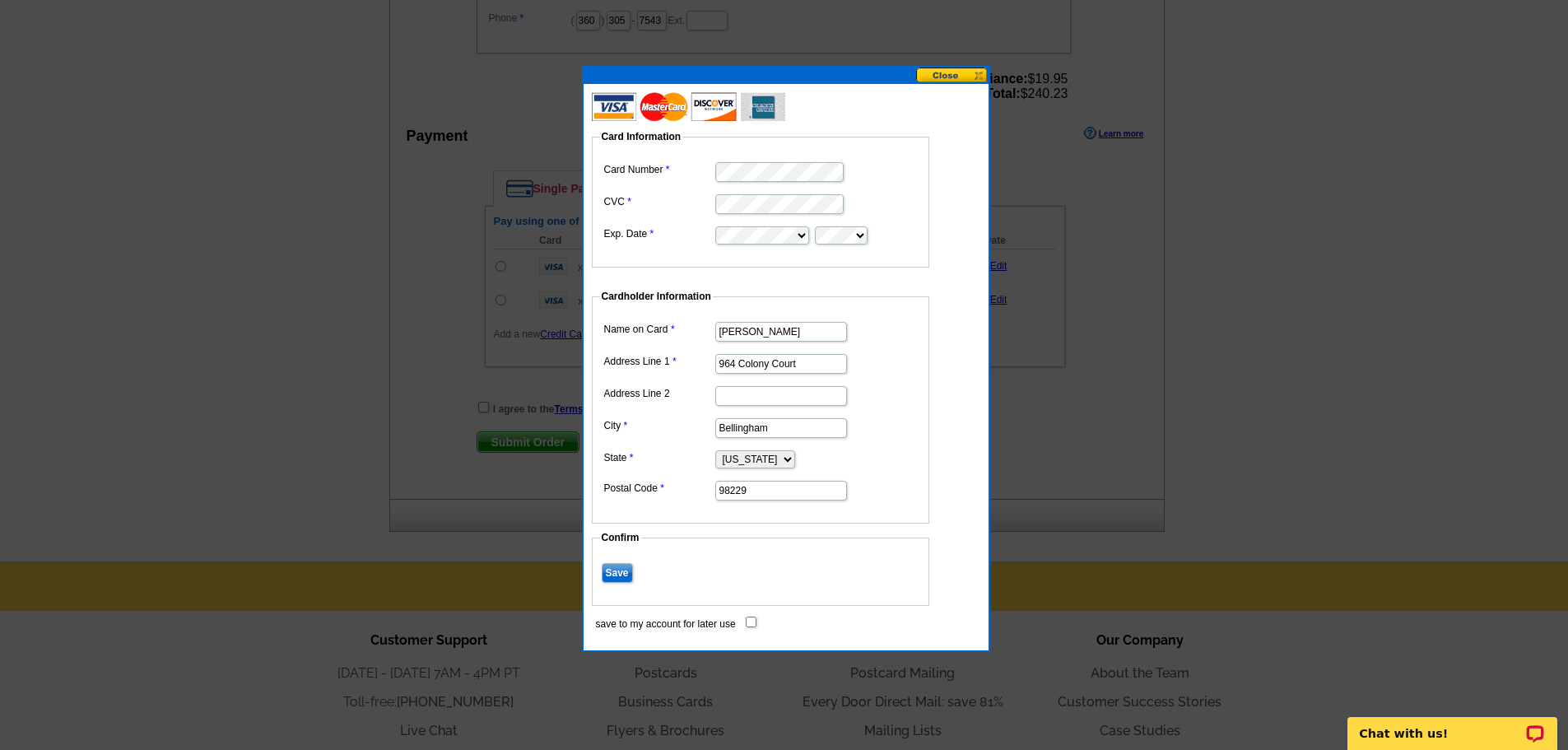
type input "98229"
click at [620, 577] on input "Save" at bounding box center [617, 573] width 31 height 20
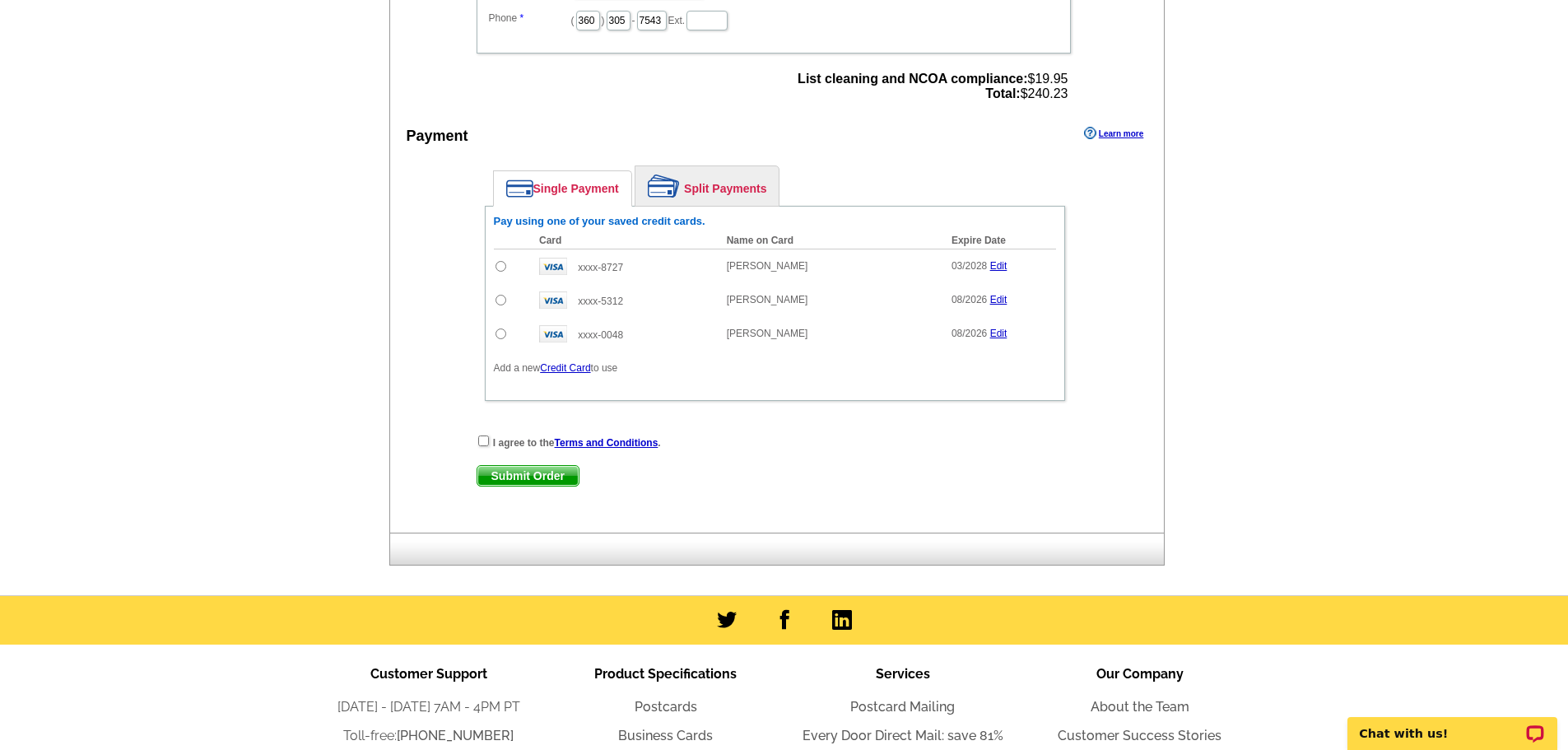
click at [503, 305] on input "radio" at bounding box center [501, 300] width 10 height 10
radio input "true"
click at [481, 443] on input "checkbox" at bounding box center [484, 441] width 10 height 10
checkbox input "true"
click at [492, 473] on span "Submit Order" at bounding box center [528, 475] width 102 height 20
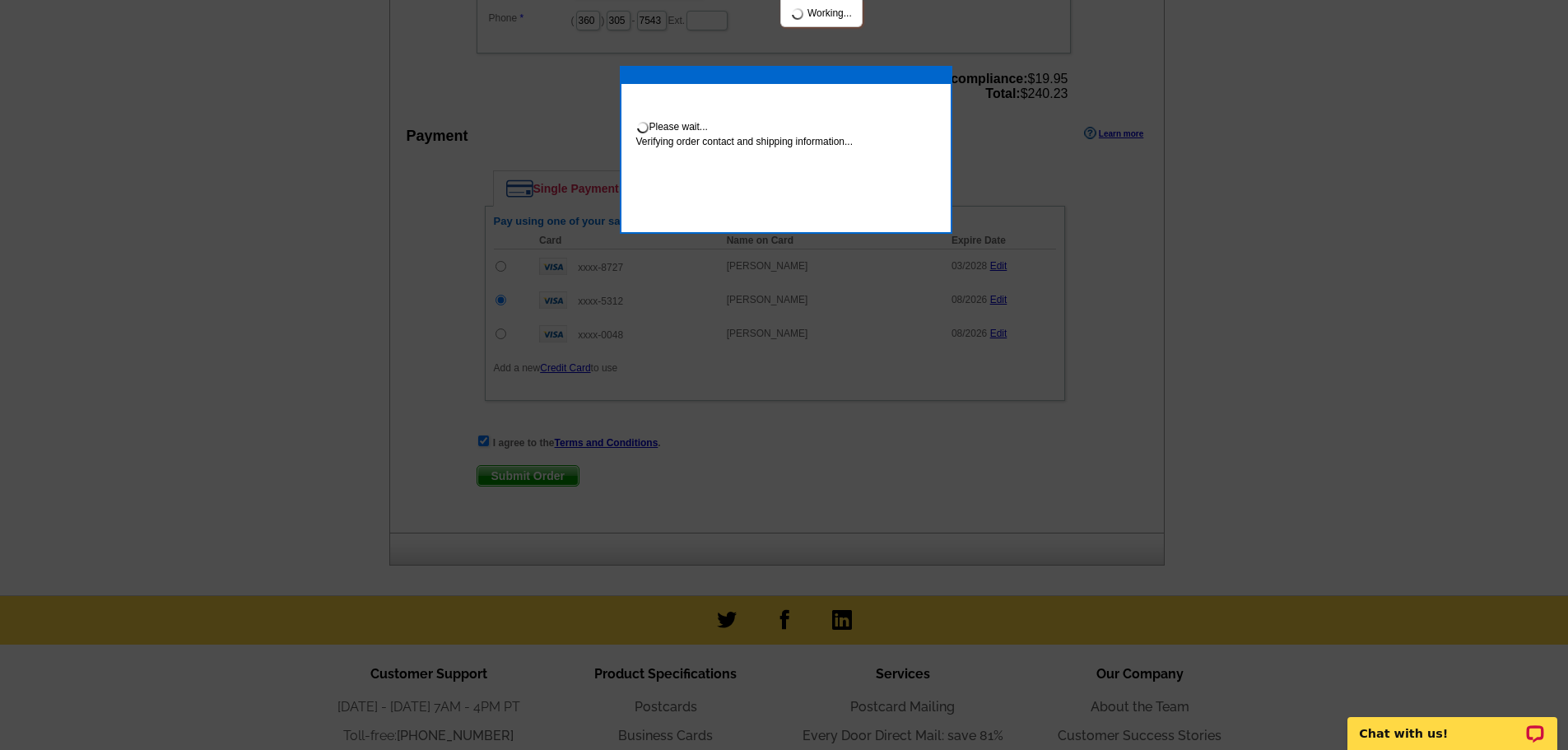
scroll to position [1264, 0]
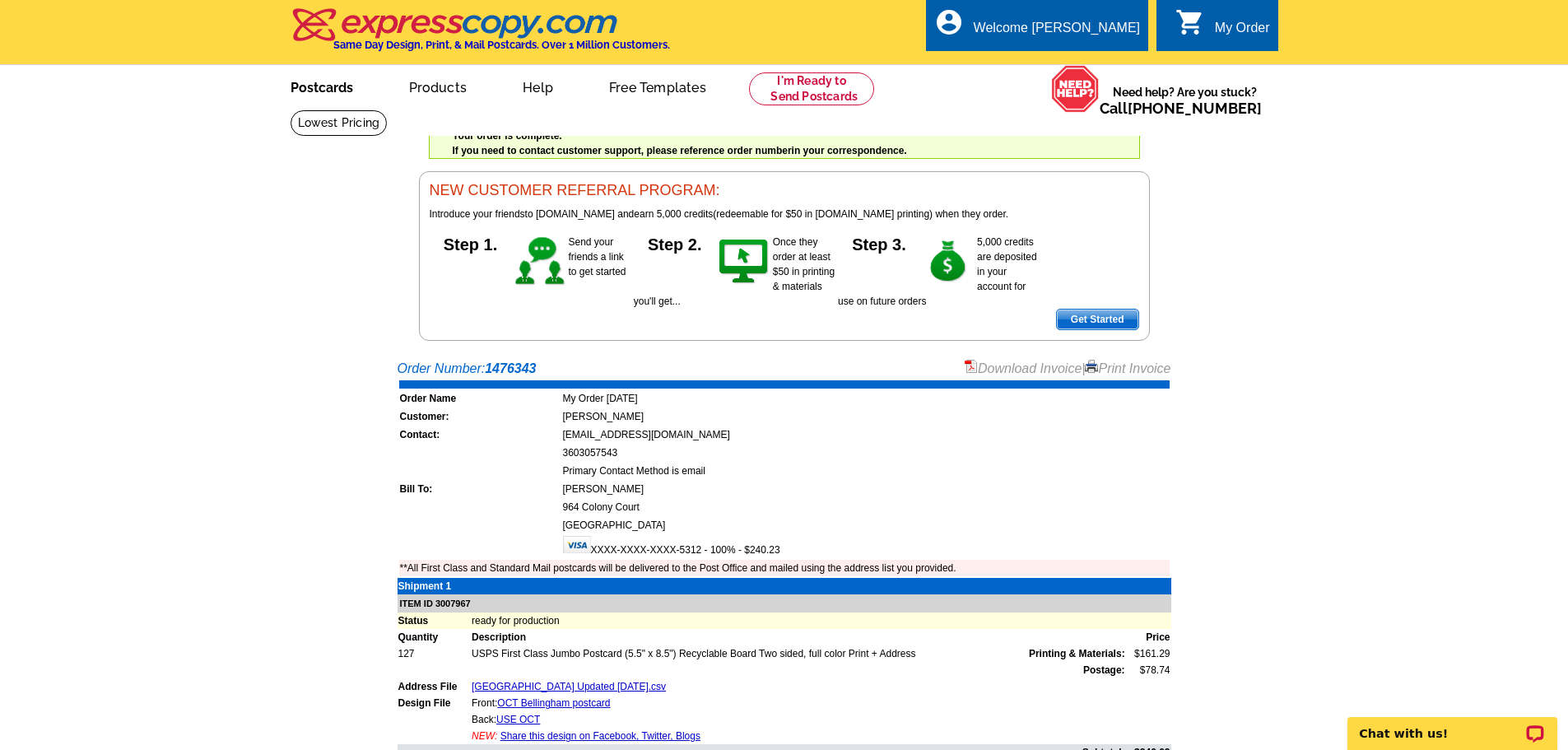
click at [323, 93] on link "Postcards" at bounding box center [322, 85] width 115 height 39
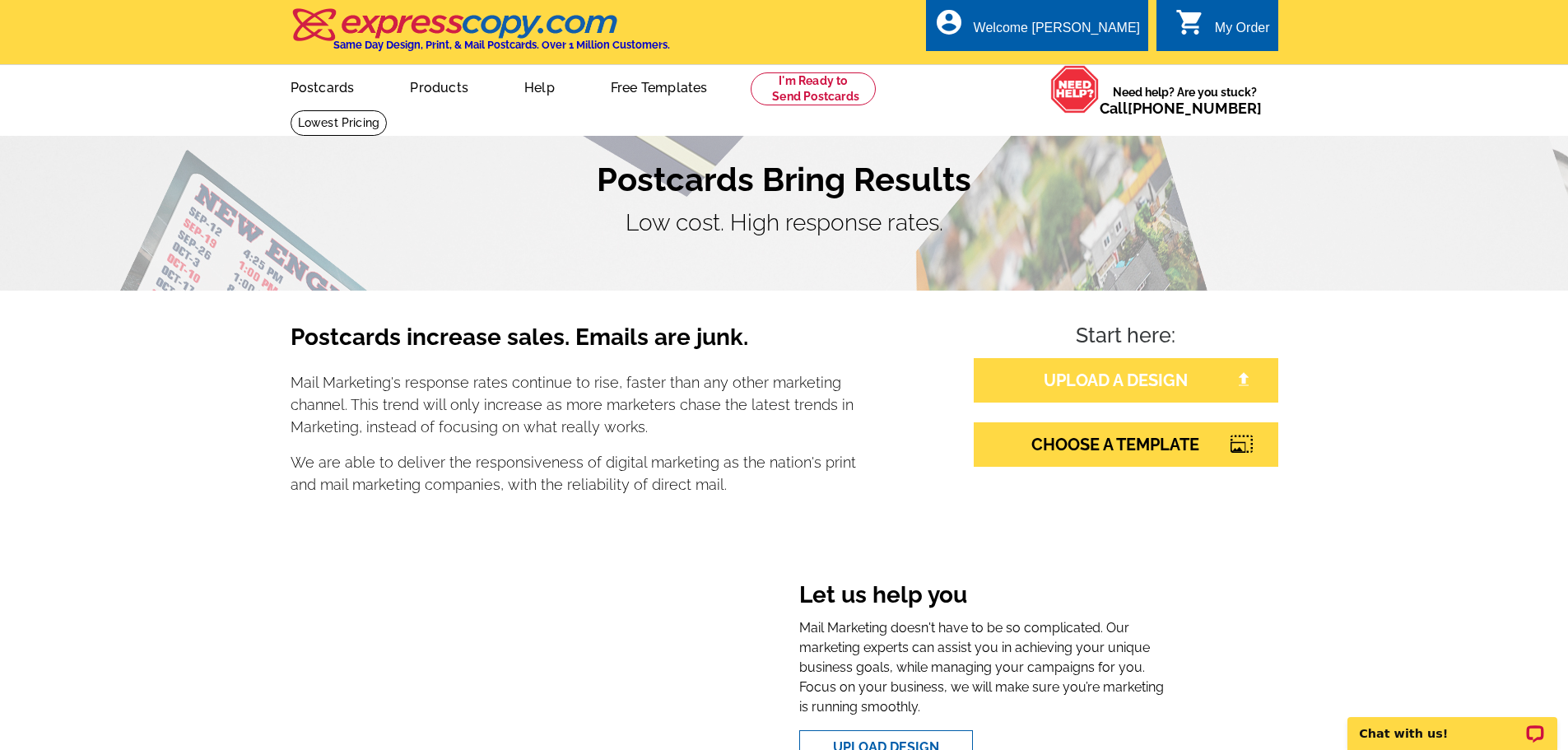
click at [1154, 376] on link "UPLOAD A DESIGN" at bounding box center [1127, 381] width 305 height 45
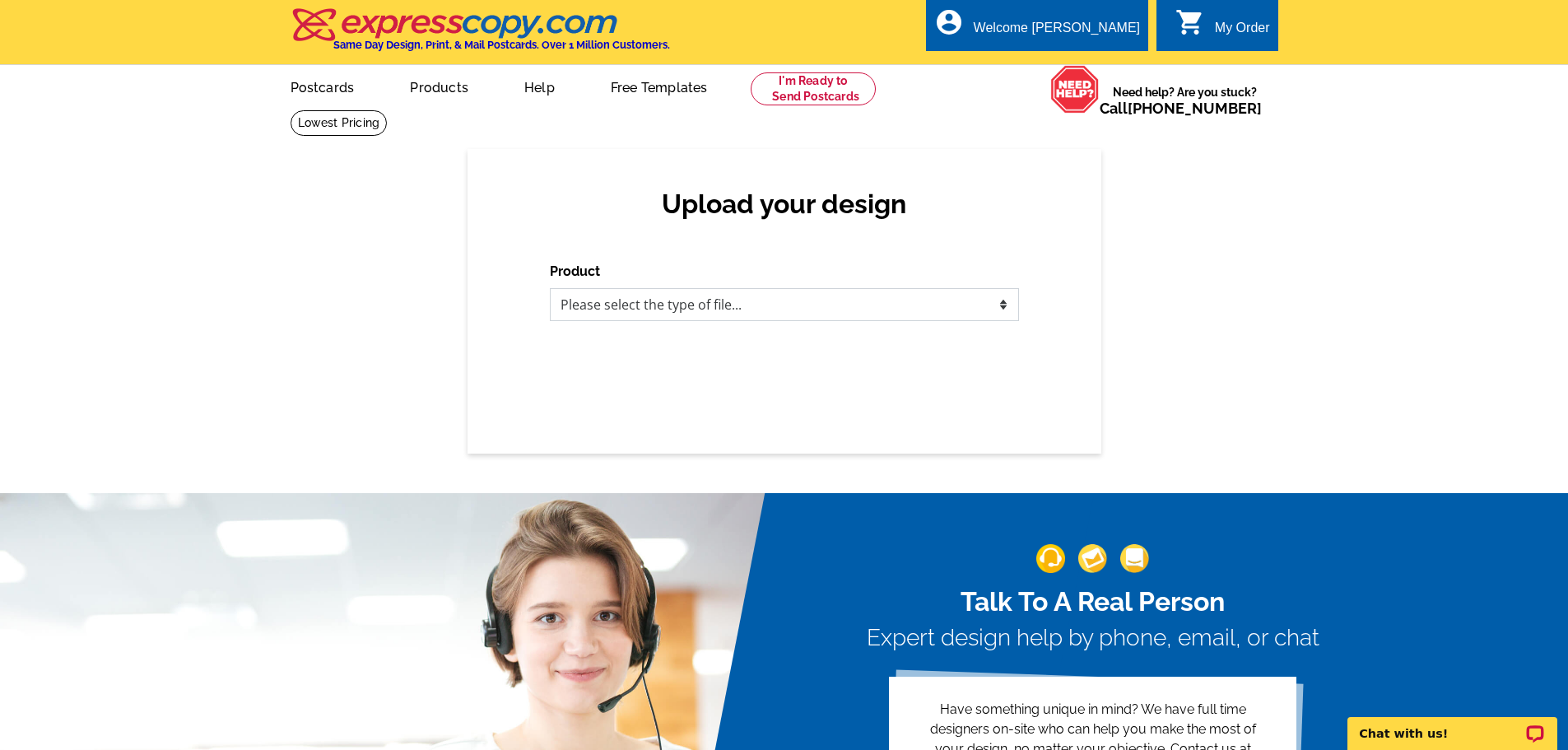
click at [780, 304] on select "Please select the type of file... Postcards Business Cards Letters and flyers G…" at bounding box center [784, 305] width 469 height 33
select select "1"
click at [550, 289] on select "Please select the type of file... Postcards Business Cards Letters and flyers G…" at bounding box center [784, 305] width 469 height 33
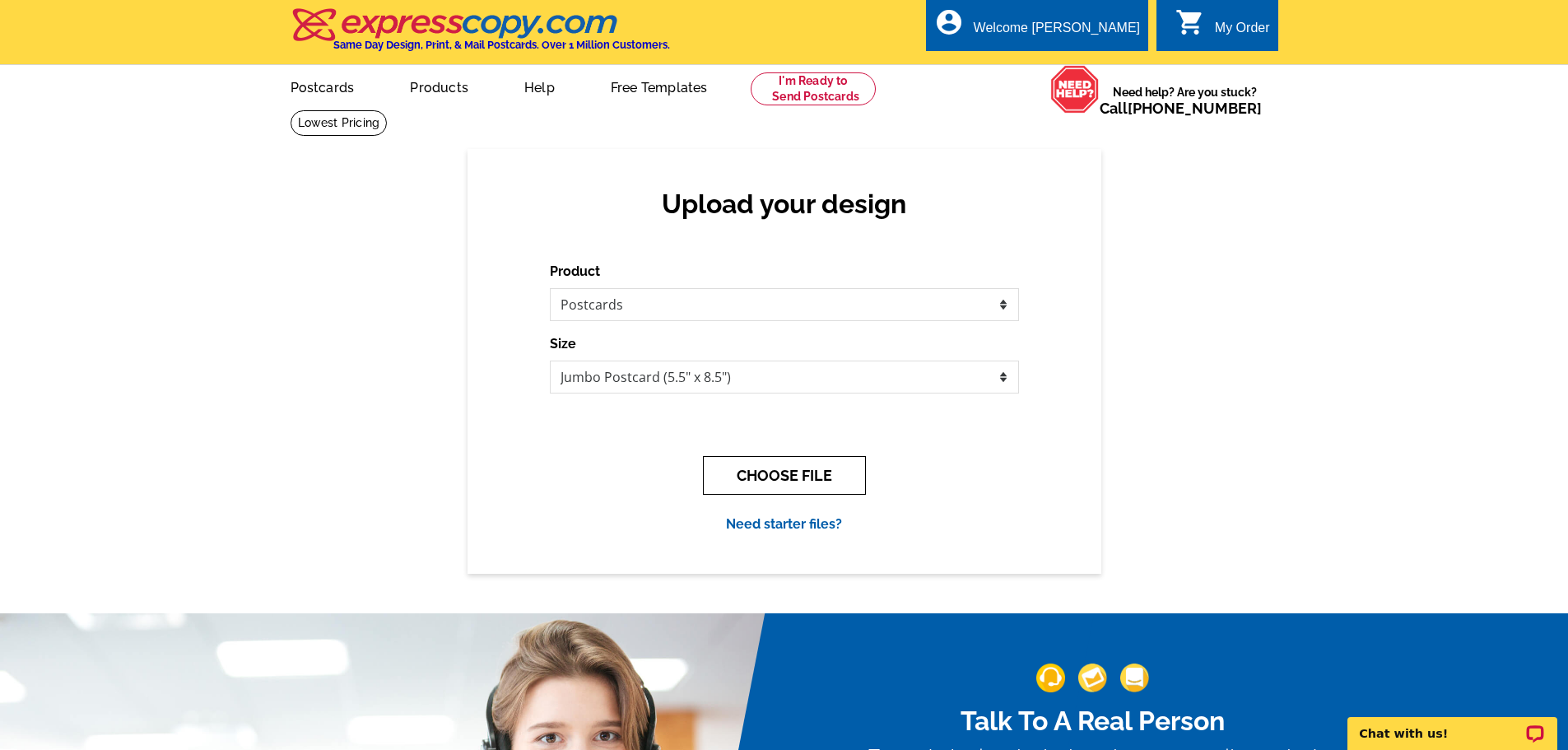
click at [808, 480] on button "CHOOSE FILE" at bounding box center [784, 475] width 163 height 39
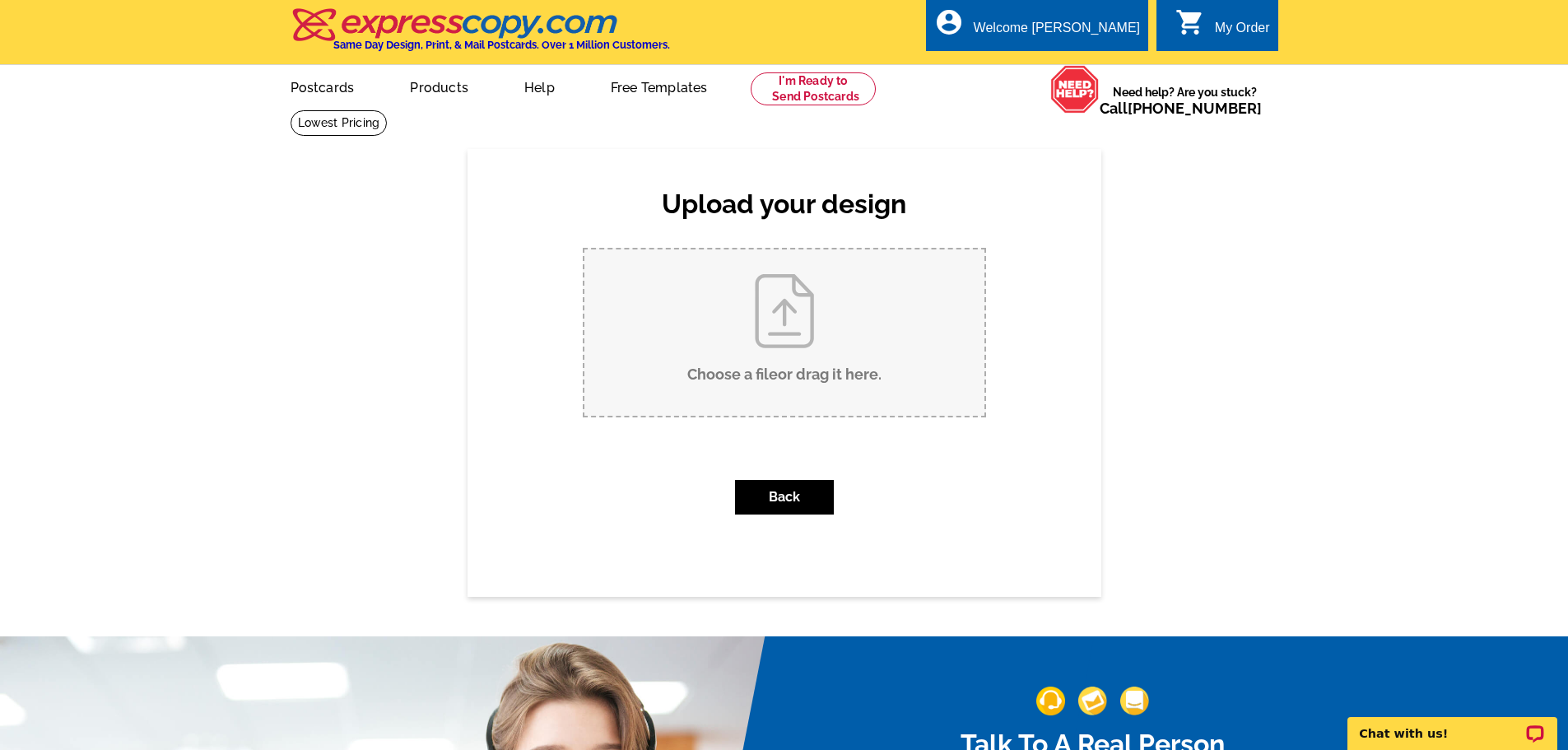
click at [826, 319] on input "Choose a file or drag it here ." at bounding box center [784, 332] width 400 height 166
type input "C:\fakepath\OCT Bellingham postcard.pdf"
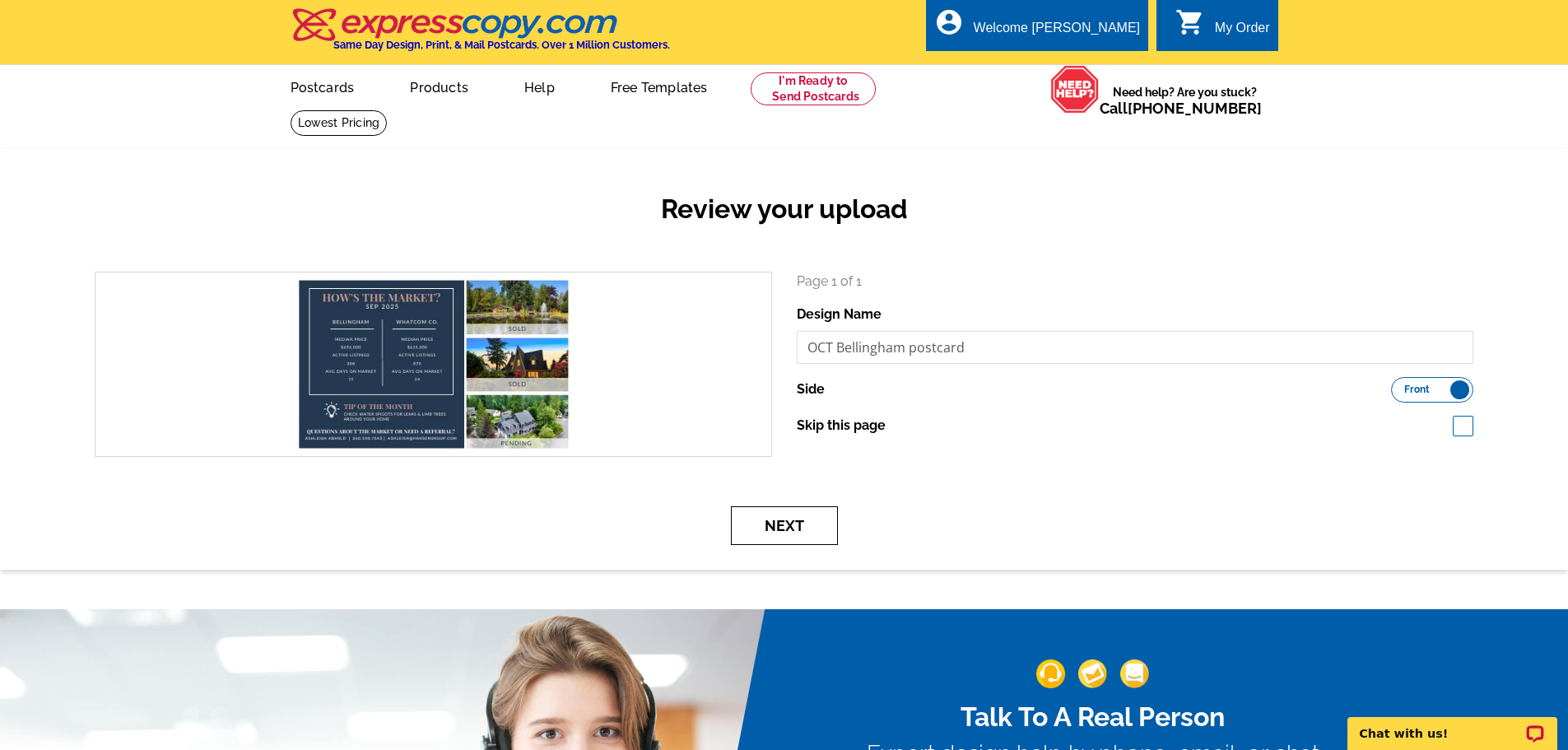
click at [772, 524] on button "Next" at bounding box center [784, 525] width 107 height 39
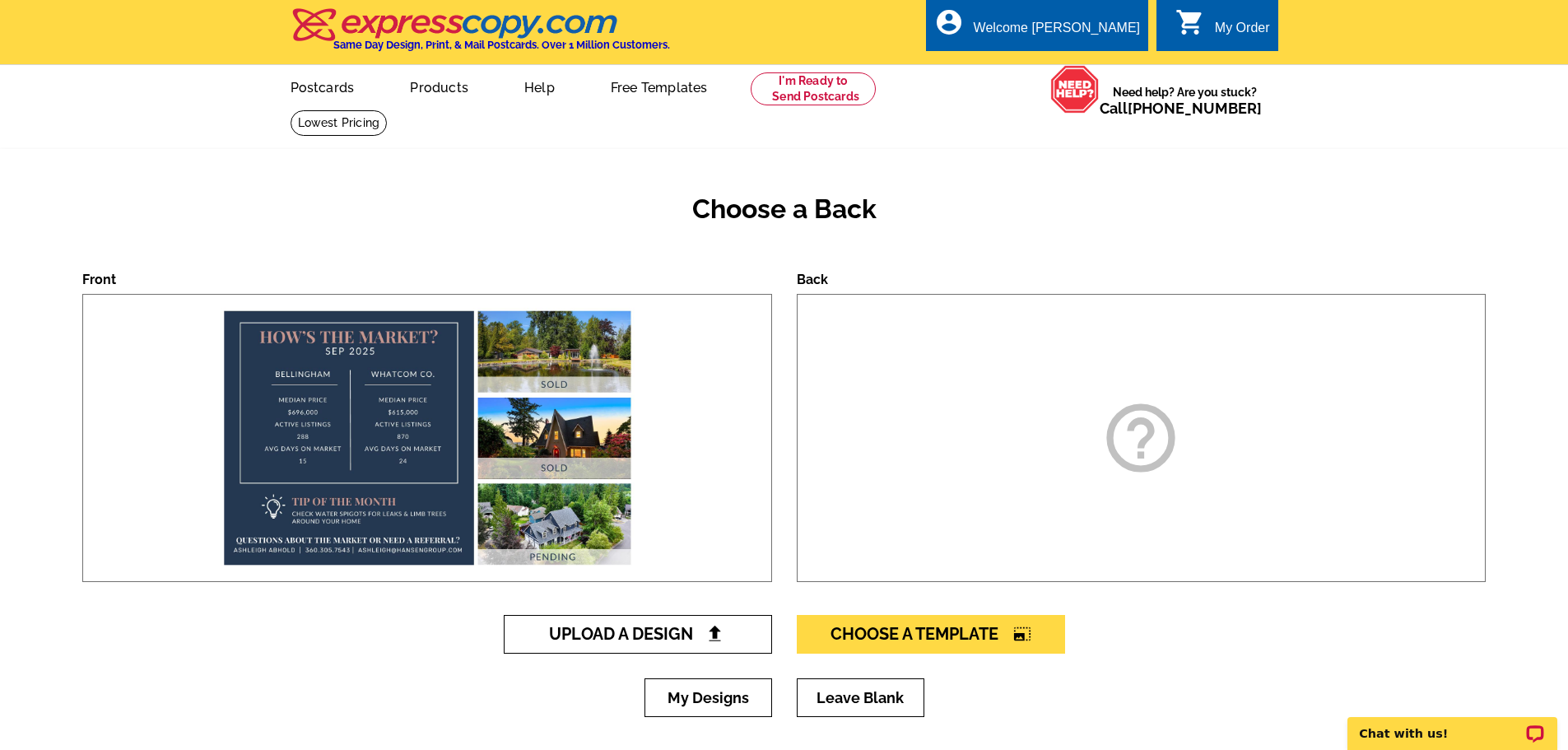
click at [642, 643] on span "Upload A Design" at bounding box center [638, 634] width 177 height 20
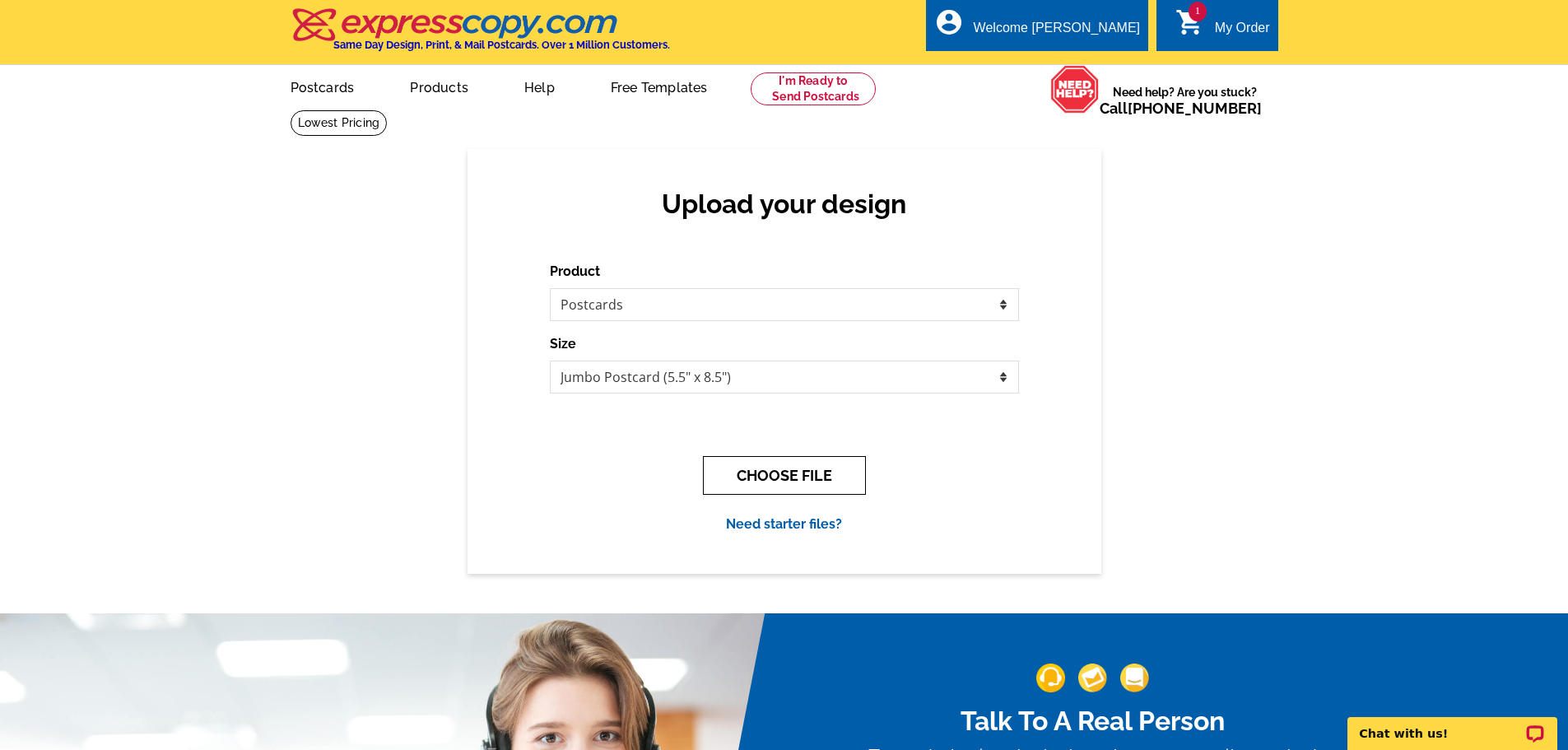
click at [807, 491] on button "CHOOSE FILE" at bounding box center [784, 475] width 163 height 39
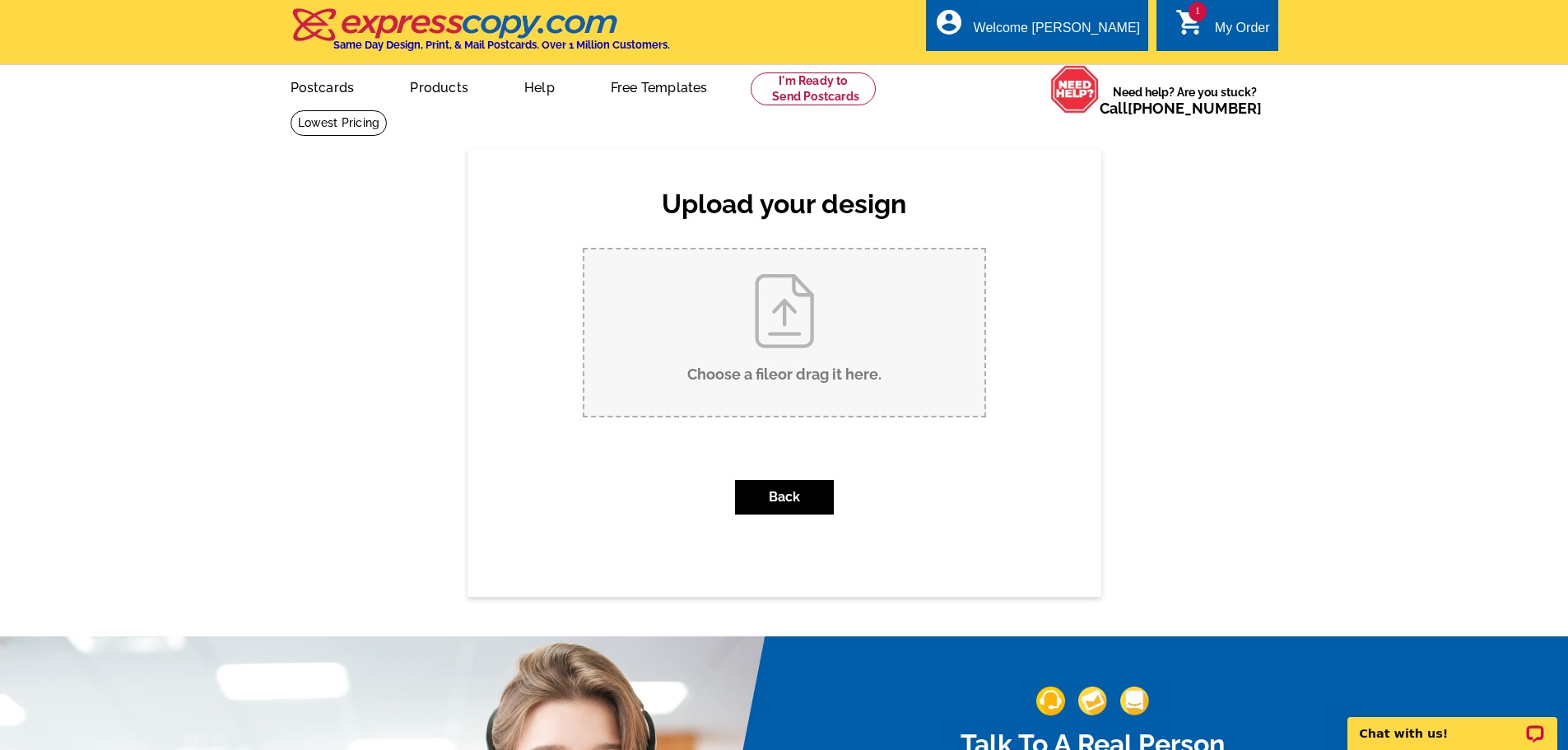
click at [769, 293] on input "Choose a file or drag it here ." at bounding box center [784, 332] width 400 height 166
type input "C:\fakepath\Jon back.pdf"
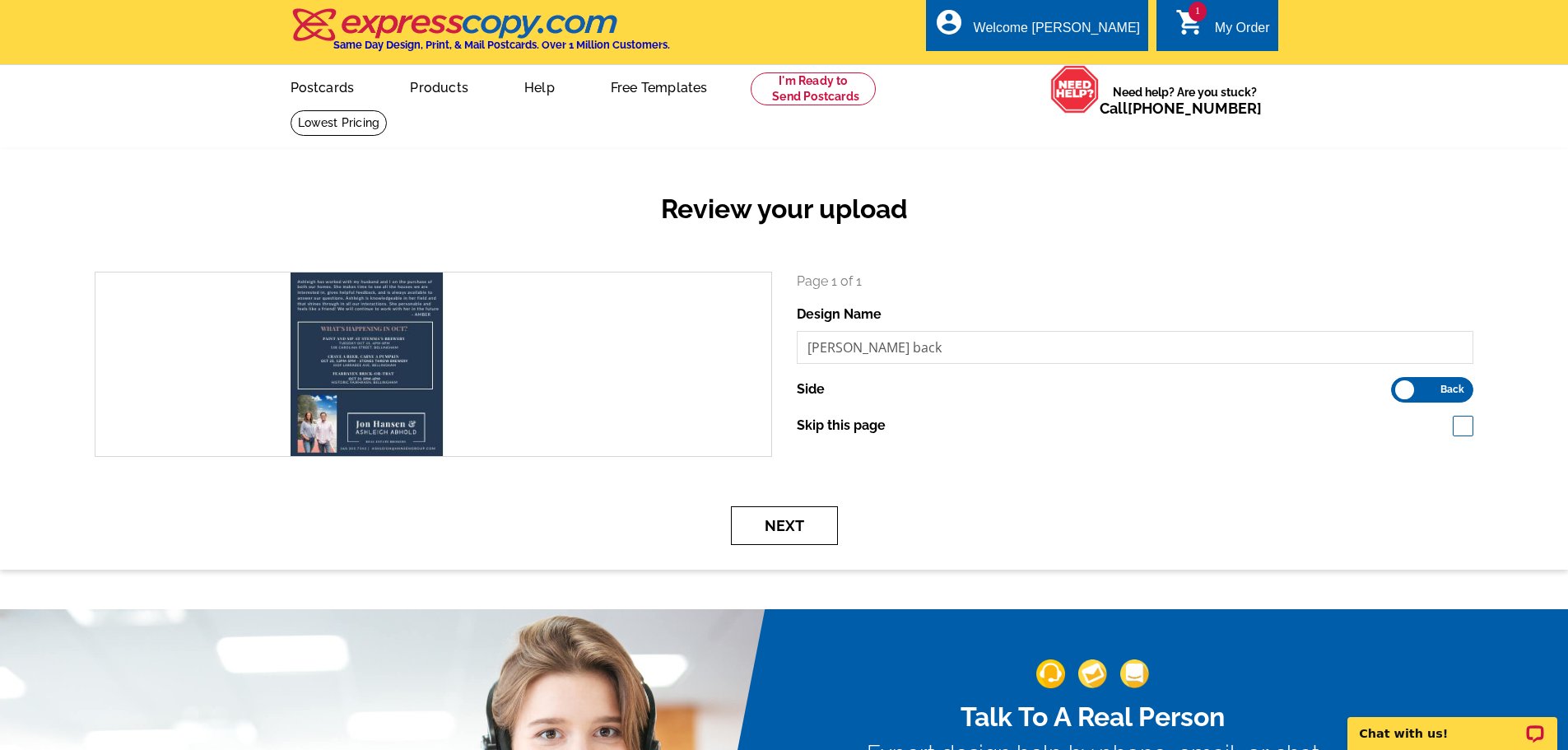
click at [779, 513] on button "Next" at bounding box center [784, 525] width 107 height 39
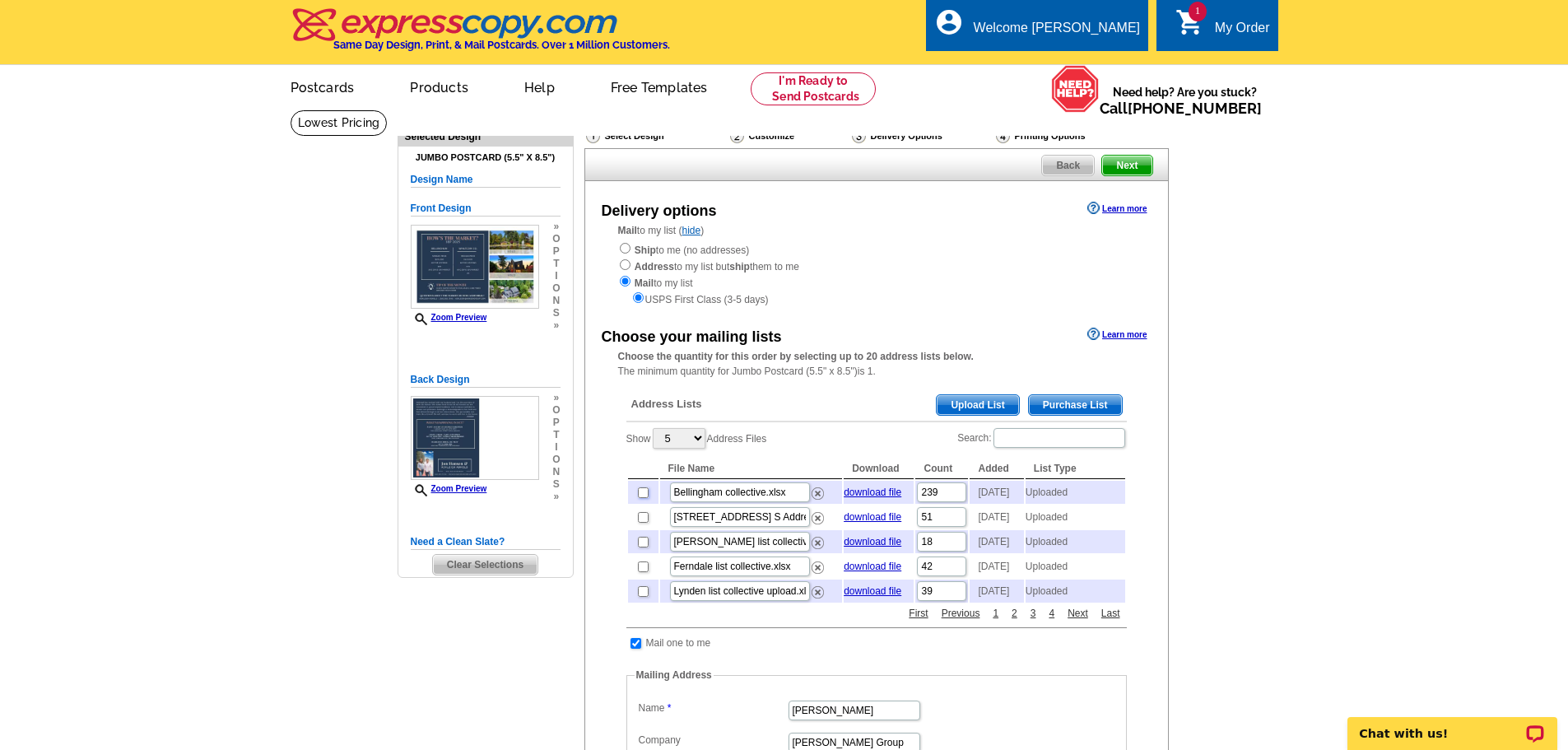
click at [646, 499] on input "checkbox" at bounding box center [643, 493] width 10 height 10
checkbox input "true"
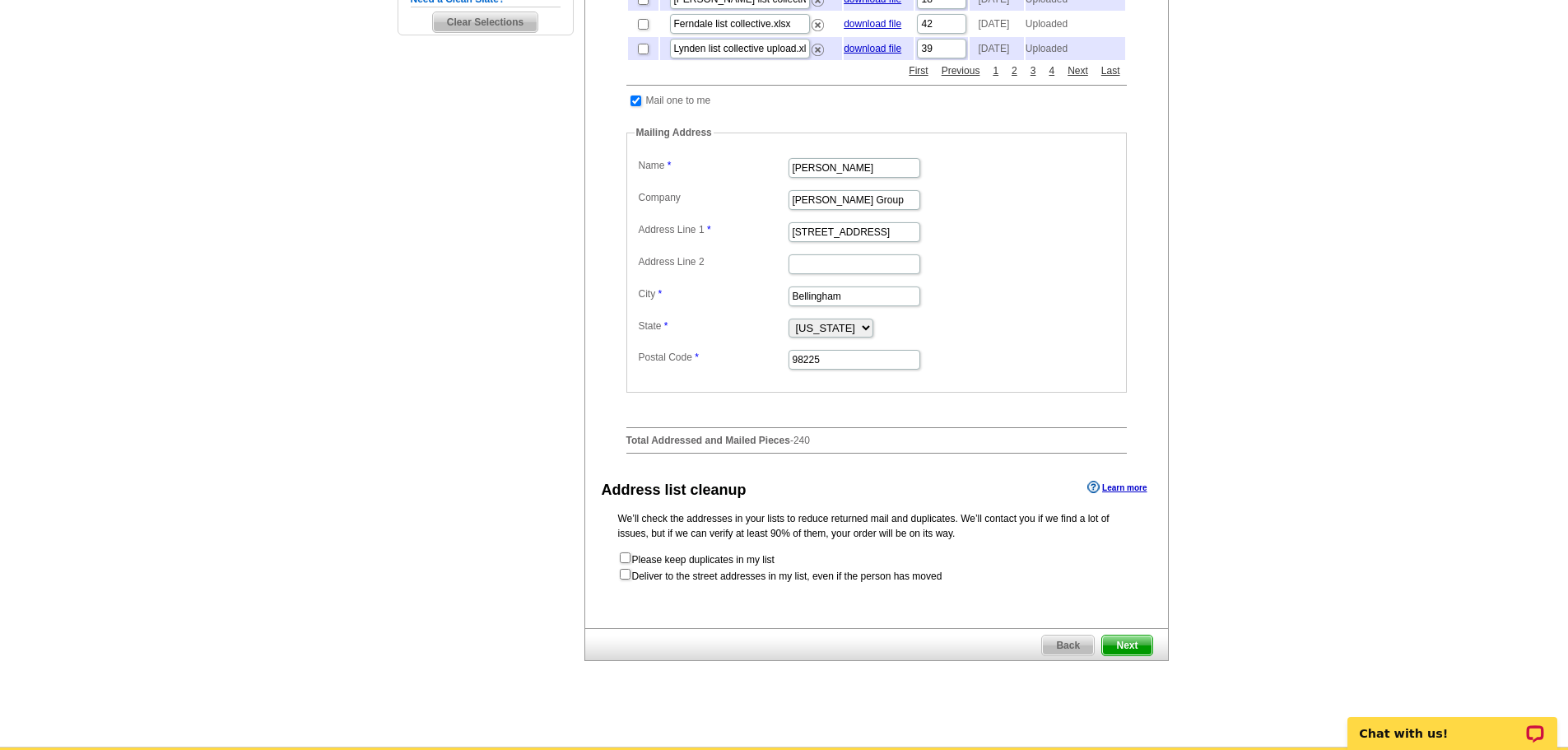
scroll to position [549, 0]
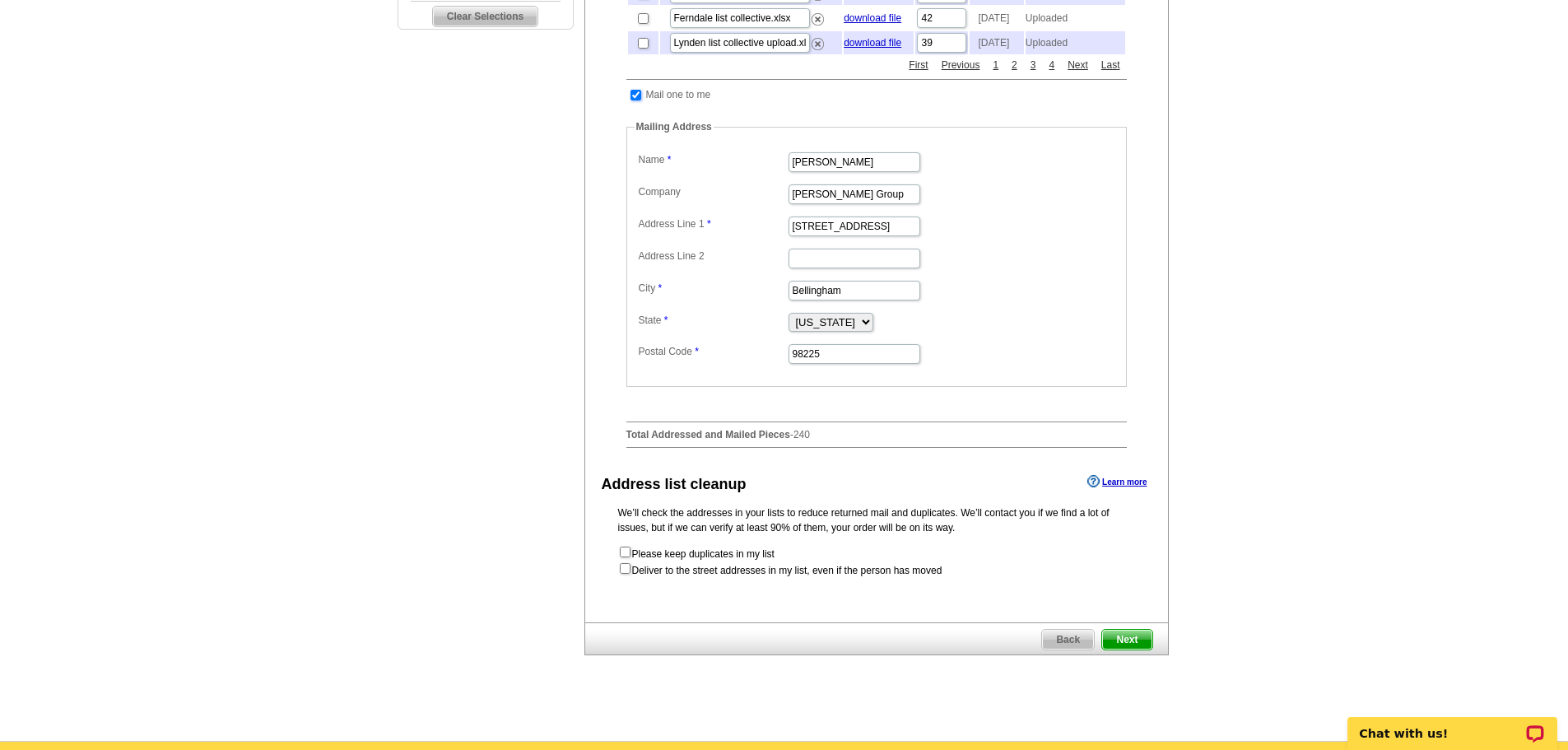
click at [634, 101] on input "checkbox" at bounding box center [636, 95] width 10 height 10
checkbox input "false"
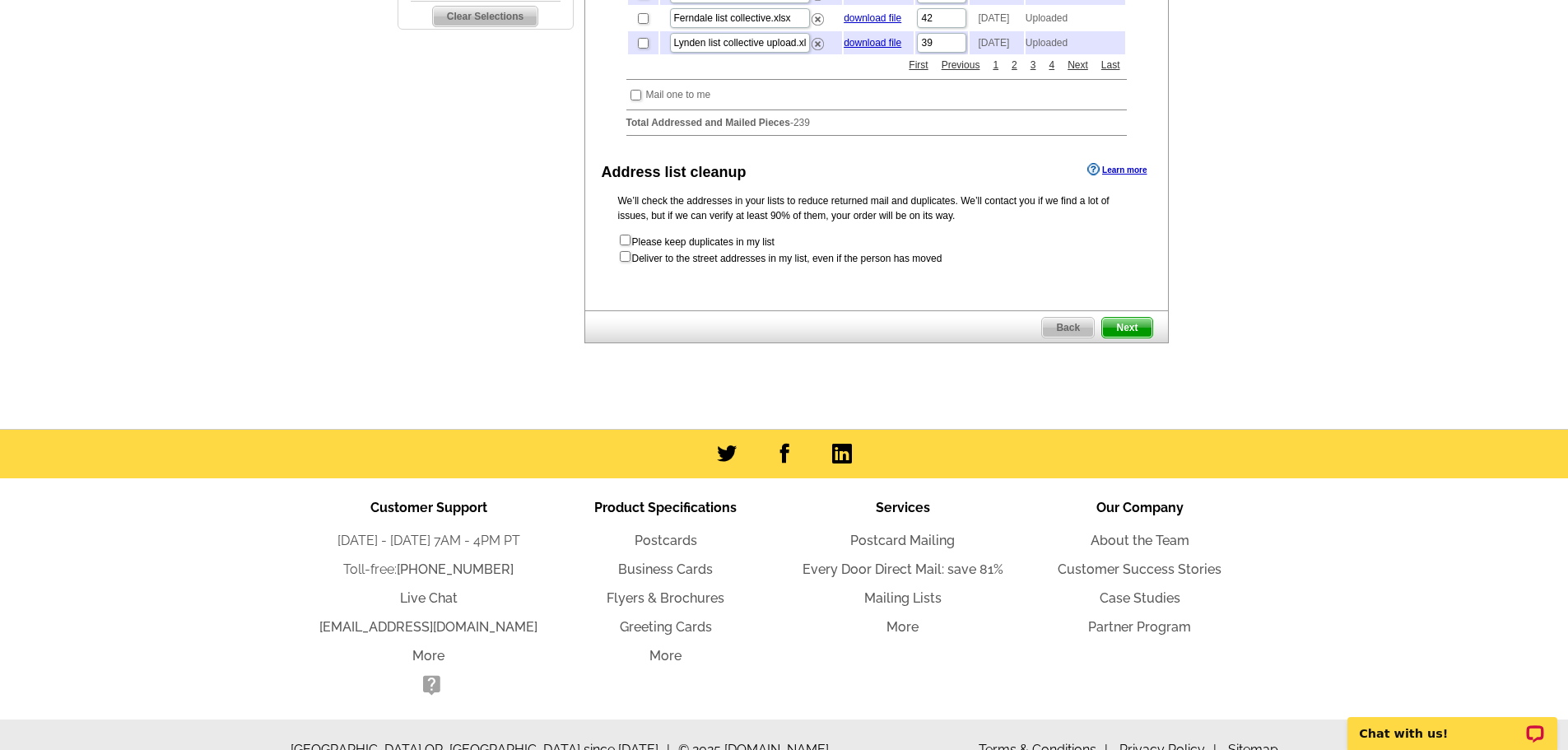
click at [1130, 338] on span "Next" at bounding box center [1127, 327] width 49 height 20
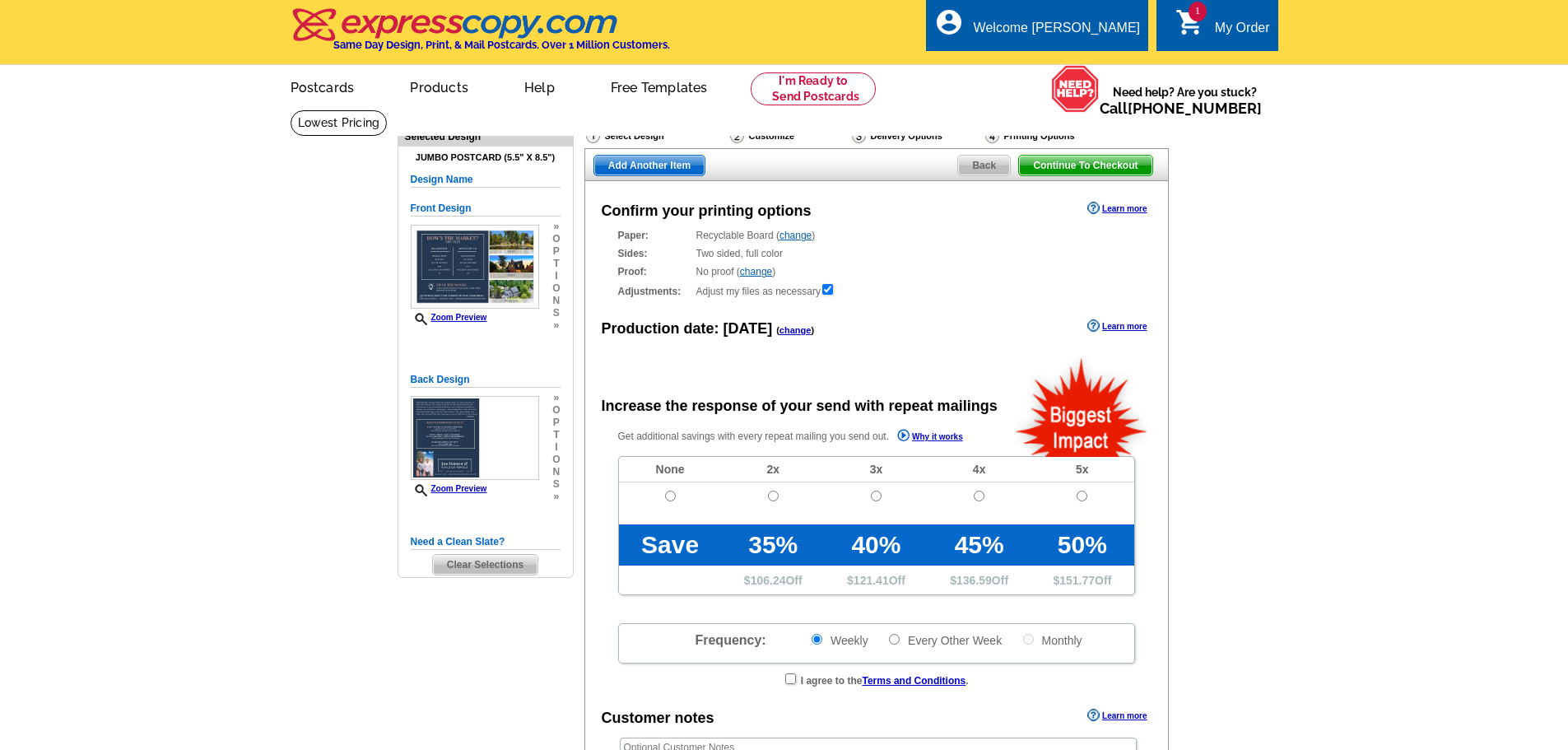
radio input "false"
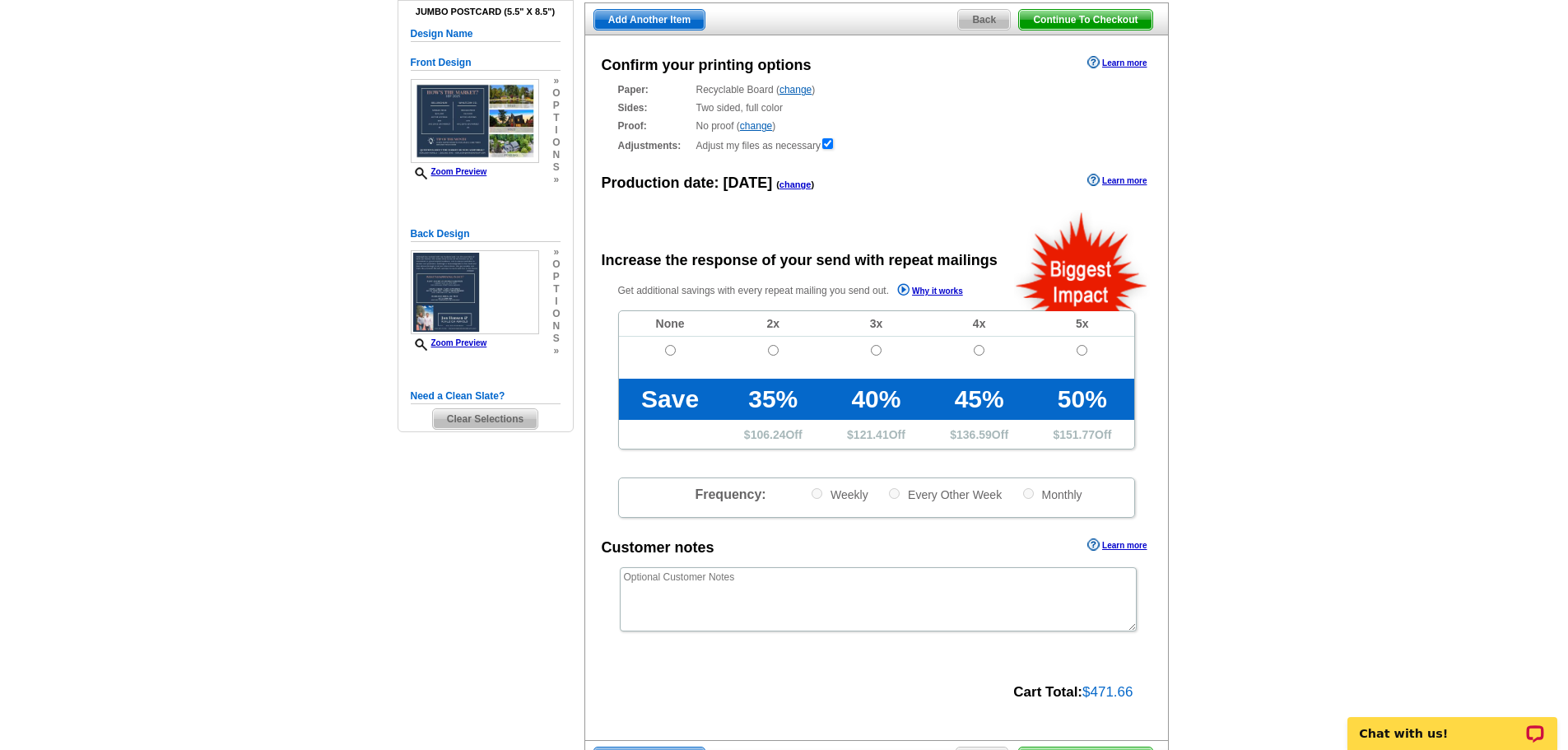
scroll to position [168, 0]
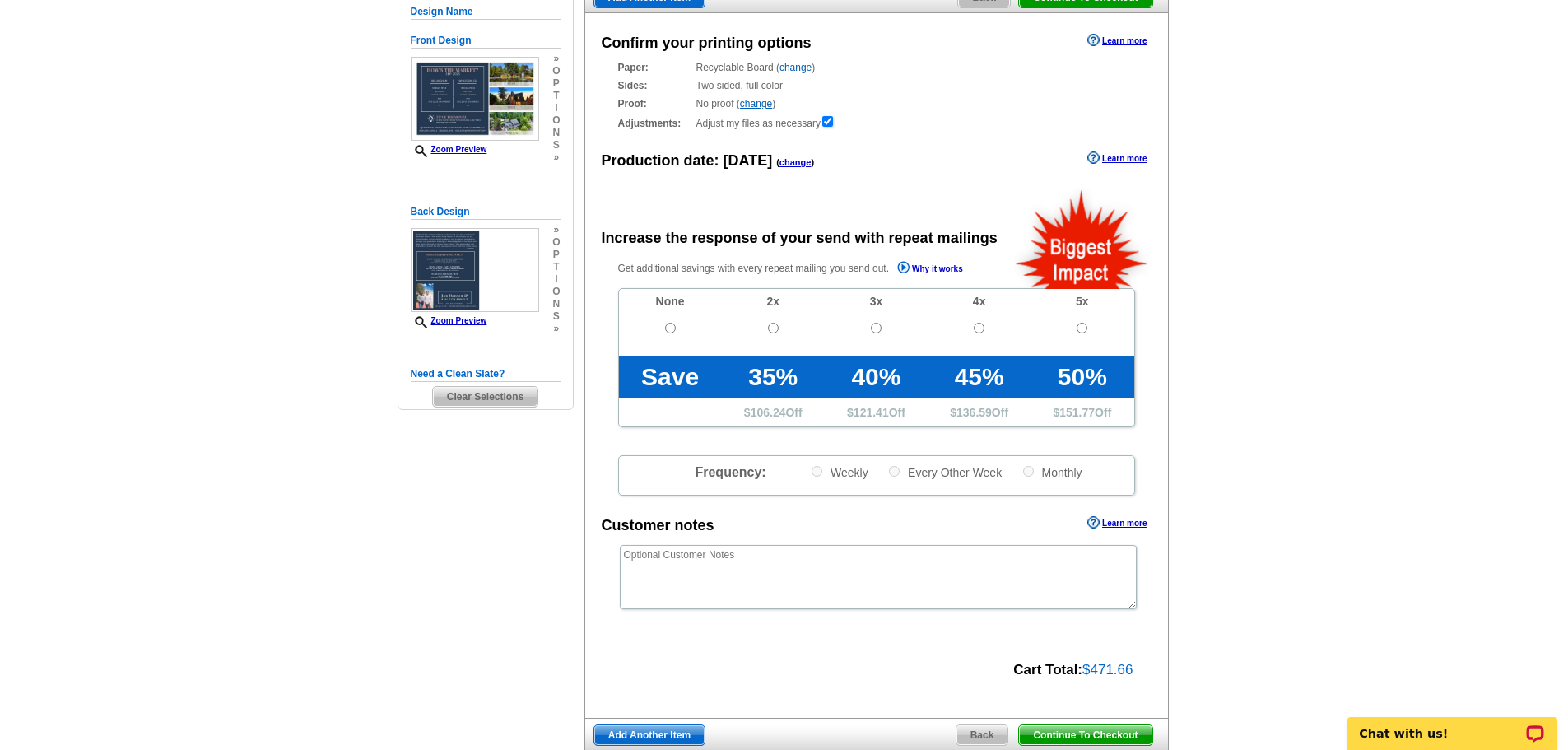
click at [668, 338] on td at bounding box center [670, 335] width 103 height 42
click at [669, 333] on input "radio" at bounding box center [670, 328] width 10 height 10
radio input "true"
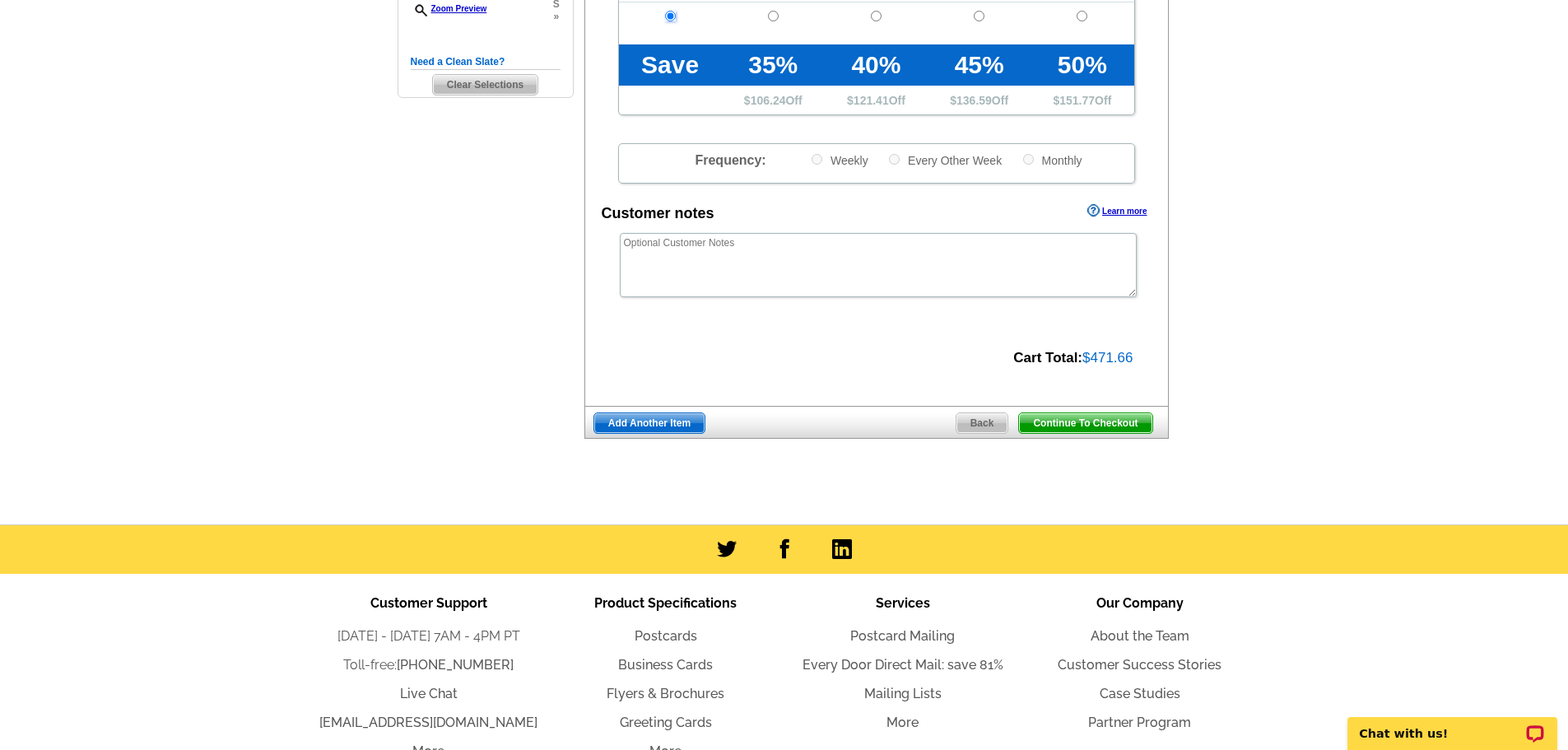
scroll to position [357, 0]
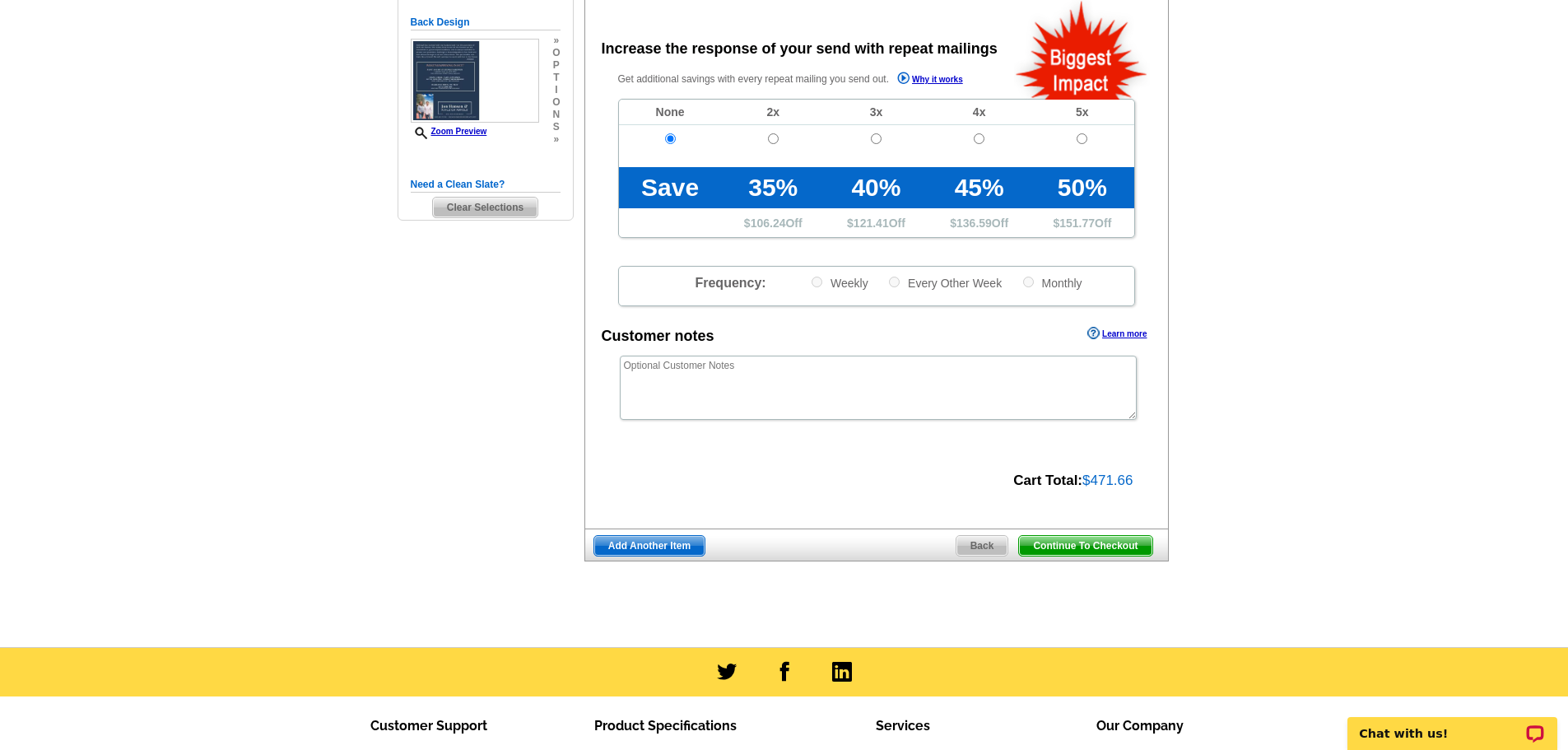
click at [648, 546] on span "Add Another Item" at bounding box center [650, 546] width 110 height 20
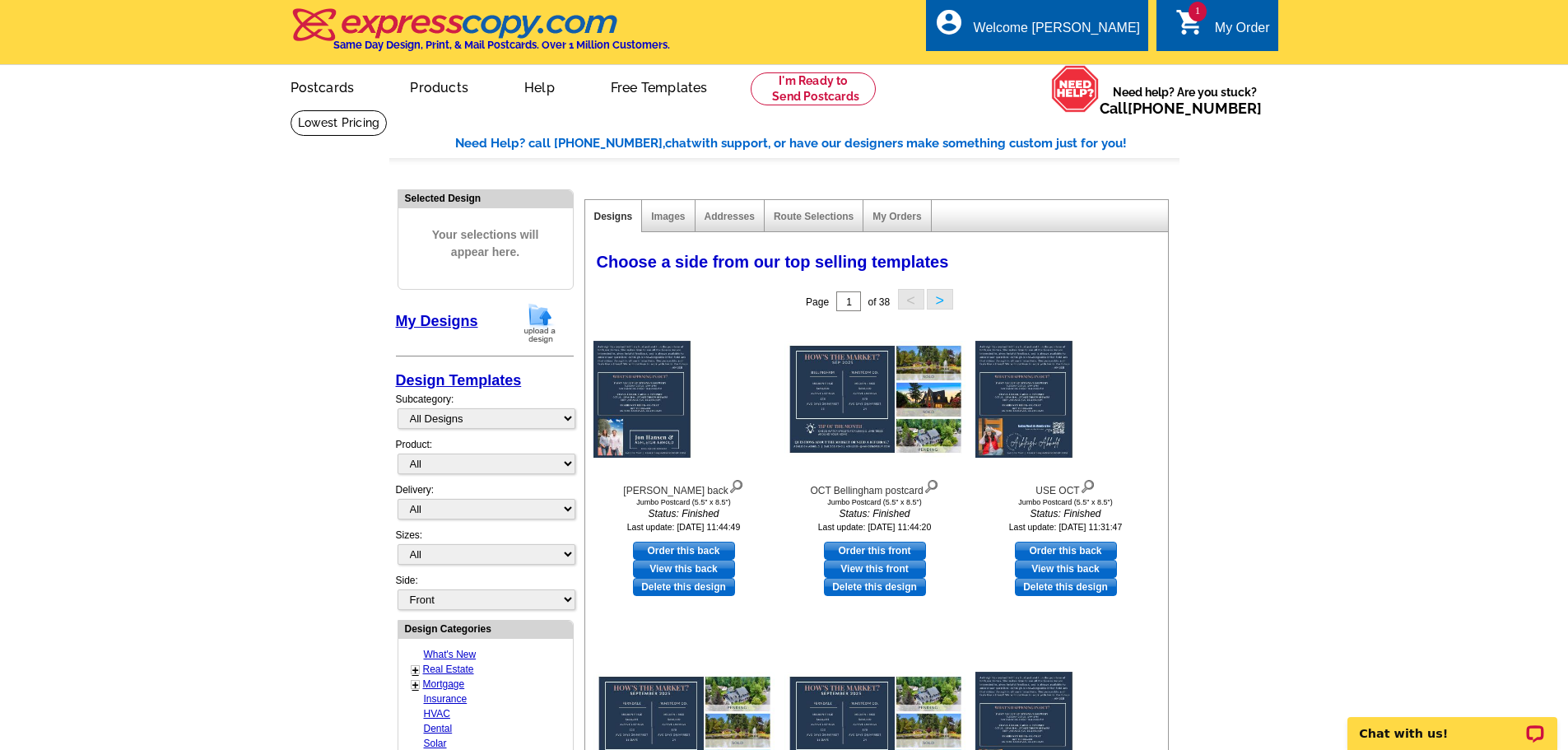
click at [449, 319] on link "My Designs" at bounding box center [437, 321] width 83 height 16
click at [659, 555] on link "Order this back" at bounding box center [684, 550] width 102 height 18
select select "2"
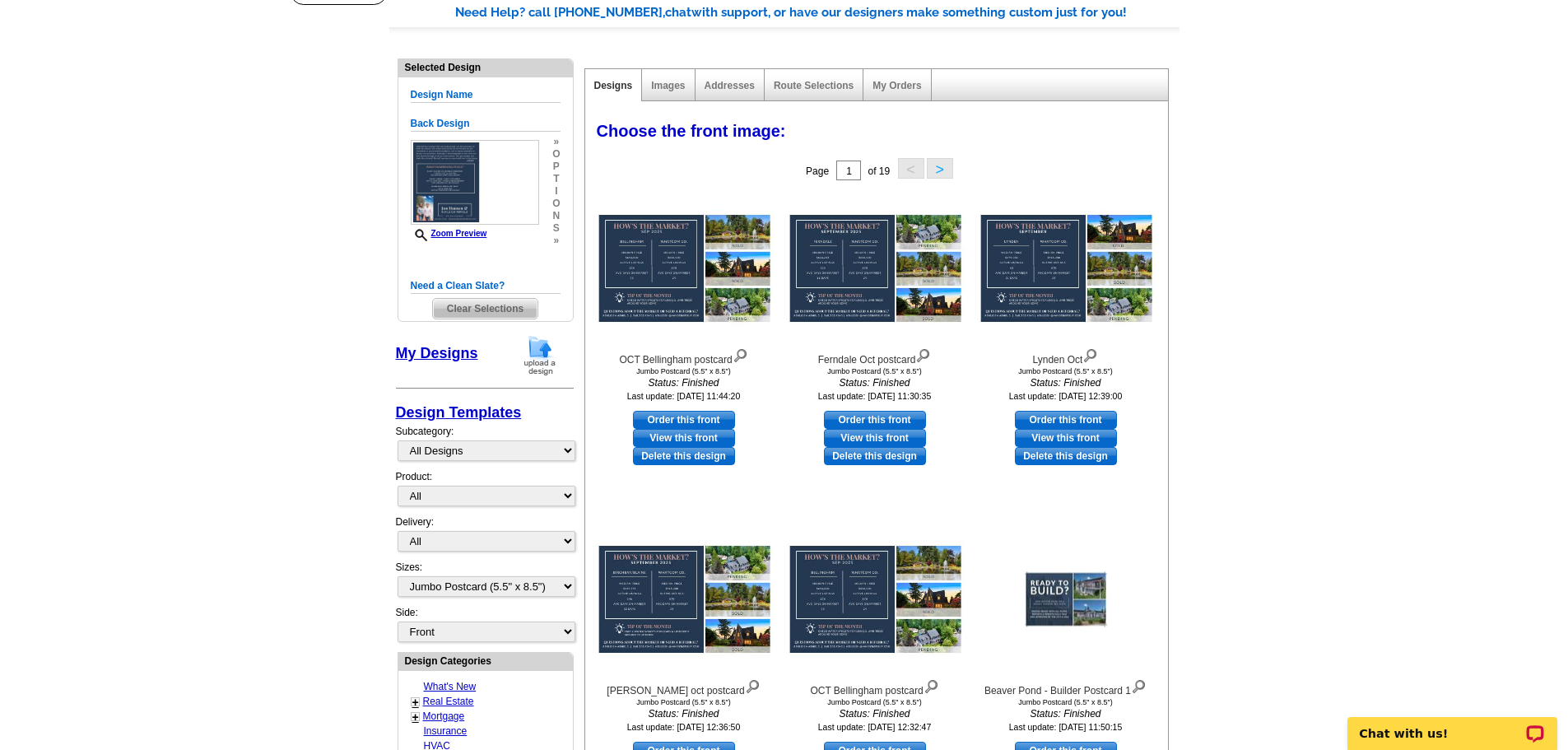
scroll to position [138, 0]
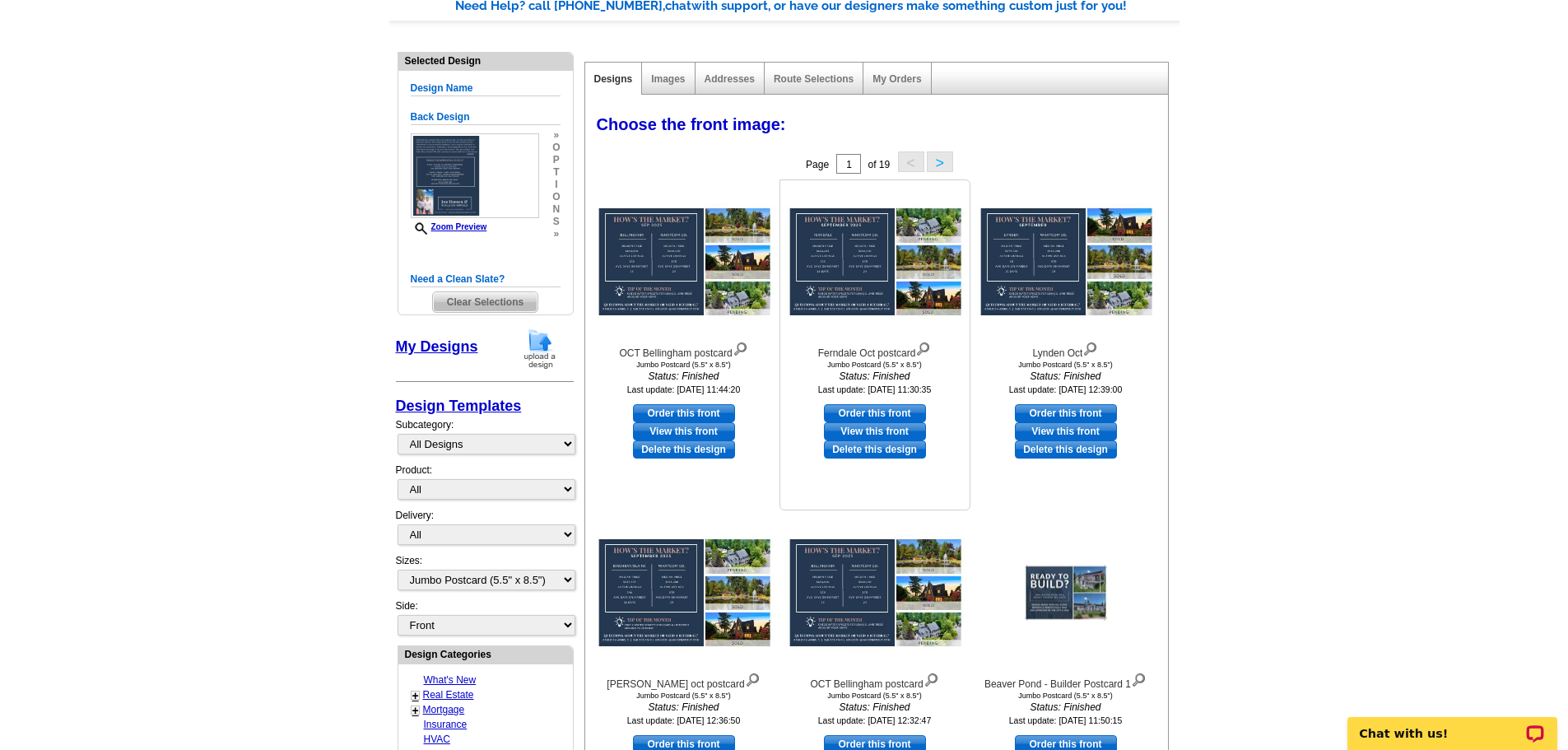
click at [878, 408] on link "Order this front" at bounding box center [875, 413] width 102 height 18
select select "back"
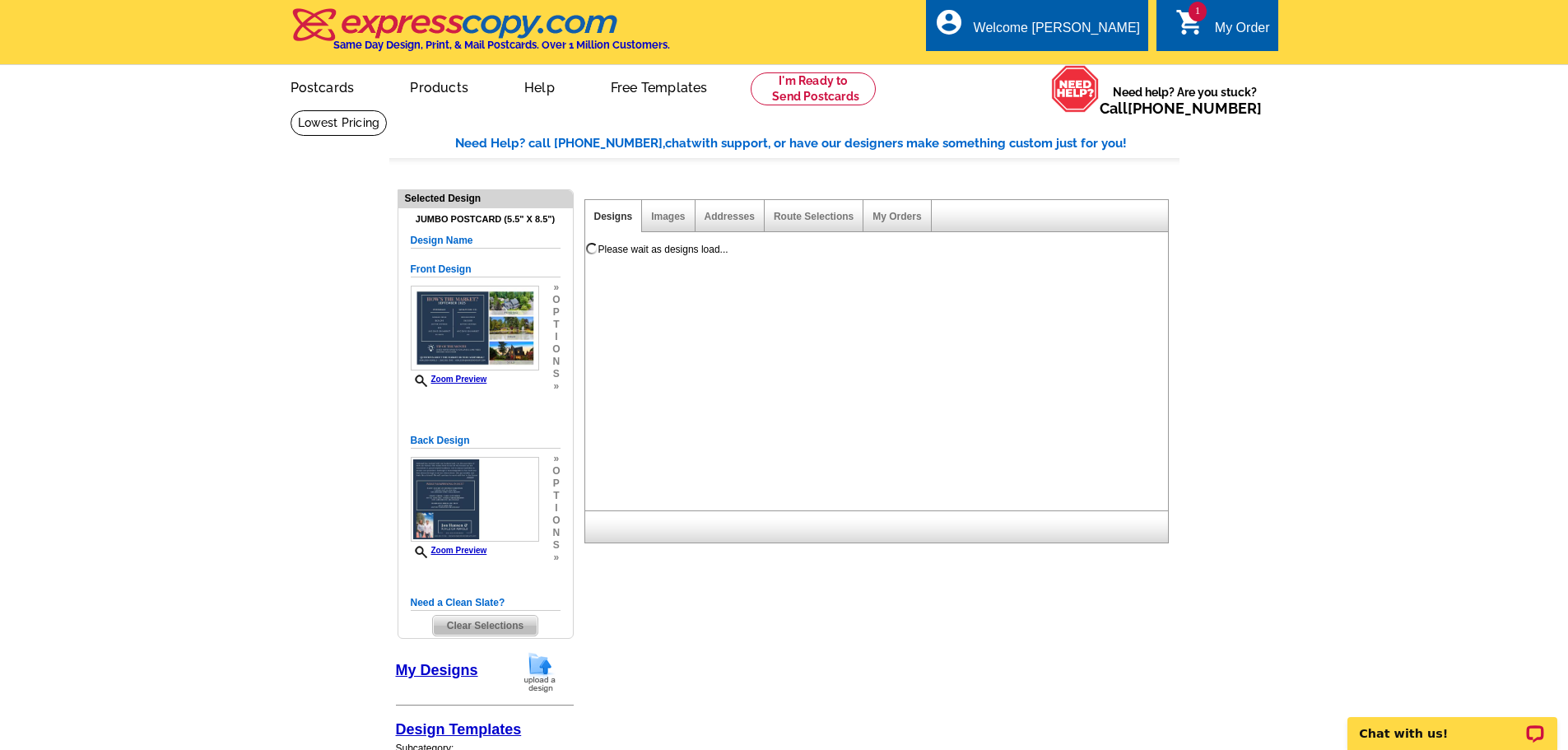
scroll to position [0, 0]
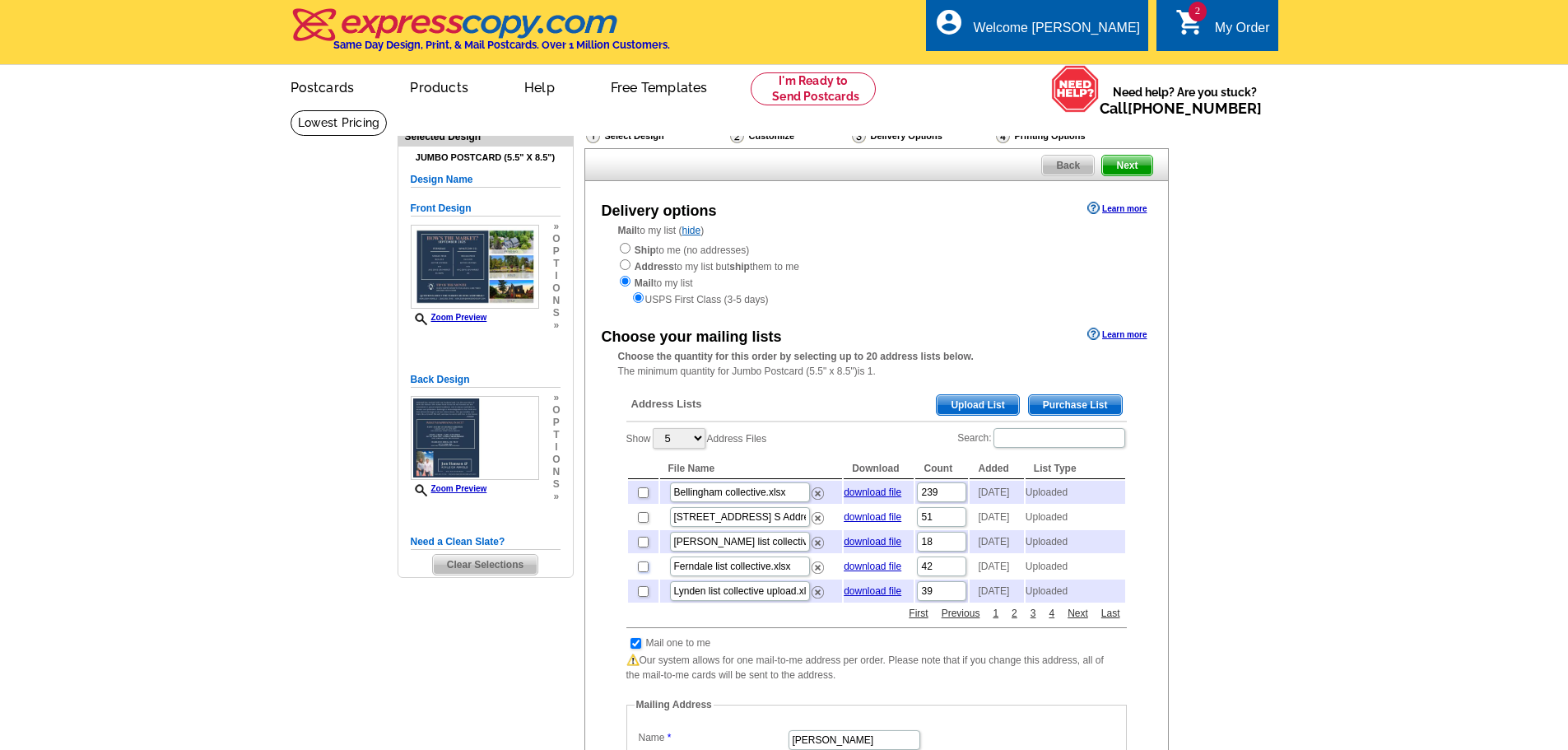
click at [644, 573] on input "checkbox" at bounding box center [643, 567] width 10 height 10
checkbox input "true"
click at [1117, 169] on span "Next" at bounding box center [1127, 165] width 49 height 20
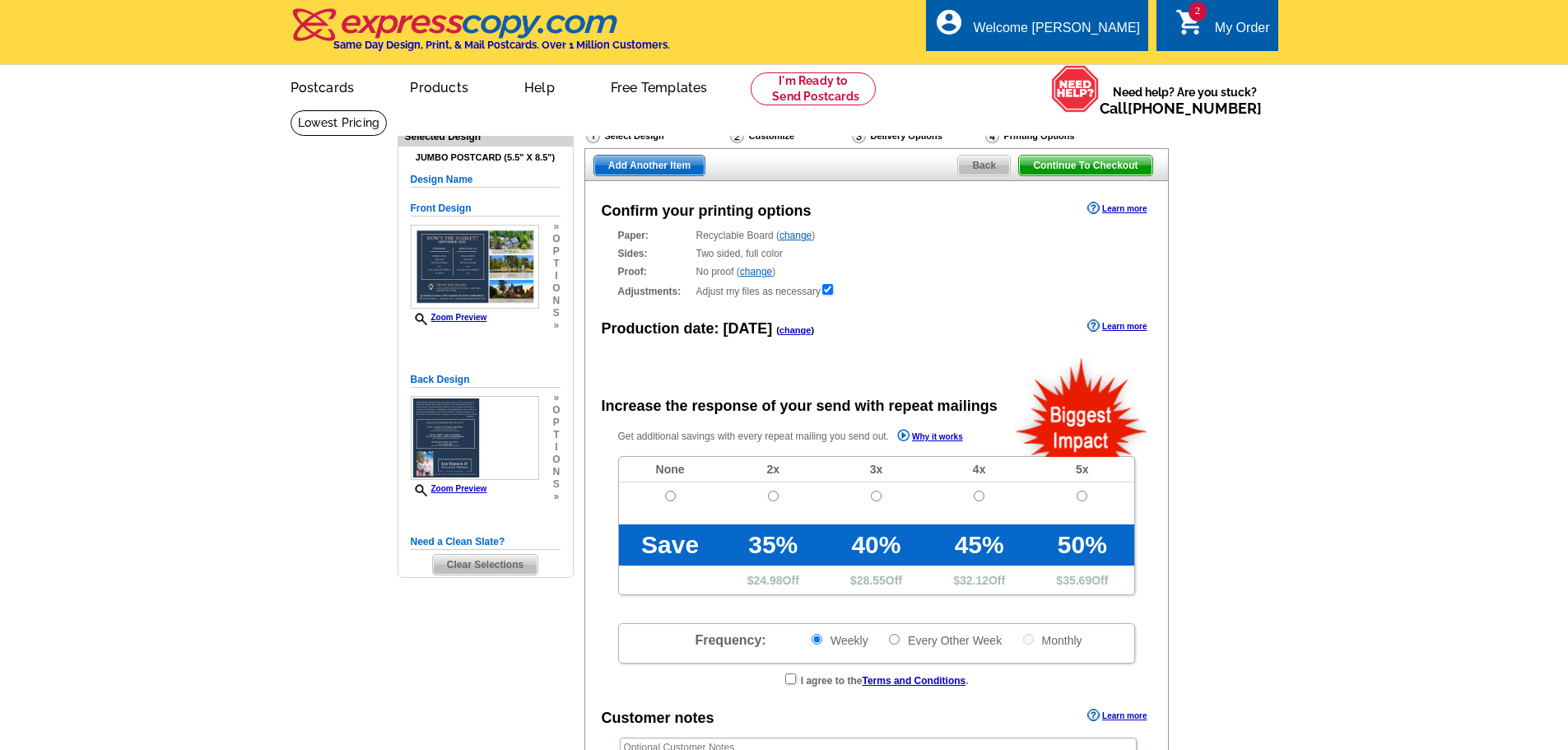
radio input "false"
click at [669, 502] on input "radio" at bounding box center [670, 496] width 10 height 10
radio input "true"
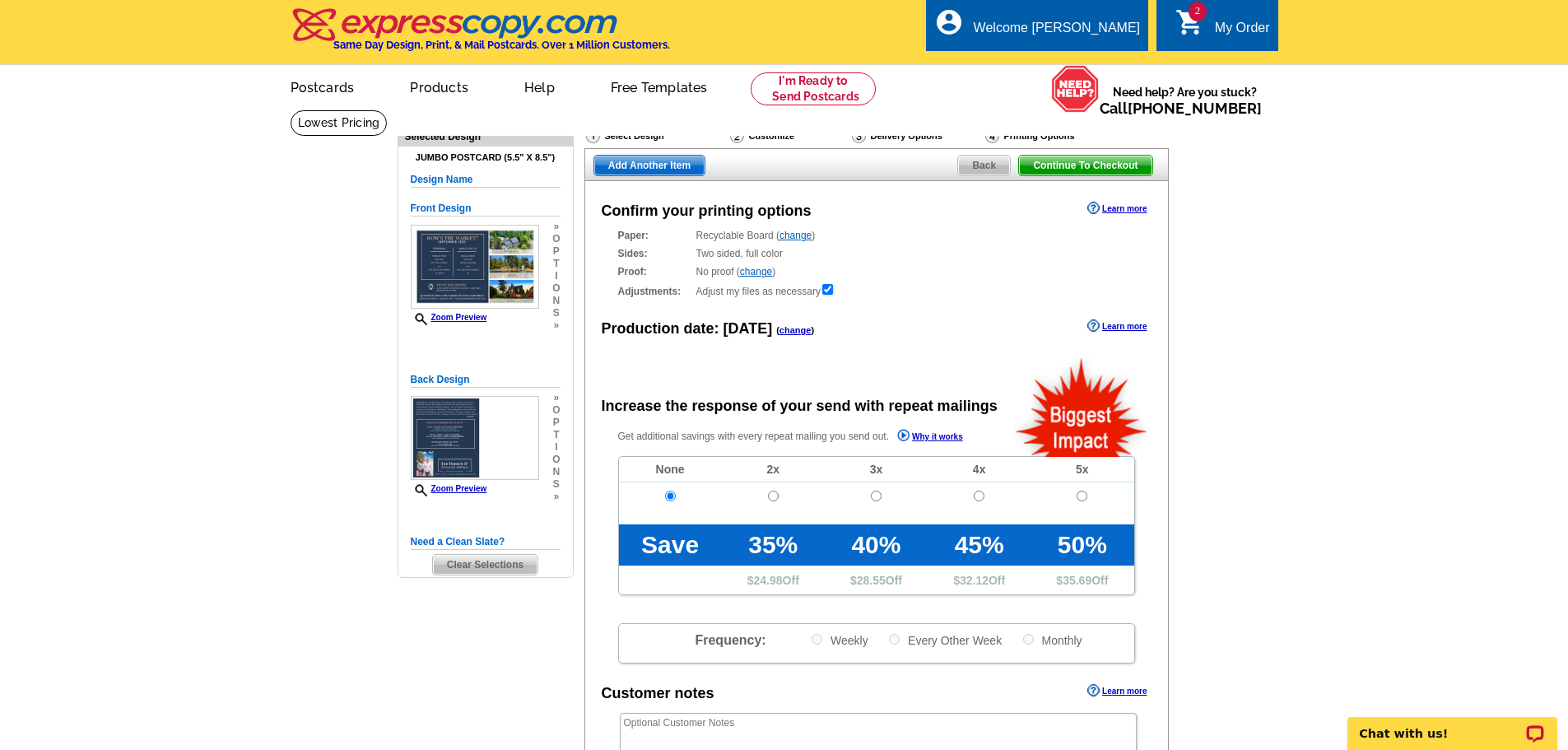
click at [629, 171] on span "Add Another Item" at bounding box center [650, 165] width 110 height 20
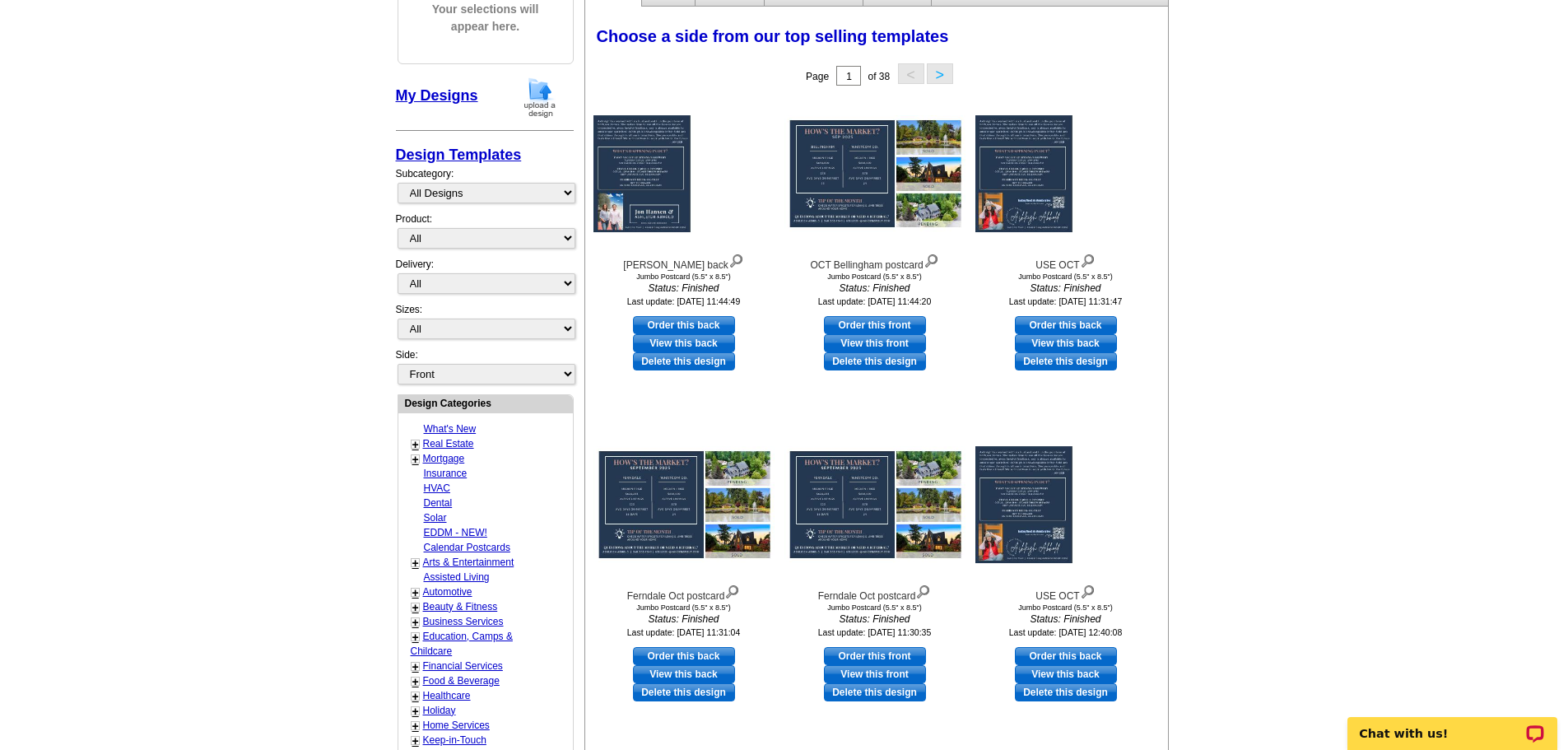
scroll to position [224, 0]
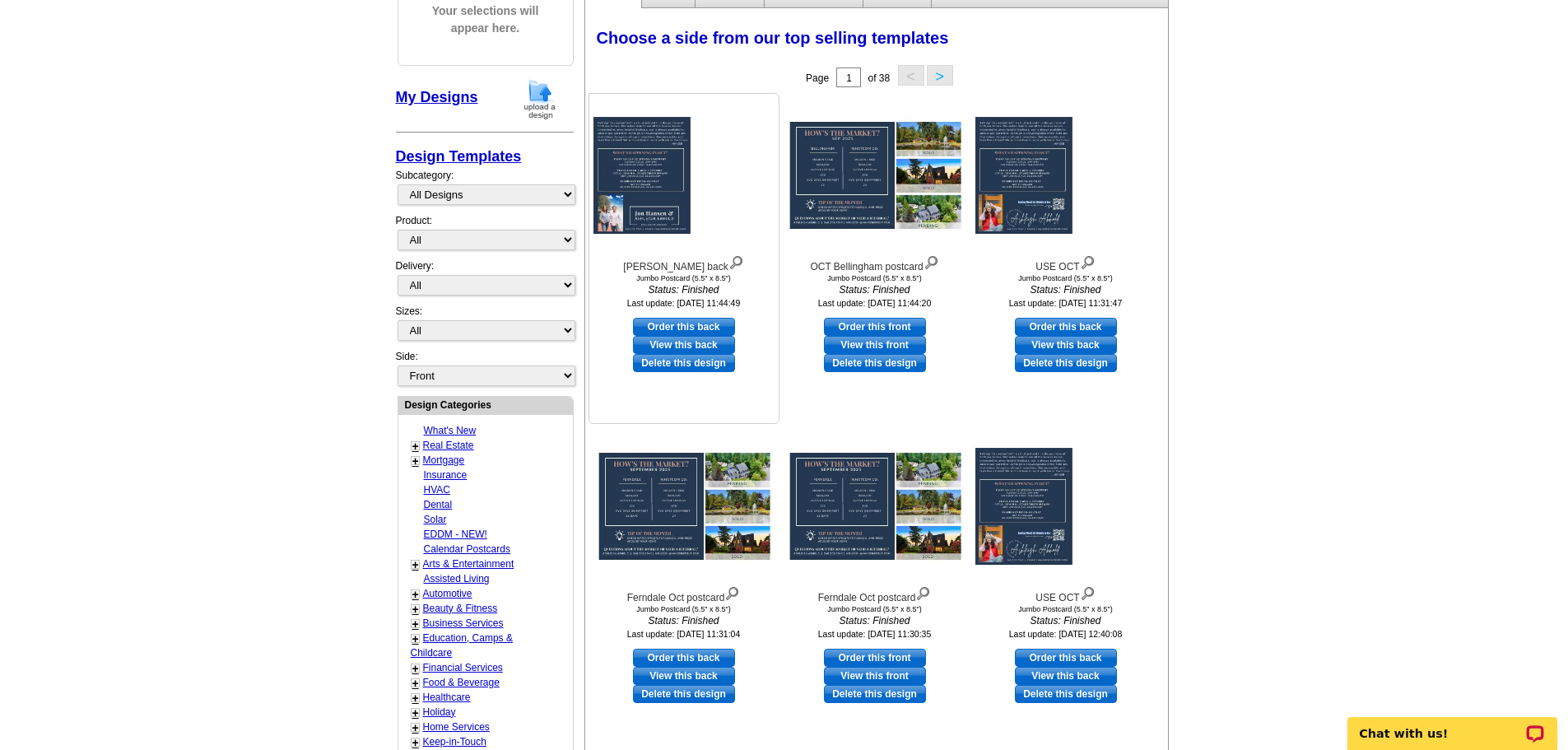
click at [651, 322] on link "Order this back" at bounding box center [684, 326] width 102 height 18
select select "2"
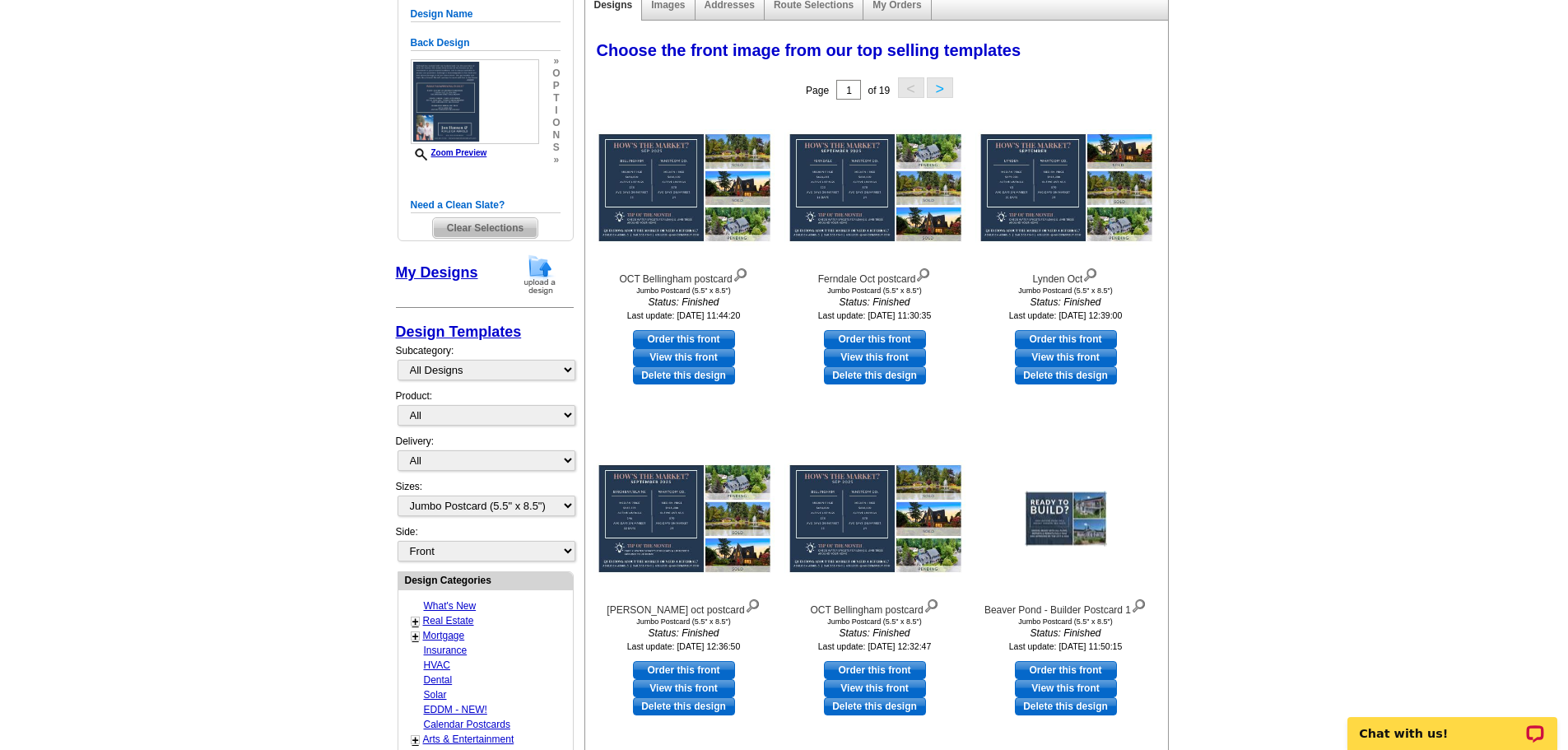
scroll to position [208, 0]
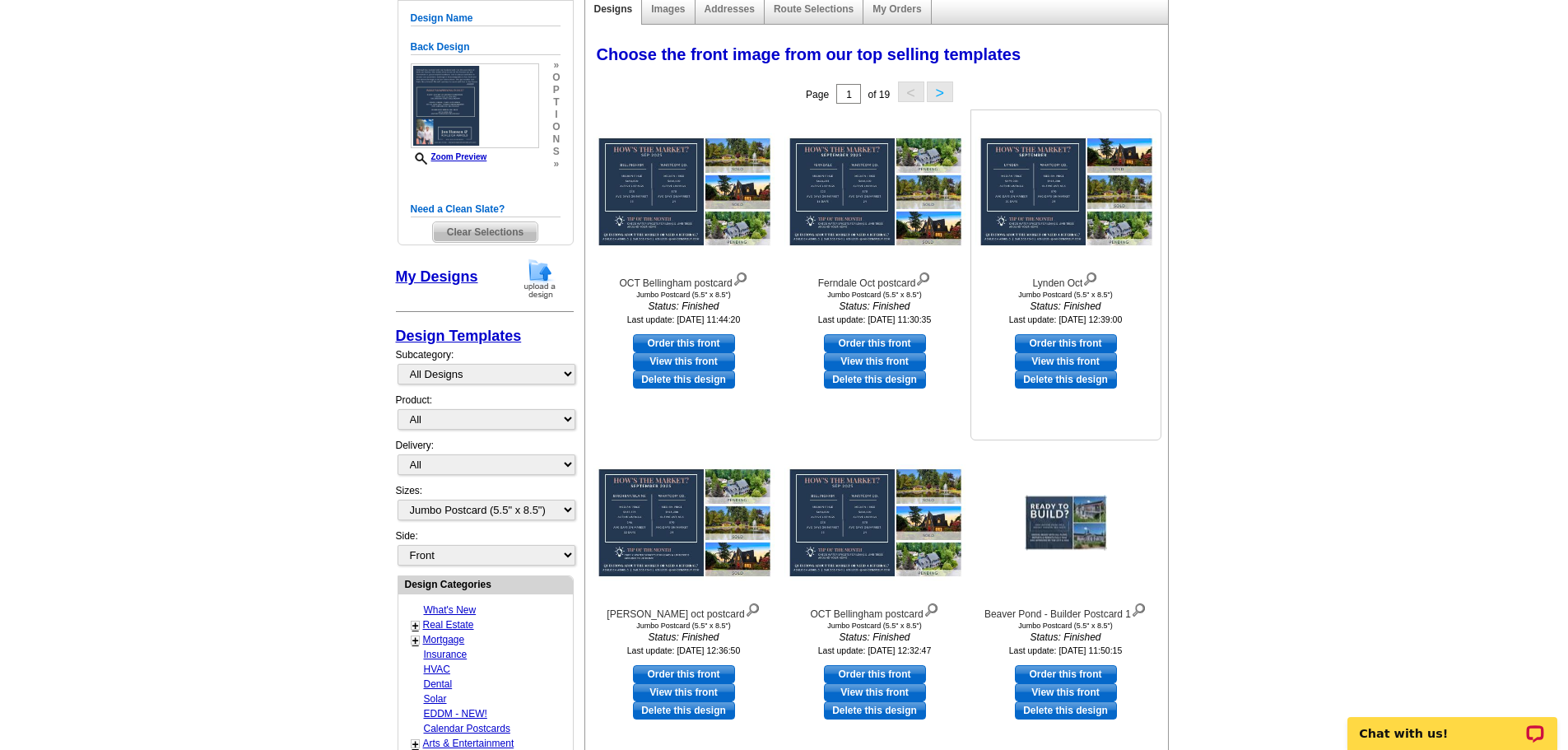
click at [1091, 343] on link "Order this front" at bounding box center [1066, 343] width 102 height 18
select select "back"
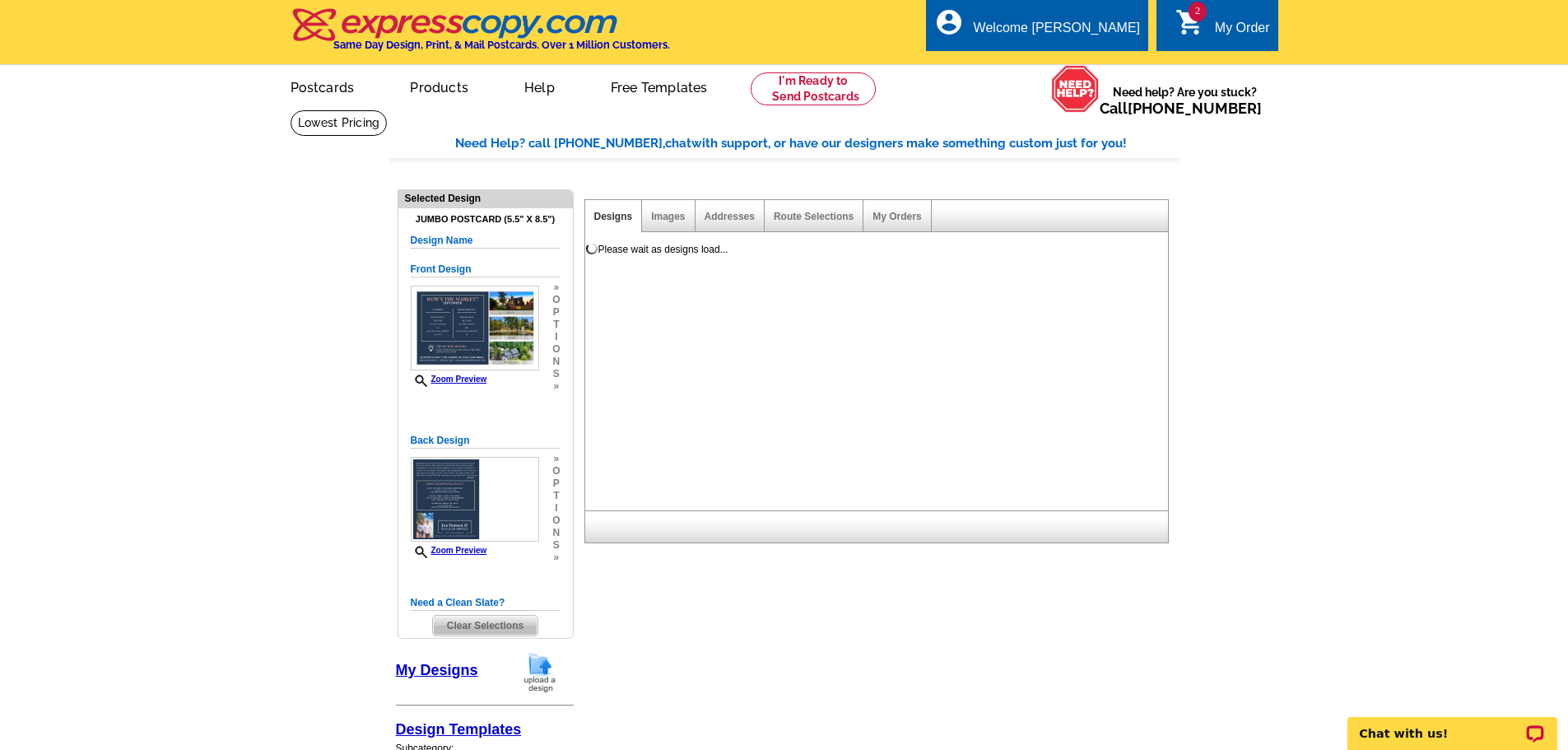
scroll to position [0, 0]
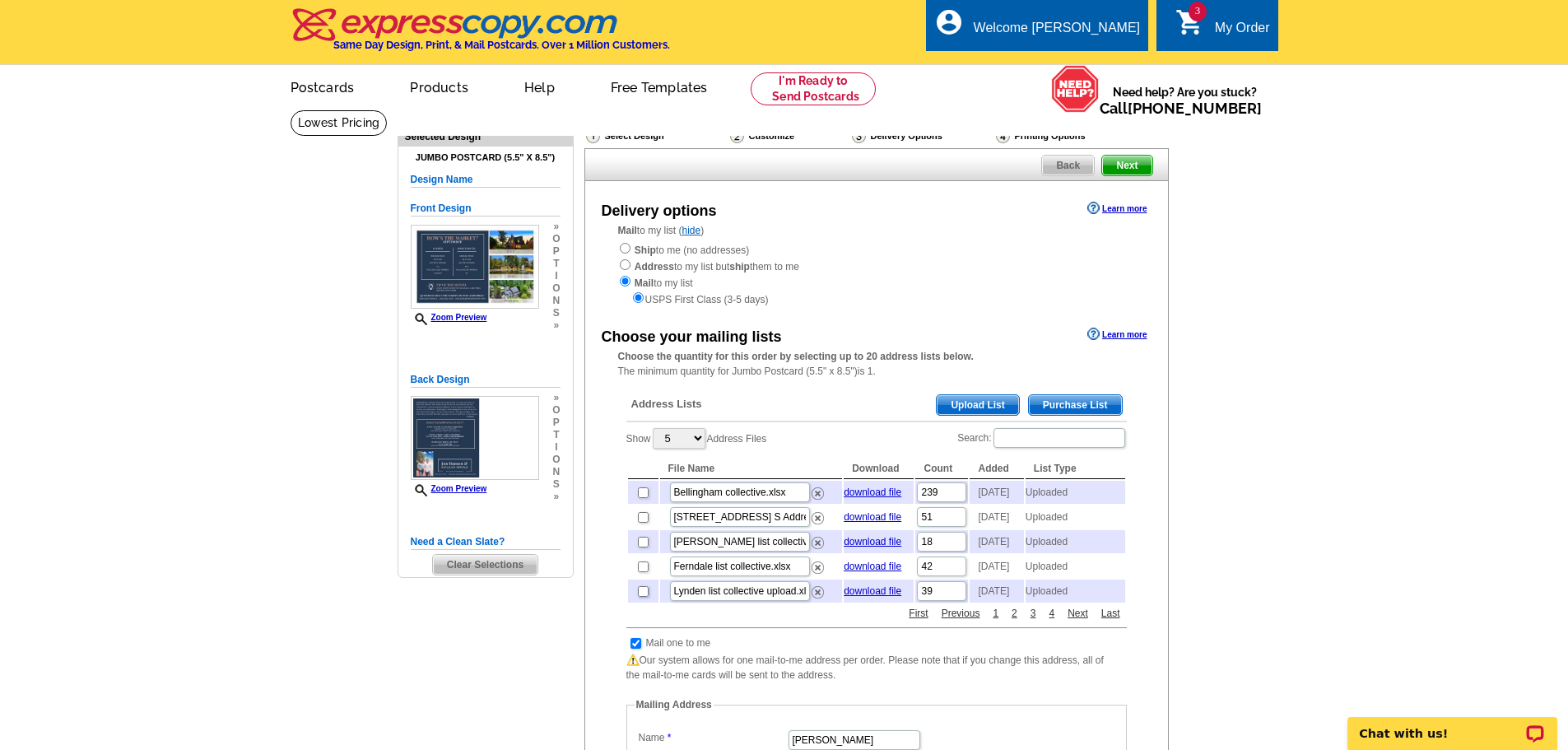
click at [648, 598] on input "checkbox" at bounding box center [643, 592] width 10 height 10
checkbox input "true"
click at [1142, 176] on span "Next" at bounding box center [1127, 165] width 49 height 20
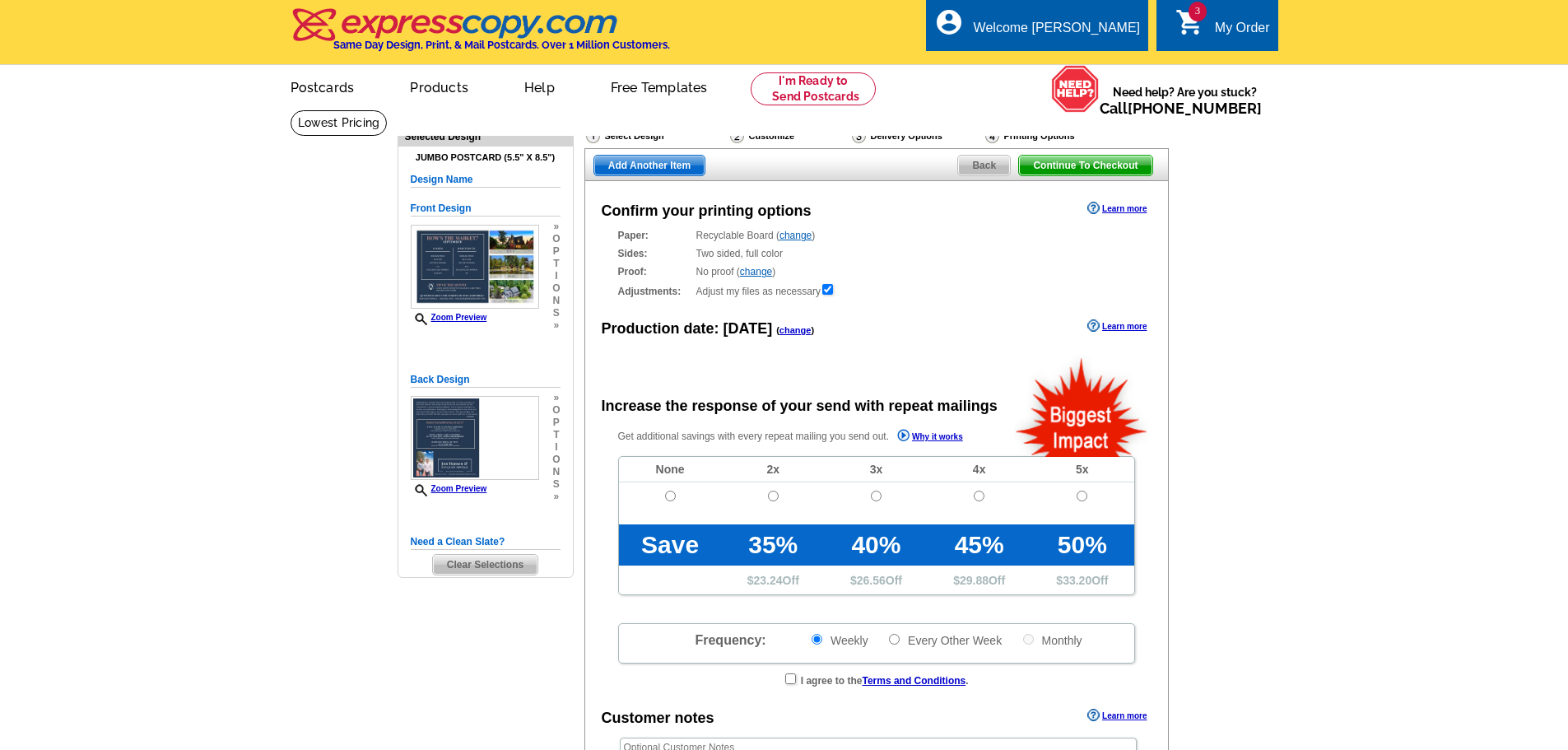
radio input "false"
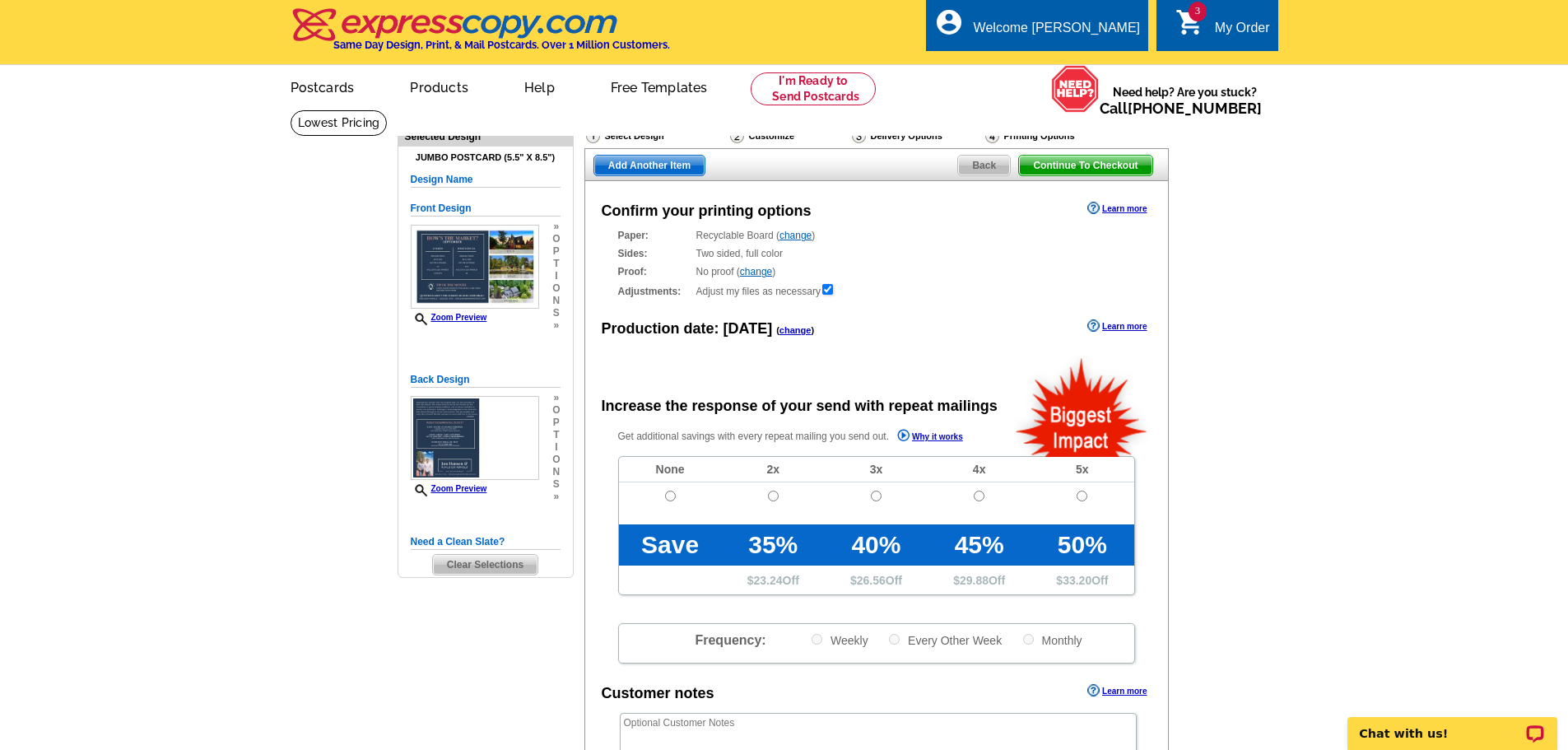
click at [662, 495] on td at bounding box center [670, 504] width 103 height 42
click at [670, 498] on input "radio" at bounding box center [670, 496] width 10 height 10
radio input "true"
click at [641, 170] on span "Add Another Item" at bounding box center [650, 165] width 110 height 20
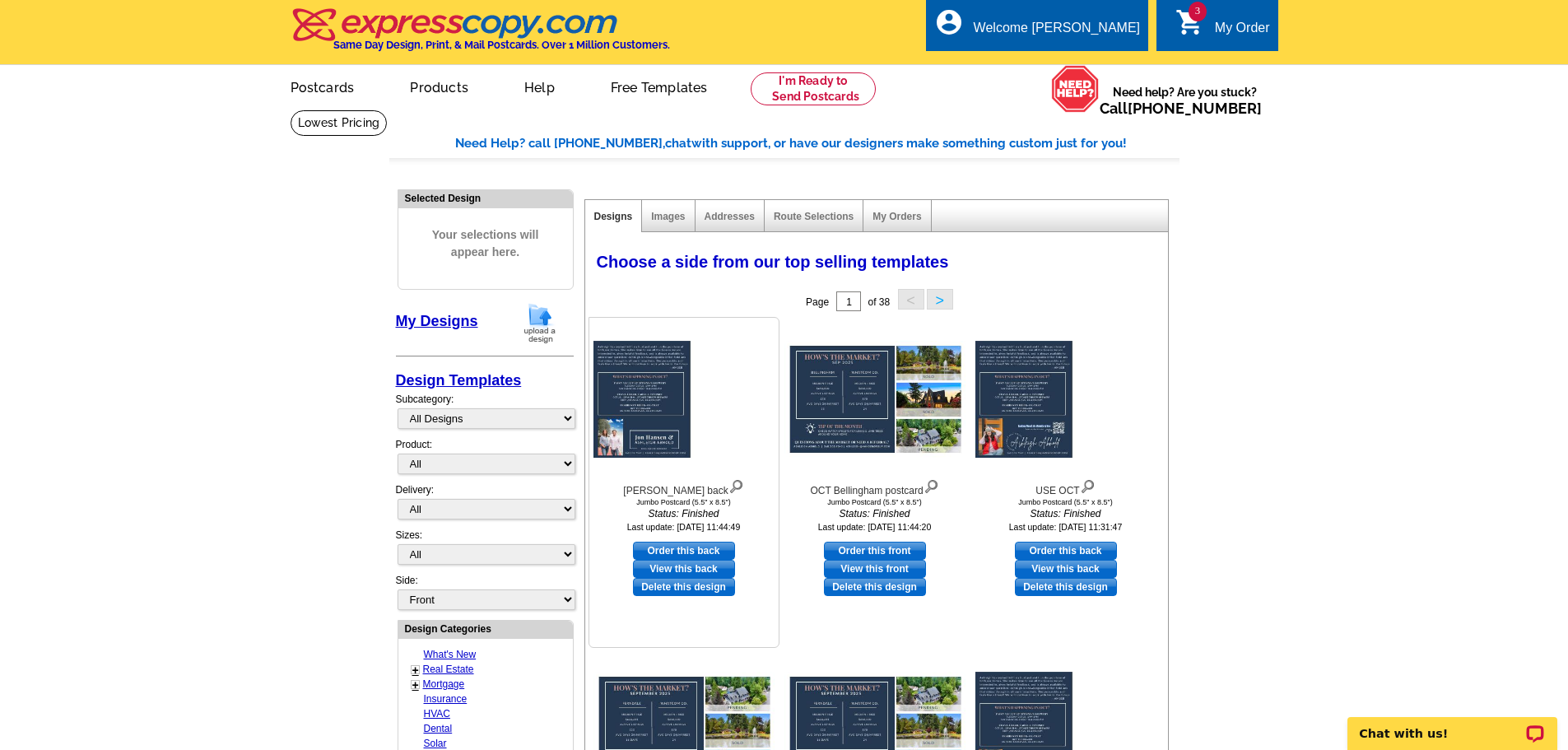
click at [711, 548] on link "Order this back" at bounding box center [684, 550] width 102 height 18
select select "2"
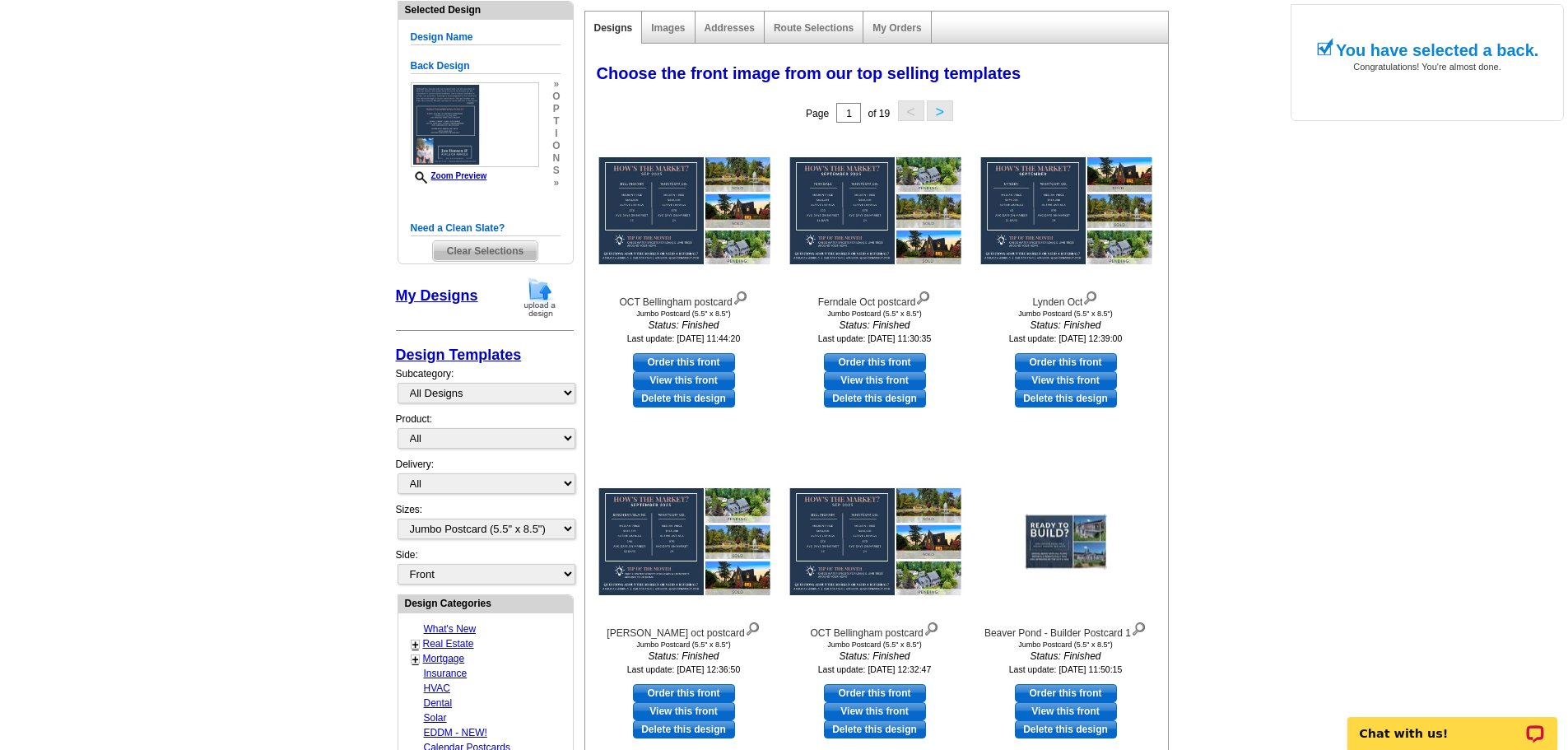
scroll to position [245, 0]
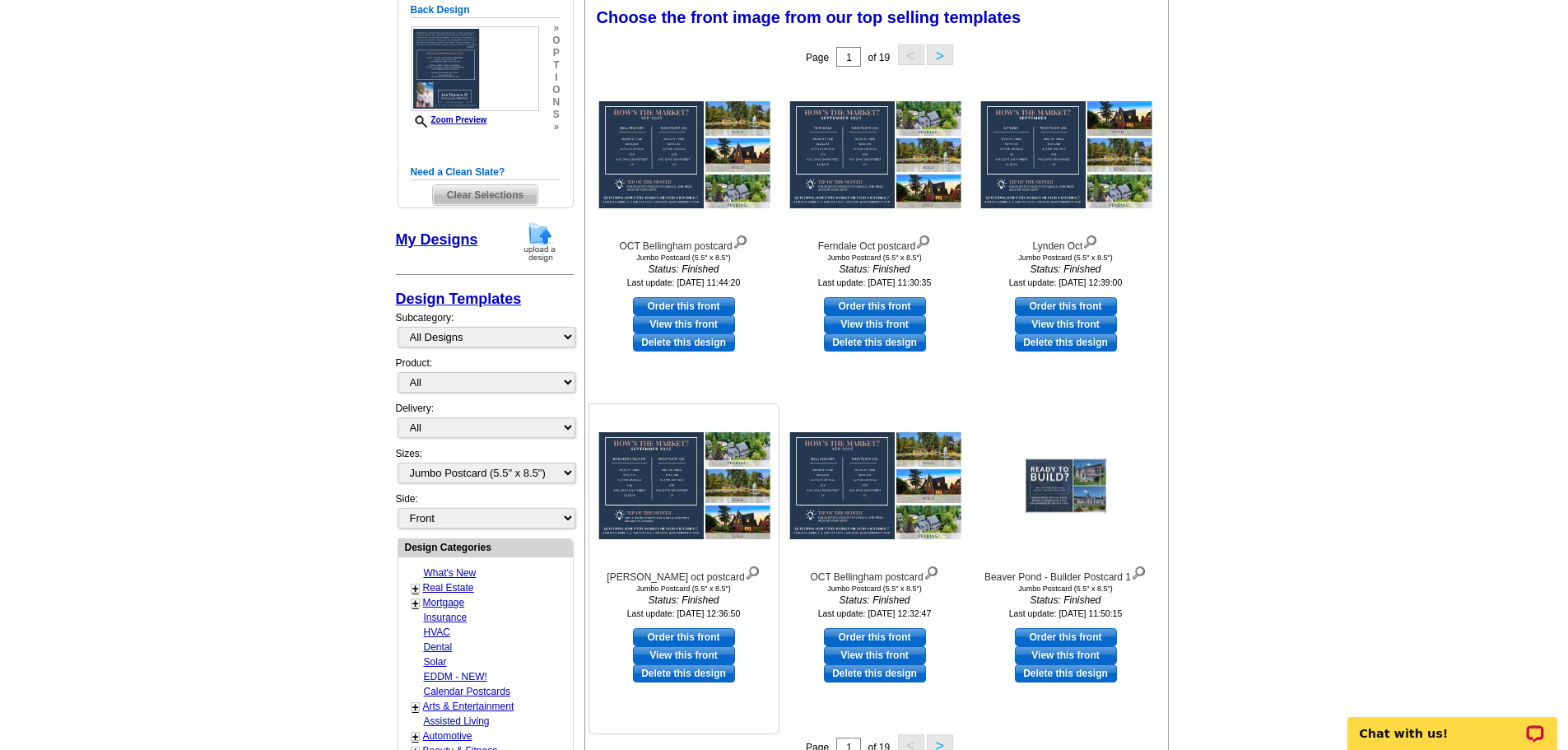
click at [674, 639] on link "Order this front" at bounding box center [684, 637] width 102 height 18
select select "back"
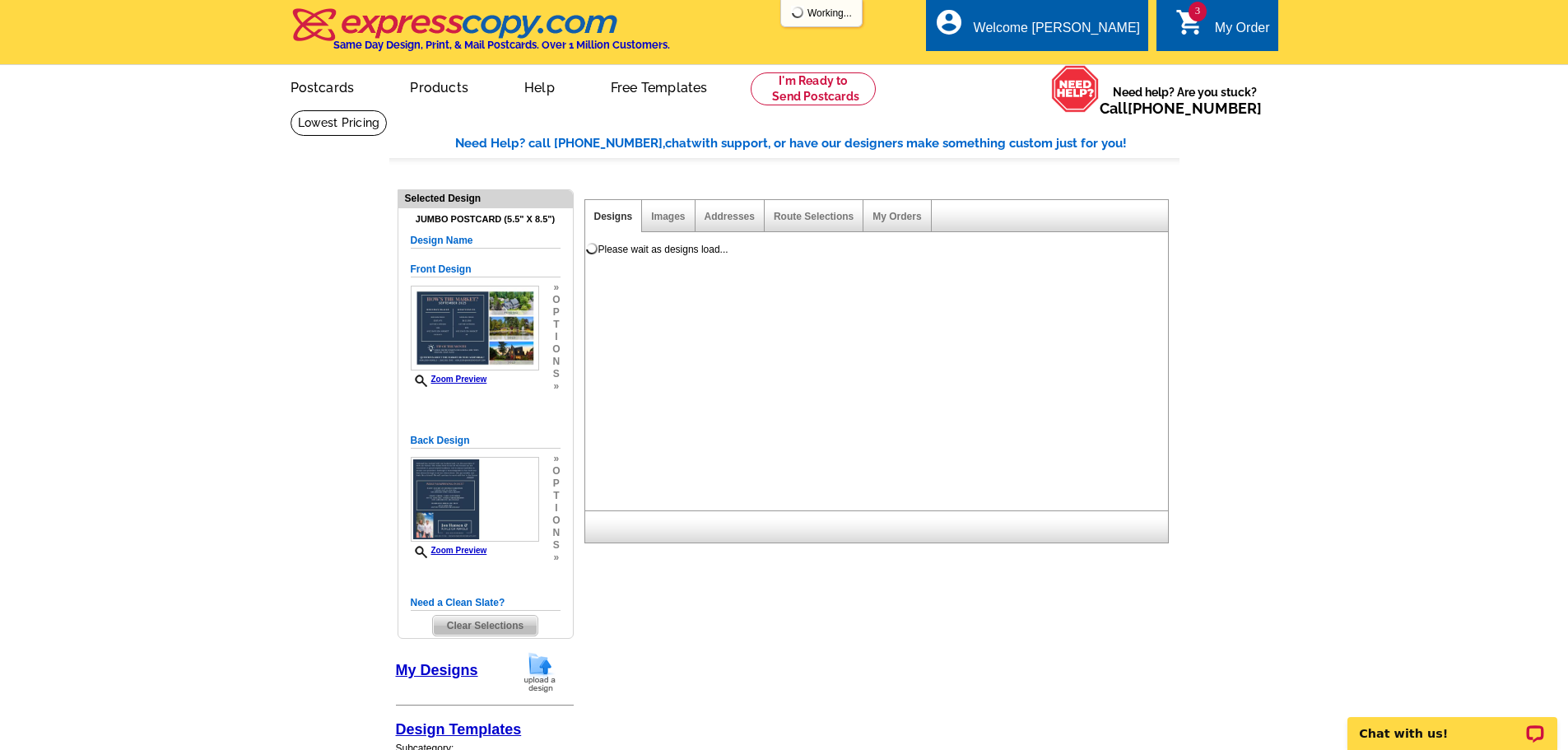
scroll to position [0, 0]
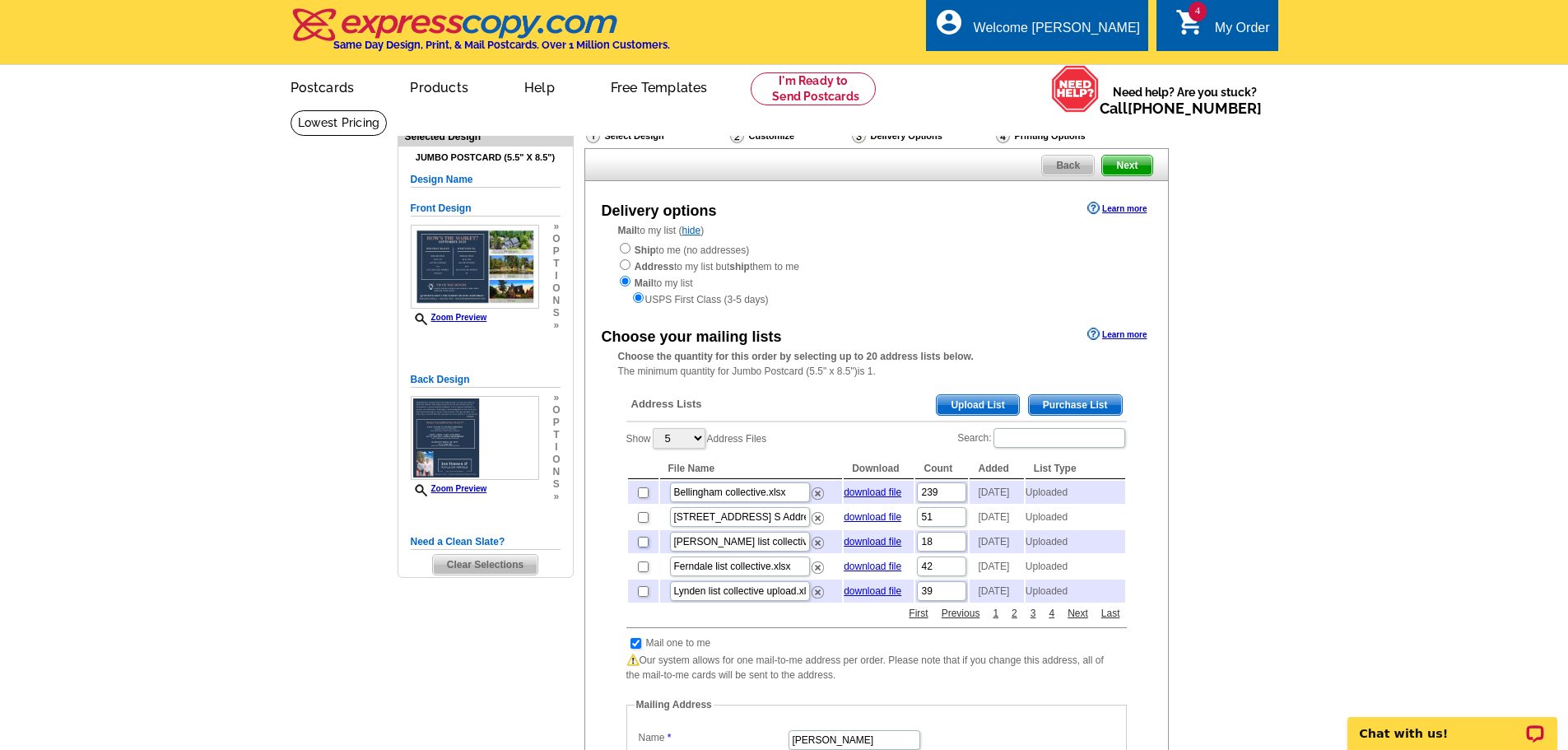
click at [642, 548] on input "checkbox" at bounding box center [643, 542] width 10 height 10
checkbox input "true"
click at [1121, 164] on span "Next" at bounding box center [1127, 165] width 49 height 20
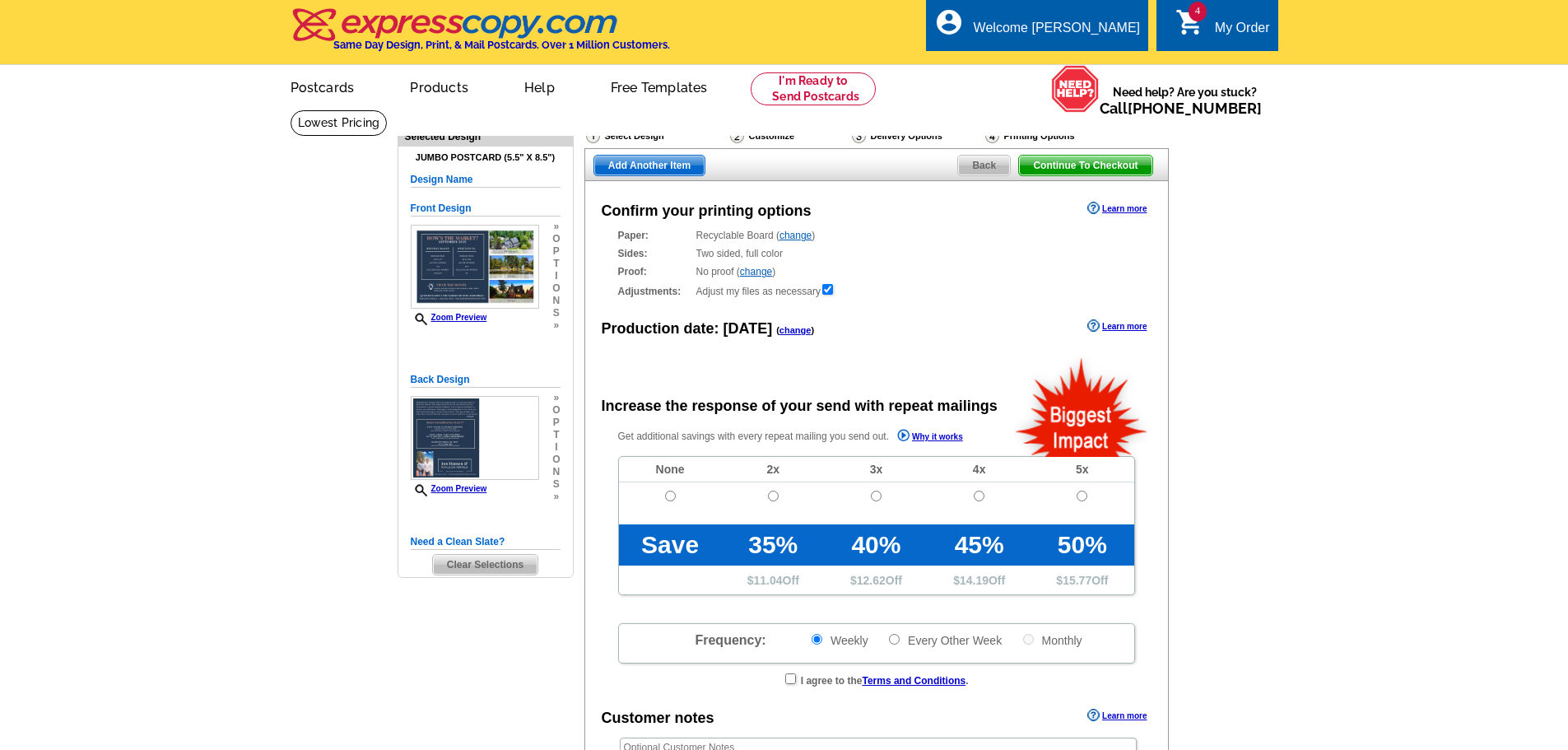
radio input "false"
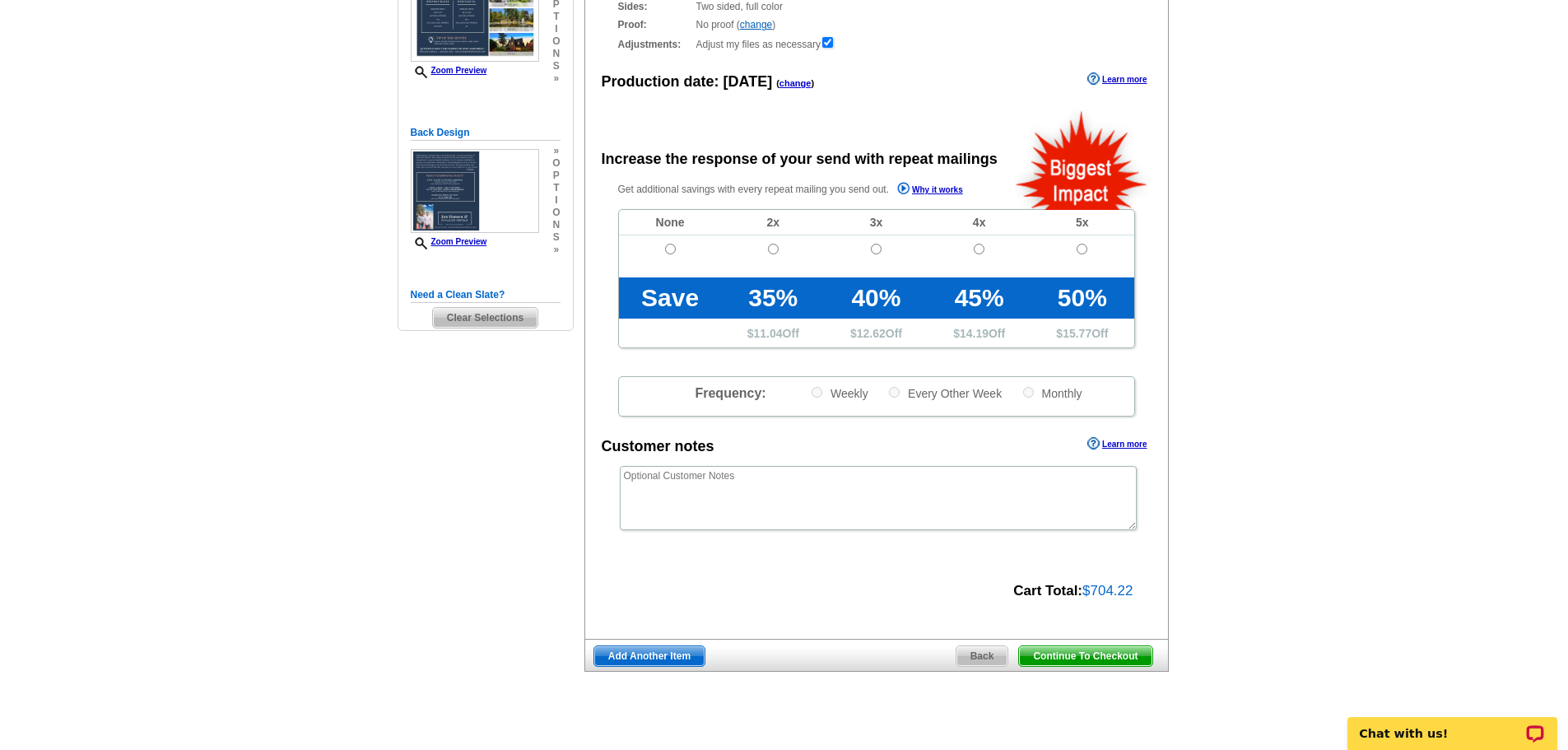
scroll to position [249, 0]
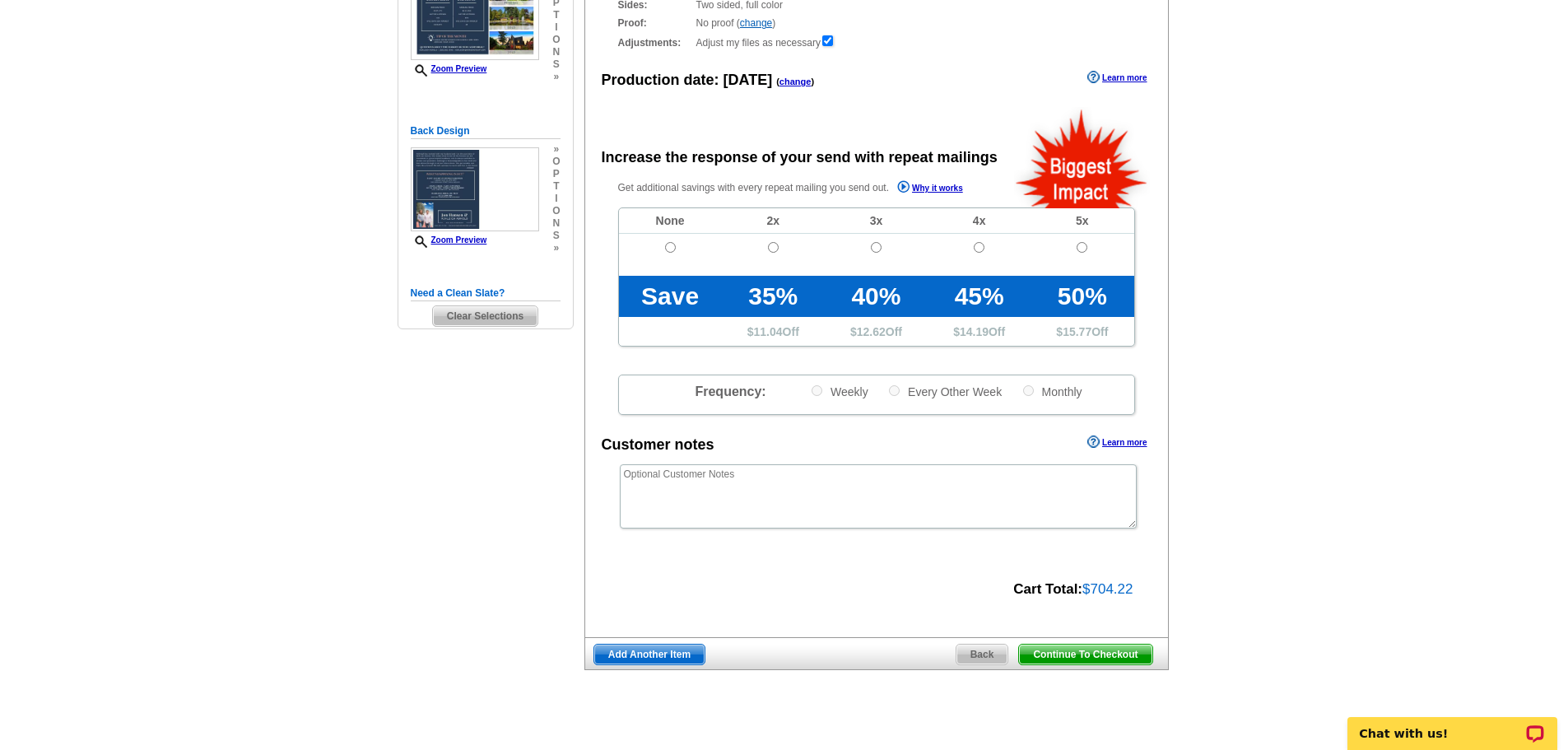
click at [1083, 649] on span "Continue To Checkout" at bounding box center [1085, 654] width 133 height 20
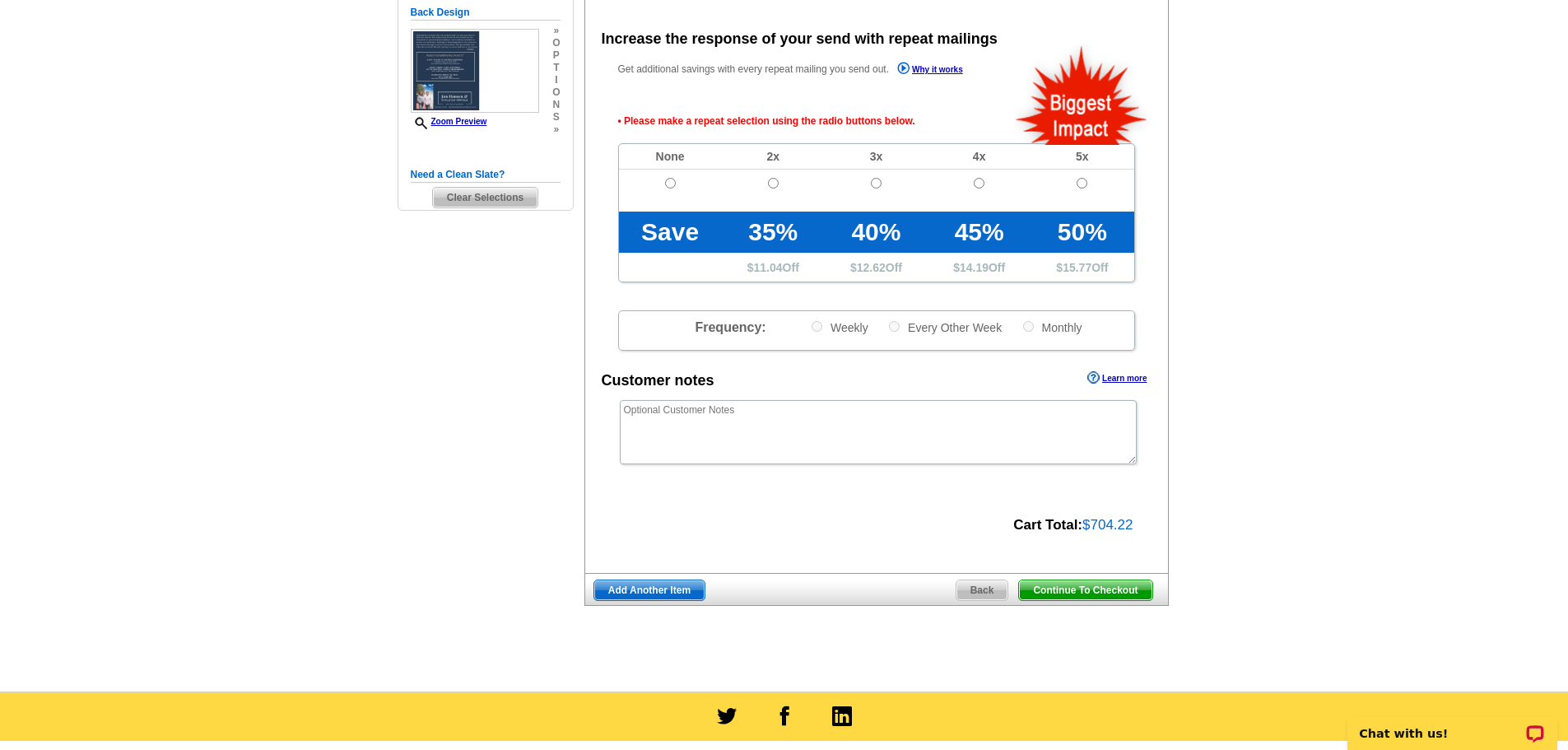
scroll to position [369, 0]
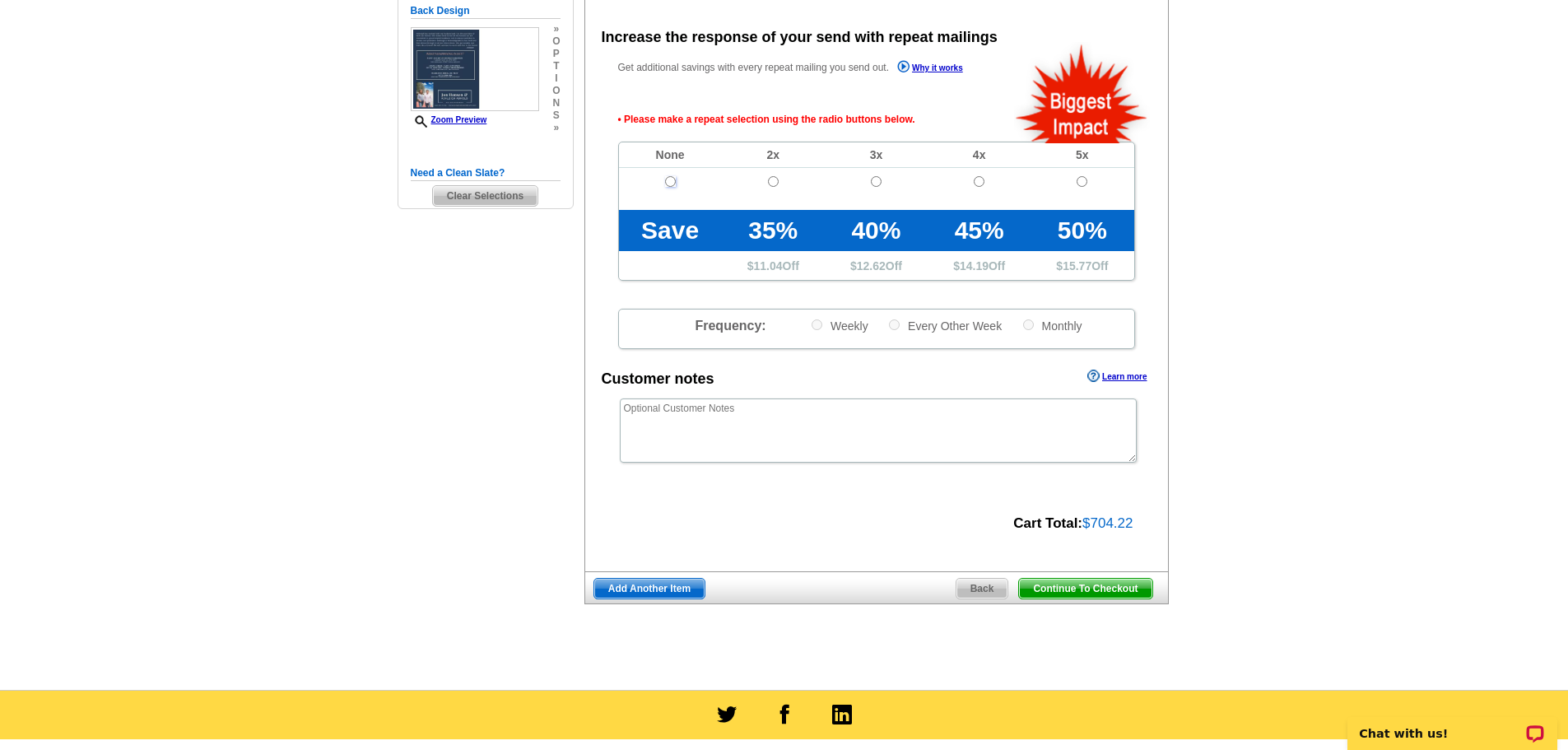
click at [670, 182] on input "radio" at bounding box center [670, 182] width 10 height 10
radio input "true"
click at [1057, 592] on span "Continue To Checkout" at bounding box center [1085, 589] width 133 height 20
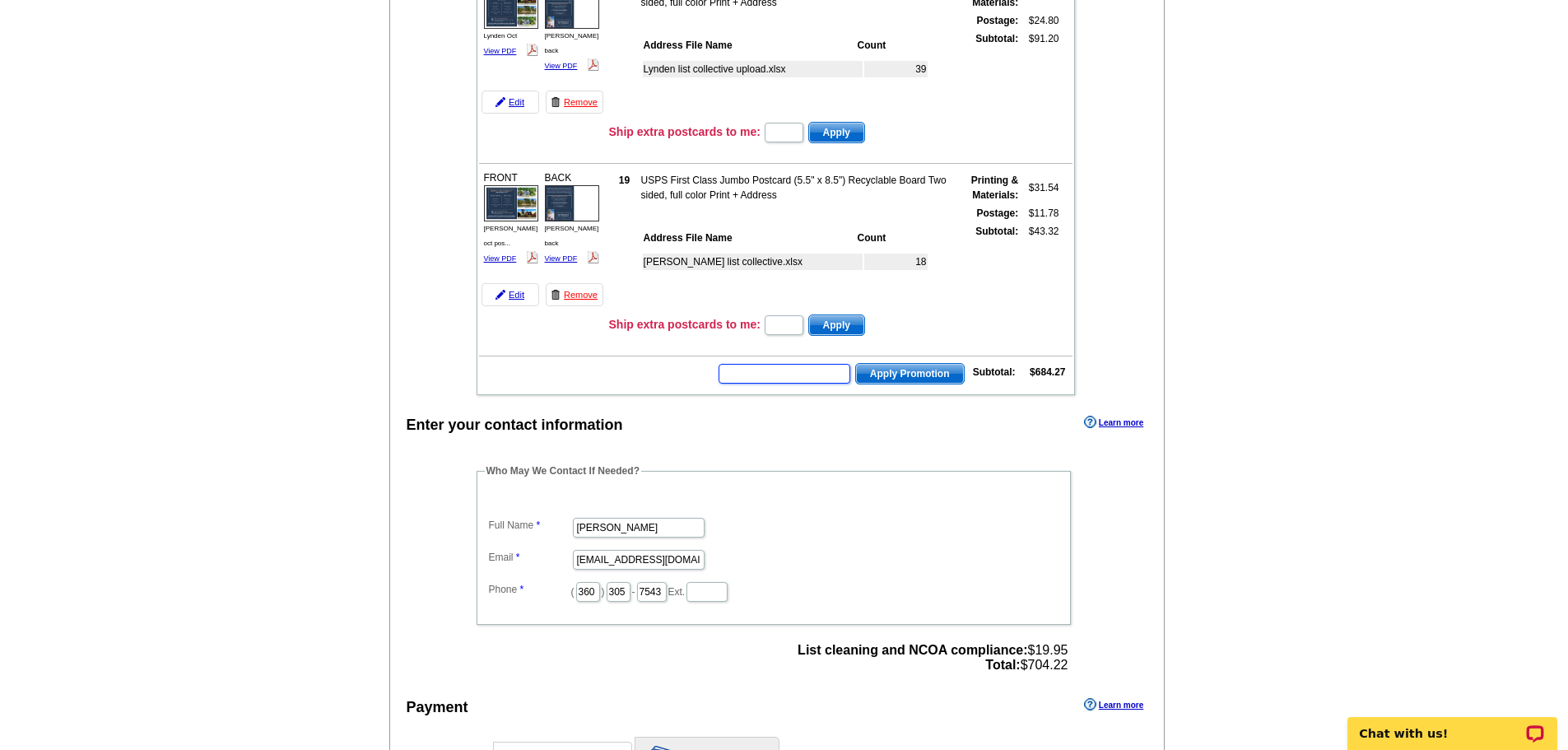
click at [748, 374] on input "text" at bounding box center [784, 374] width 132 height 20
type input "SMS5t"
click at [855, 363] on button "Apply Promotion" at bounding box center [910, 374] width 109 height 22
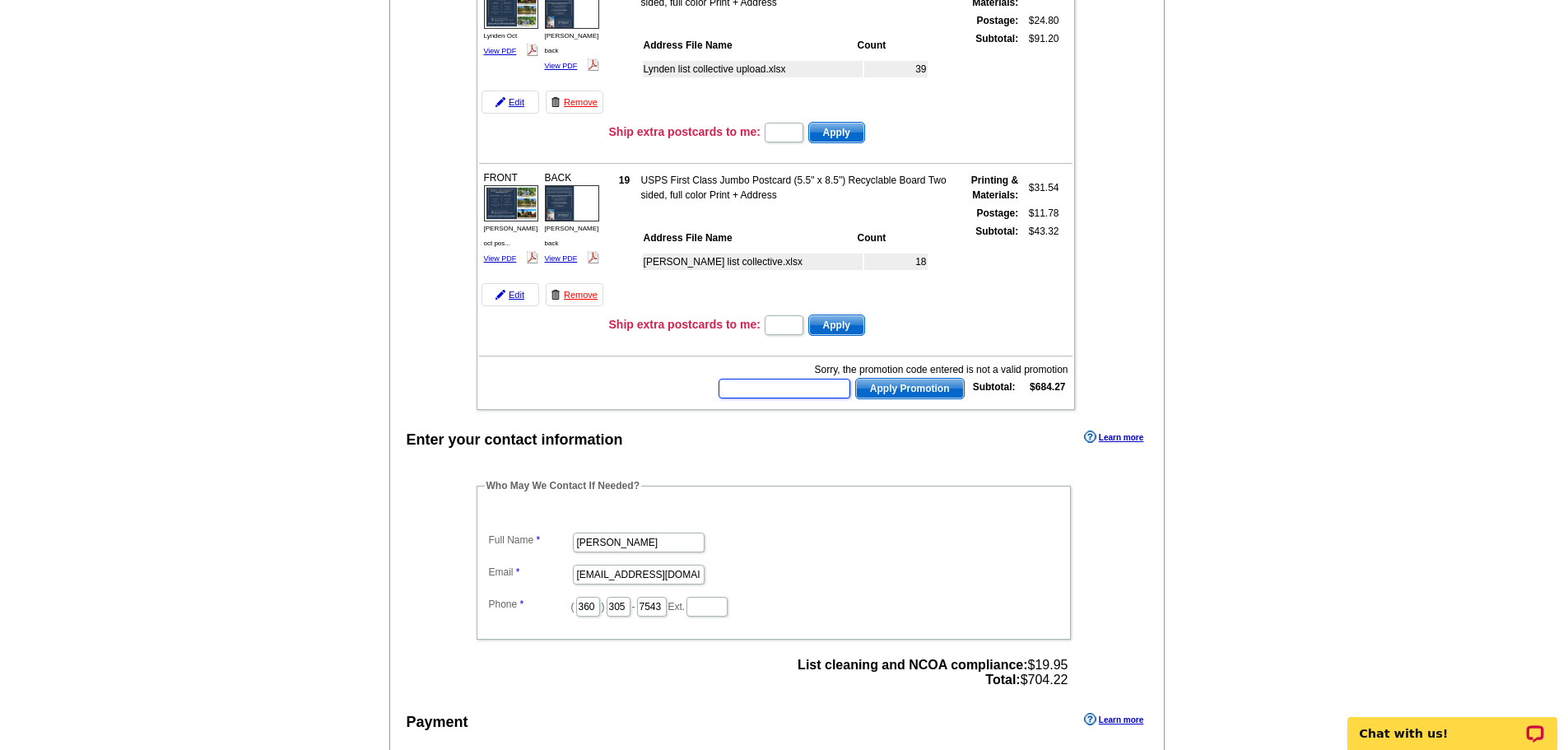
click at [776, 397] on input "text" at bounding box center [784, 388] width 132 height 20
type input "SMS50t"
click at [887, 383] on span "Apply Promotion" at bounding box center [910, 388] width 108 height 20
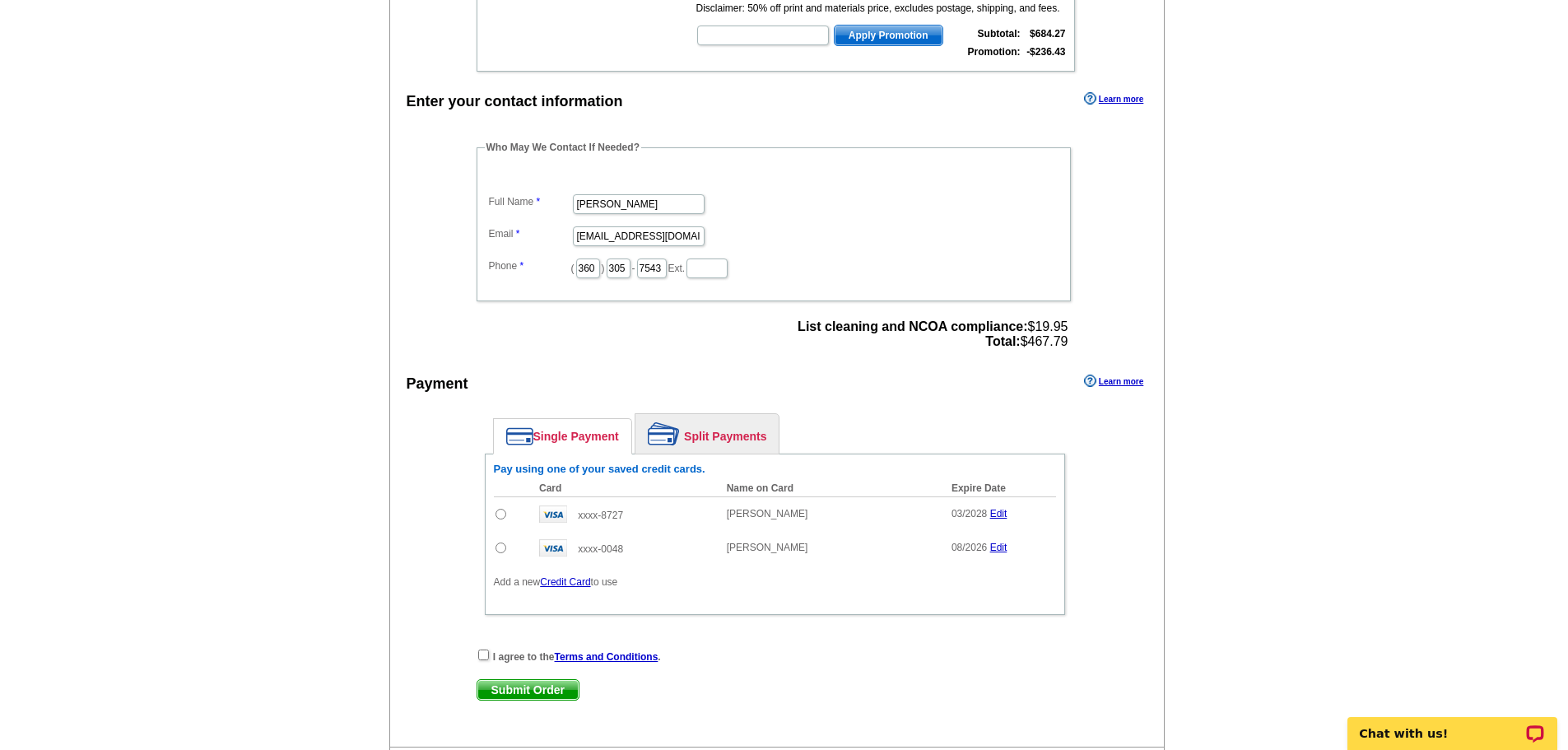
scroll to position [989, 0]
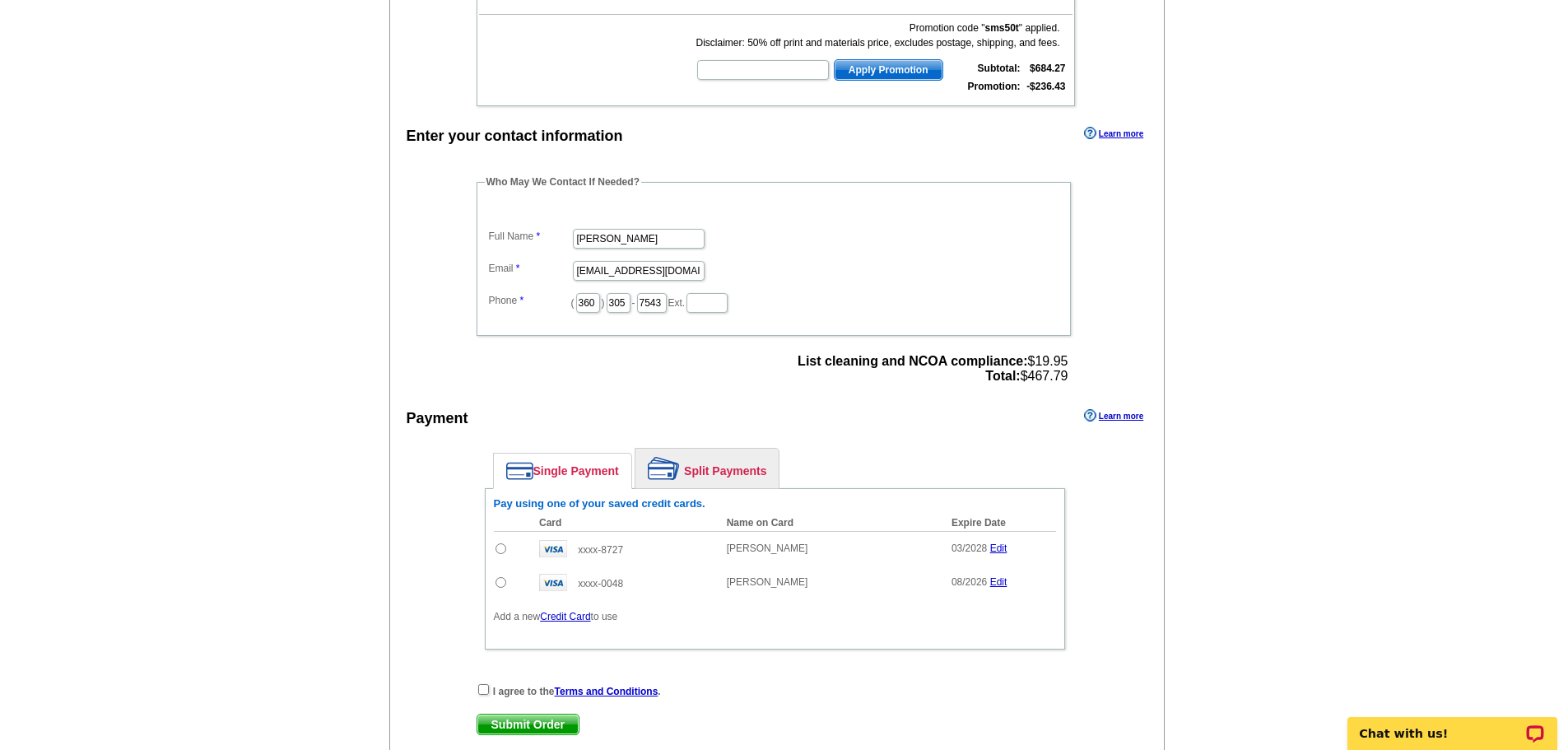
click at [502, 549] on input "radio" at bounding box center [501, 549] width 10 height 10
radio input "true"
click at [484, 695] on input "checkbox" at bounding box center [484, 690] width 10 height 10
checkbox input "true"
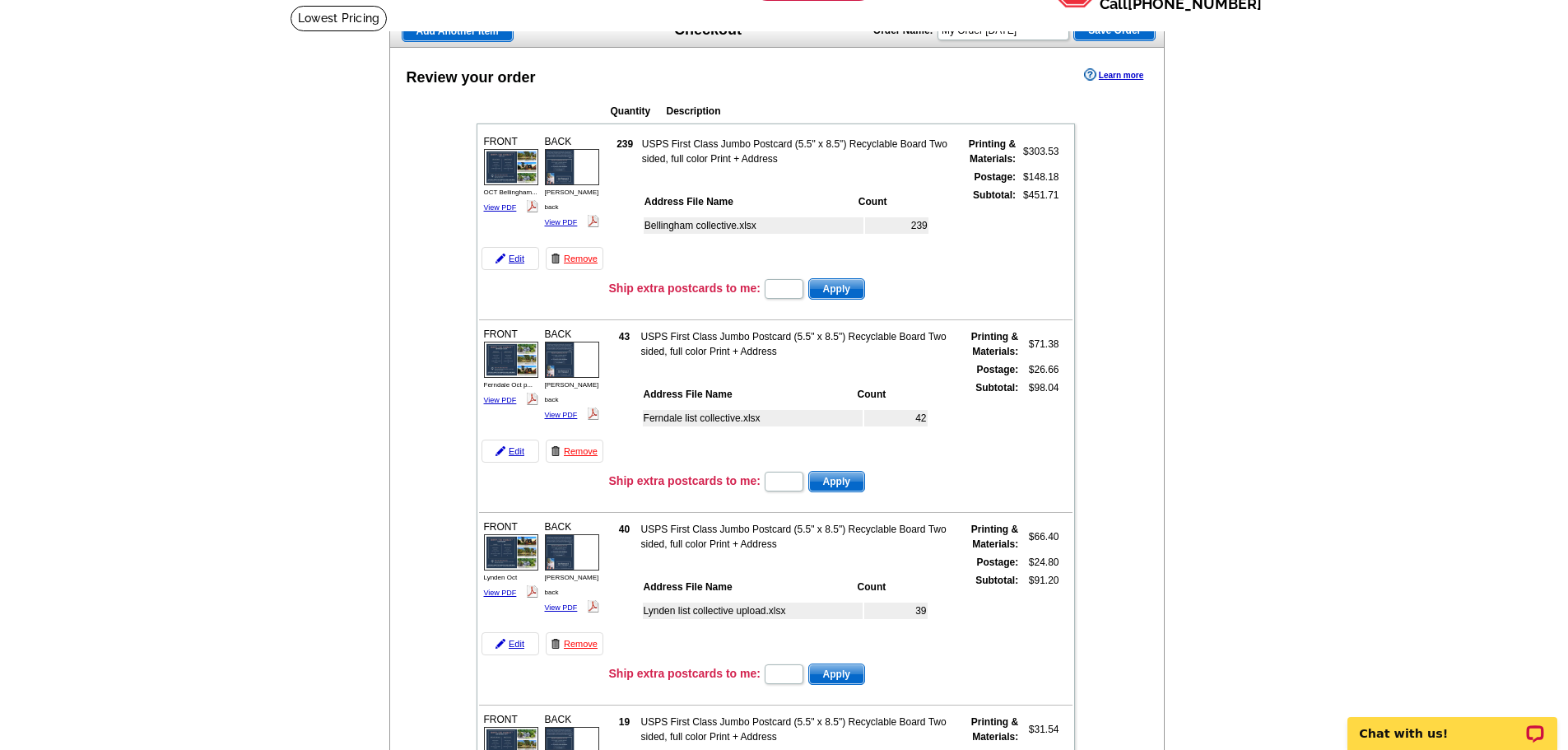
scroll to position [100, 0]
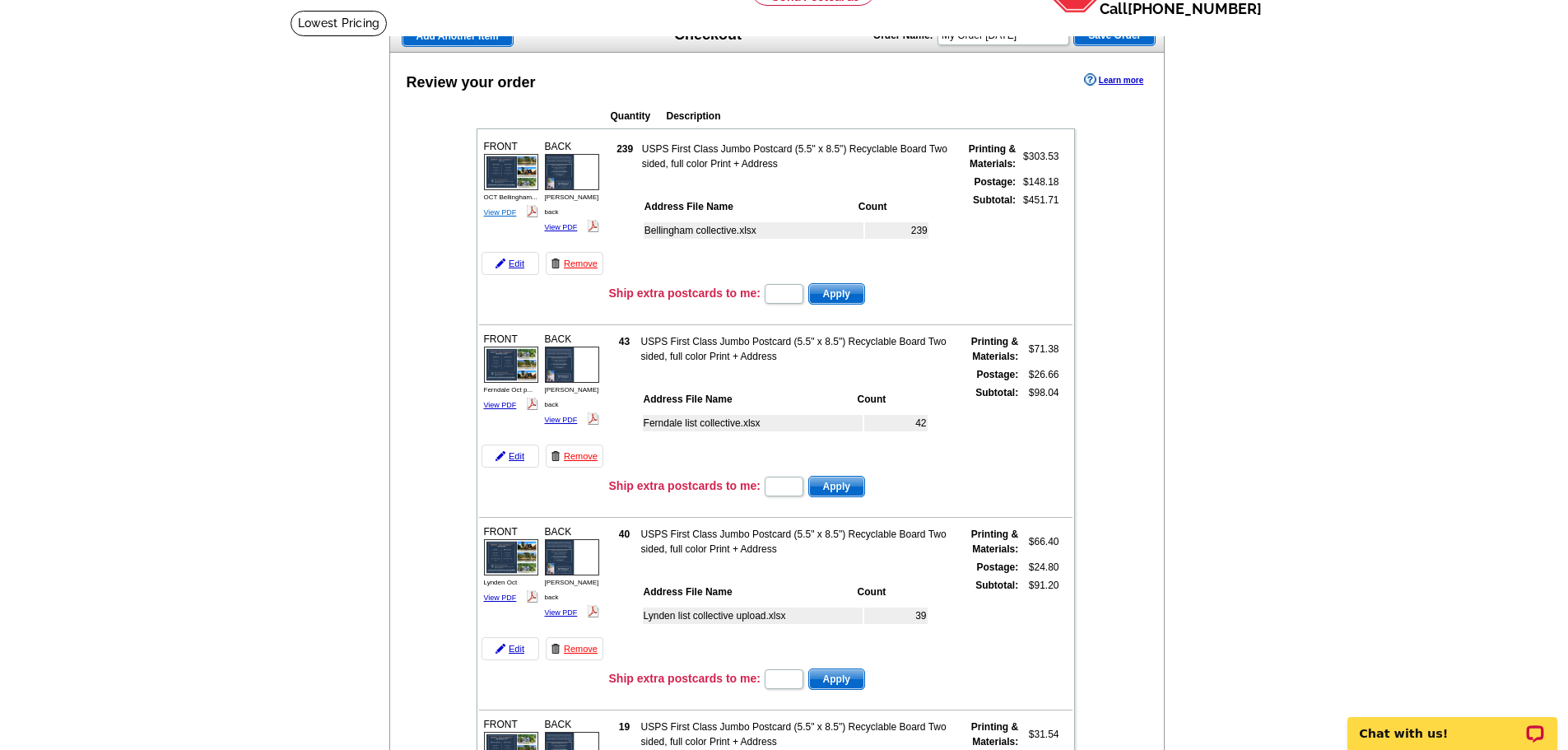
click at [500, 210] on link "View PDF" at bounding box center [501, 213] width 33 height 9
click at [503, 408] on link "View PDF" at bounding box center [501, 406] width 33 height 9
click at [497, 600] on link "View PDF" at bounding box center [501, 598] width 33 height 9
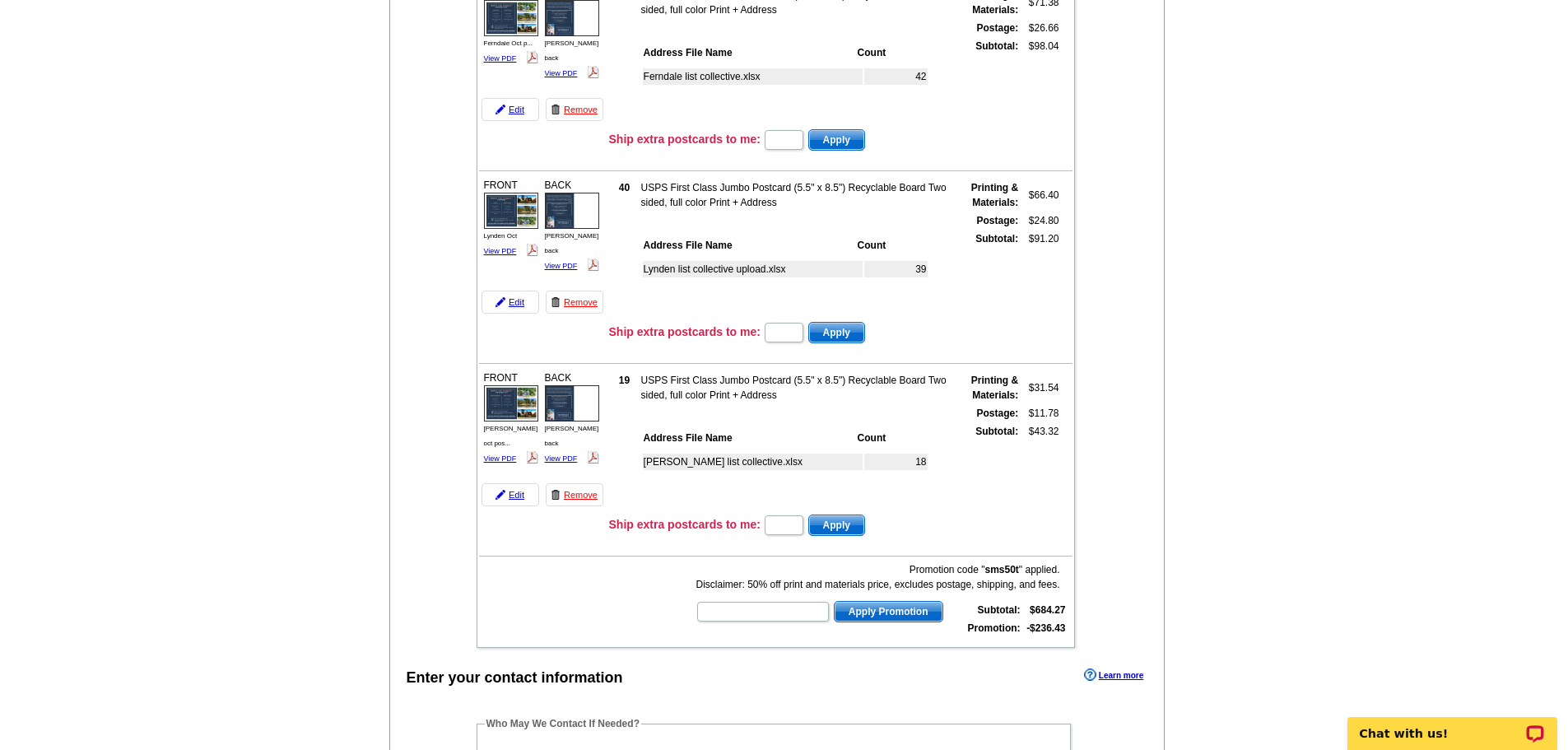
scroll to position [464, 0]
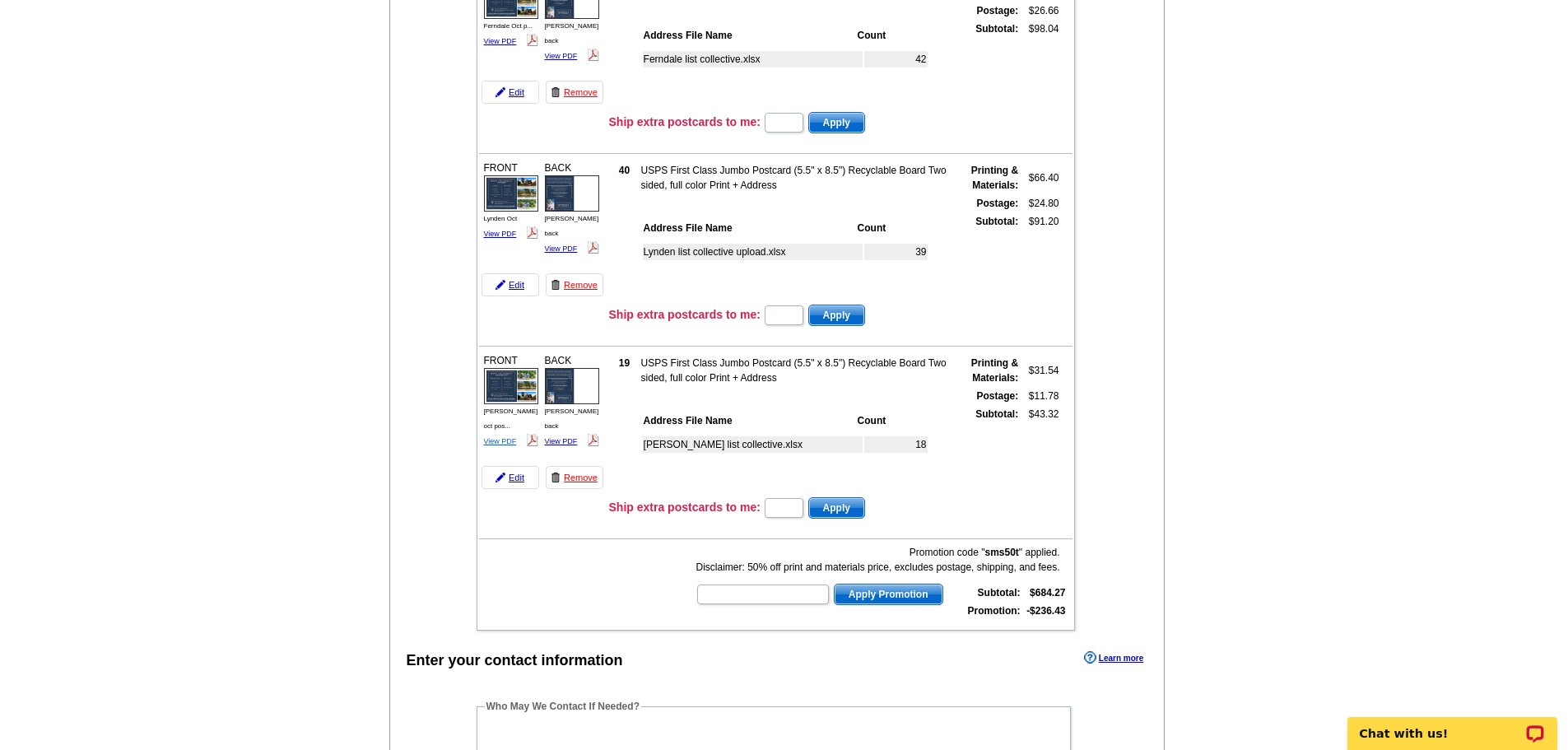
click at [500, 437] on link "View PDF" at bounding box center [501, 442] width 33 height 9
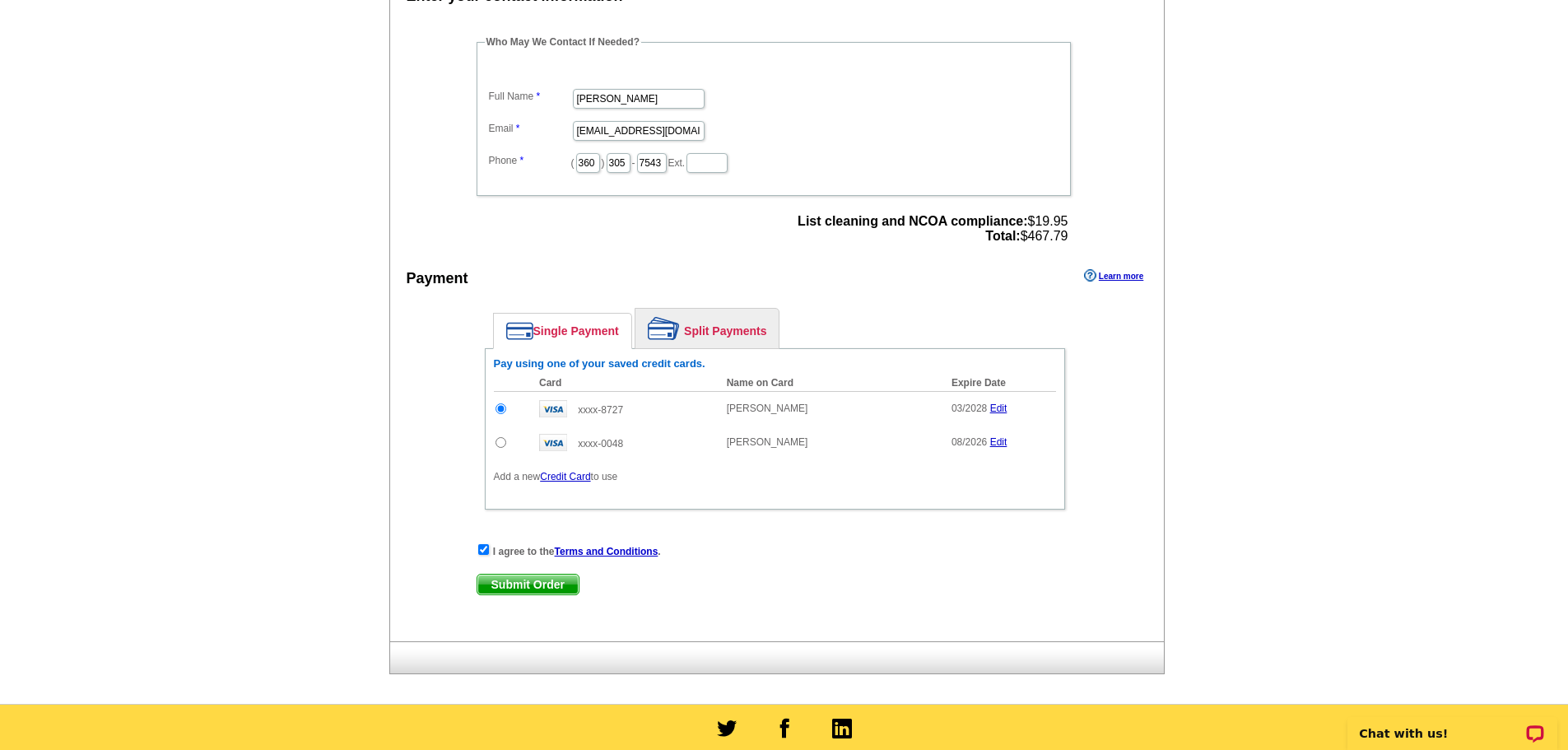
scroll to position [1170, 0]
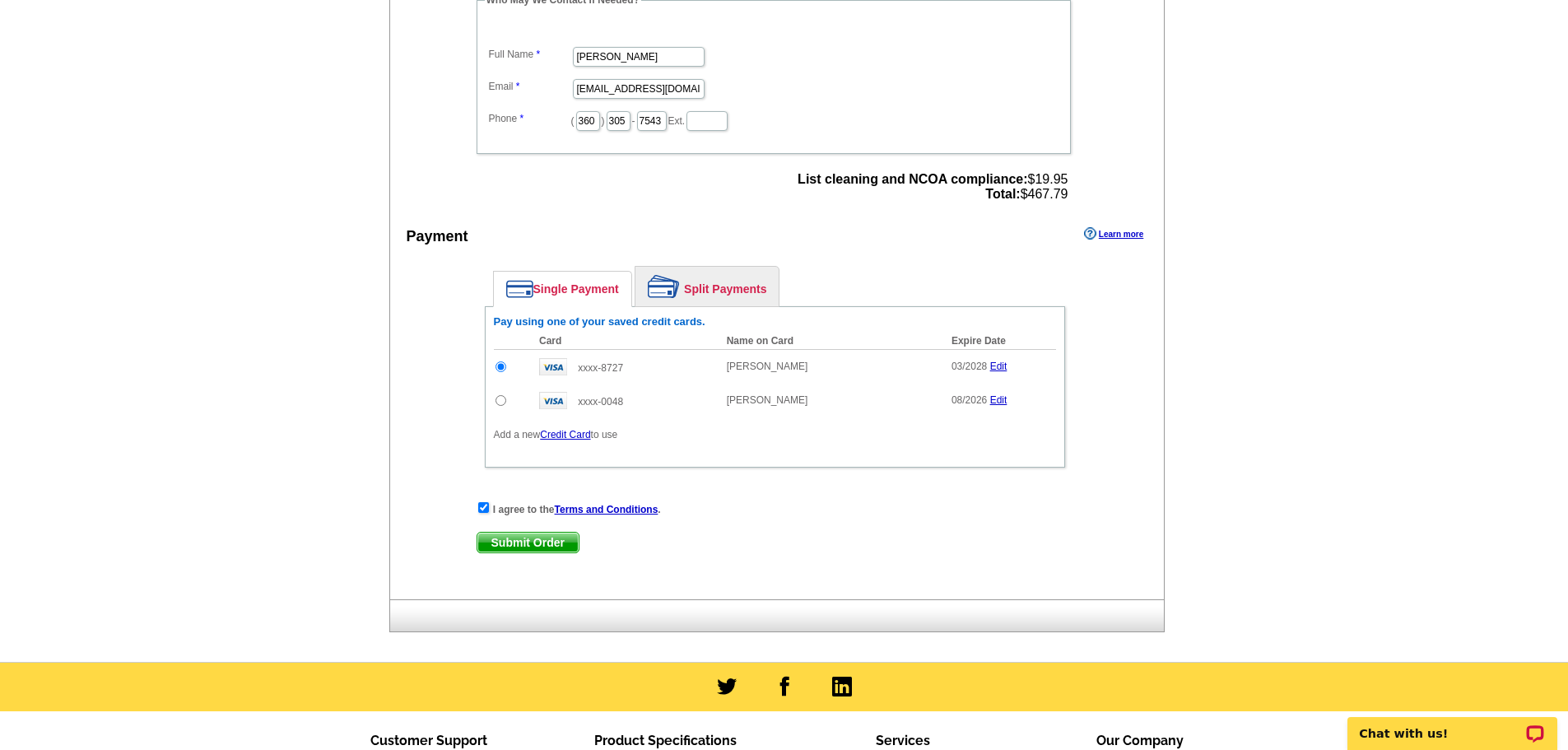
click at [523, 545] on span "Submit Order" at bounding box center [528, 542] width 102 height 20
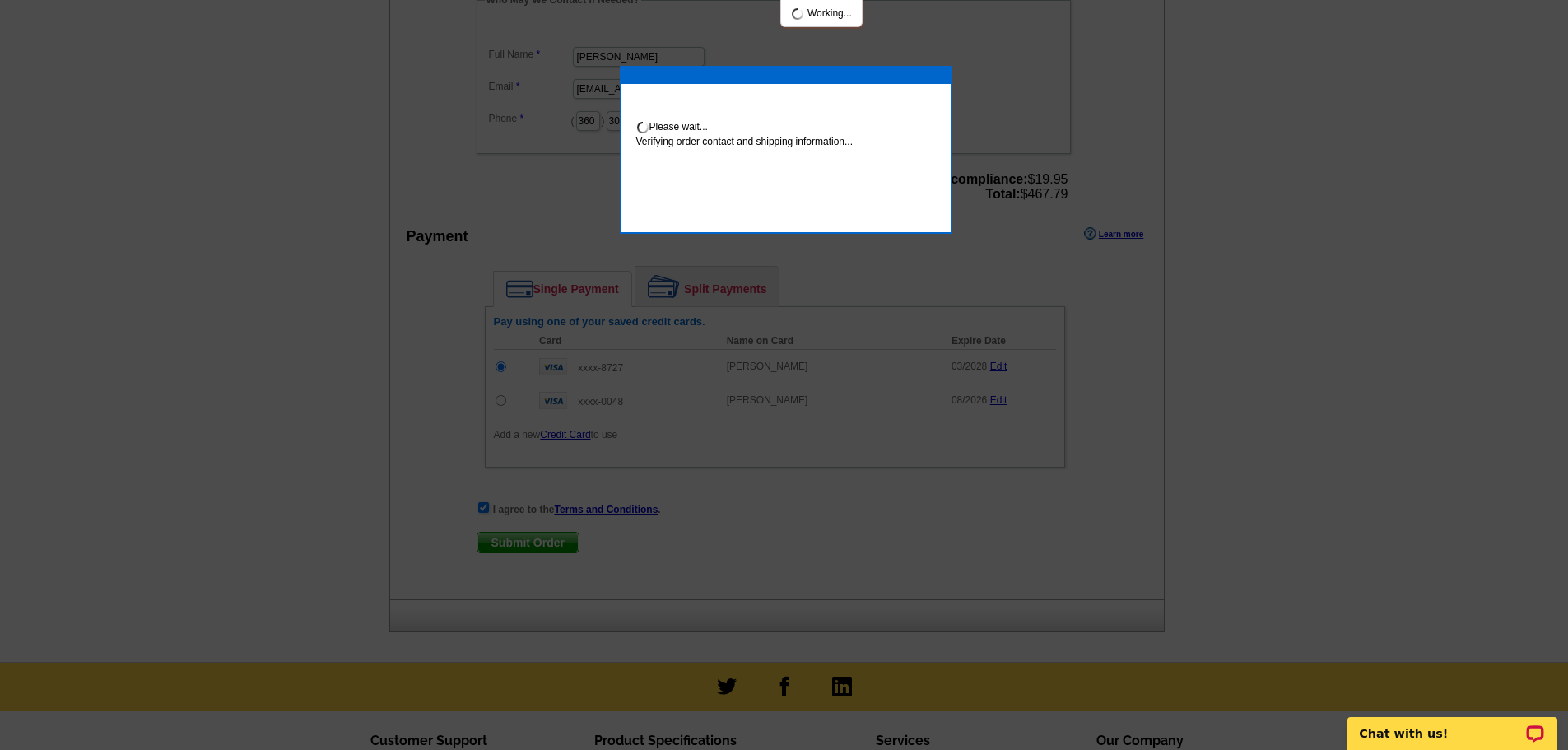
scroll to position [1164, 0]
